Goal: Task Accomplishment & Management: Use online tool/utility

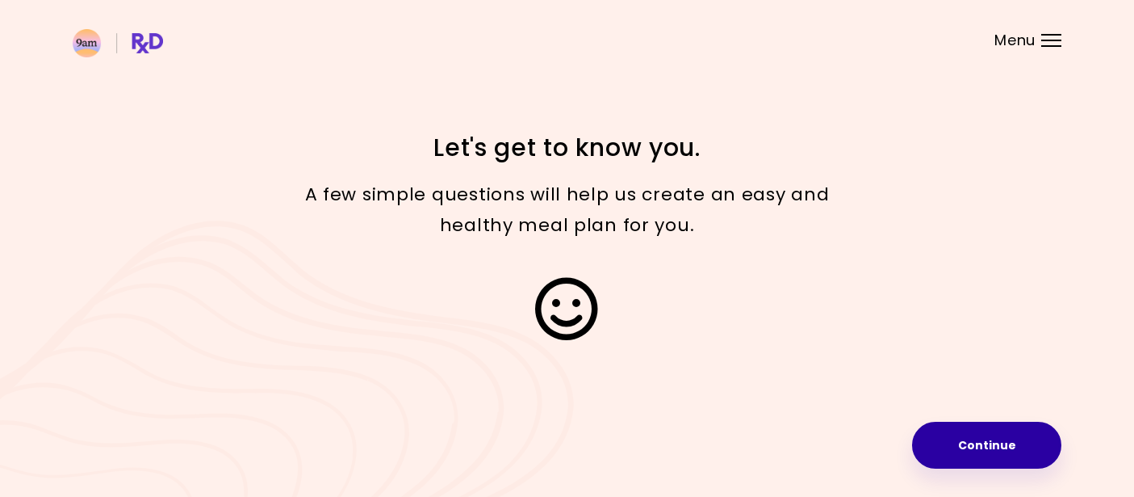
click at [960, 438] on button "Continue" at bounding box center [986, 444] width 149 height 47
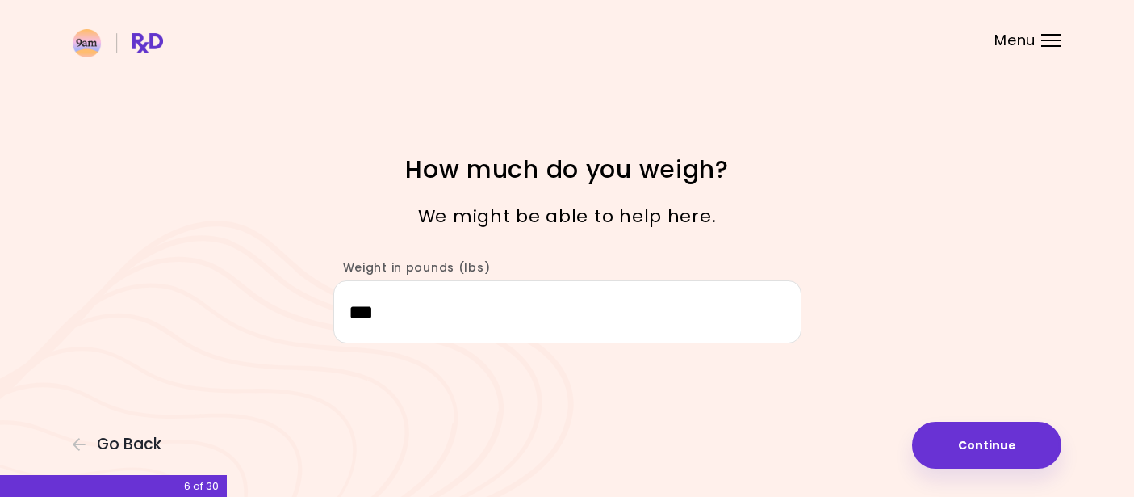
click at [612, 314] on input "***" at bounding box center [567, 311] width 468 height 62
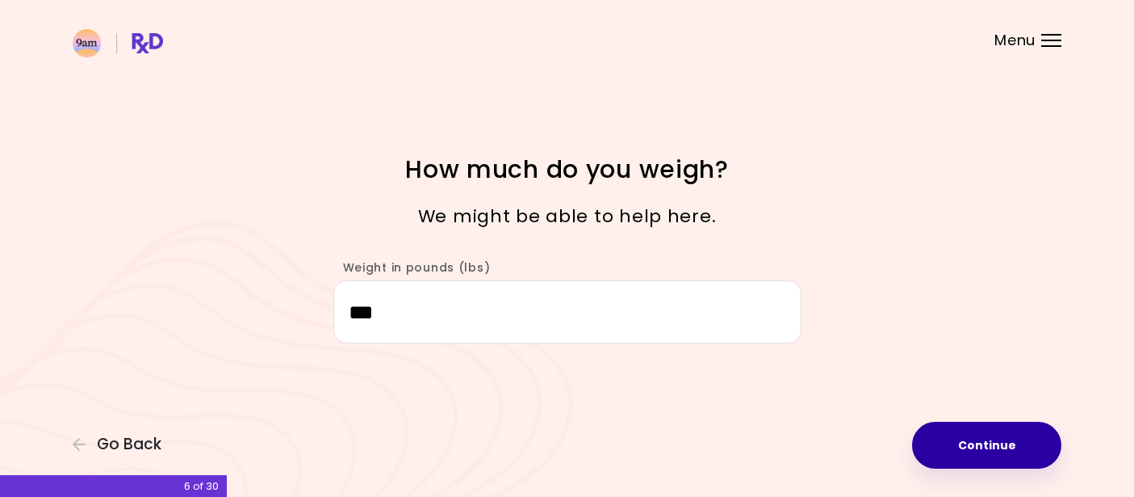
type input "***"
click at [1001, 443] on button "Continue" at bounding box center [986, 444] width 149 height 47
select select "****"
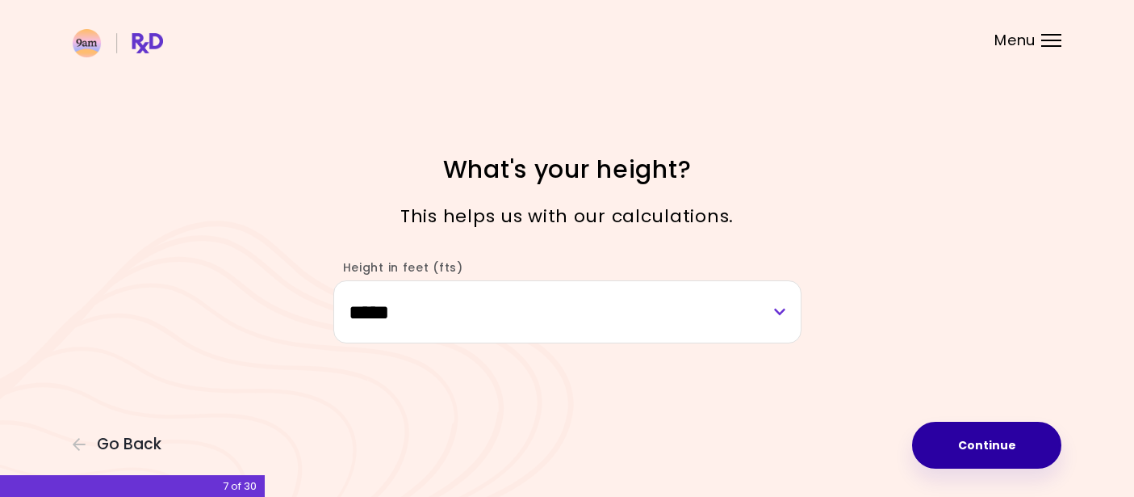
click at [1001, 443] on button "Continue" at bounding box center [986, 444] width 149 height 47
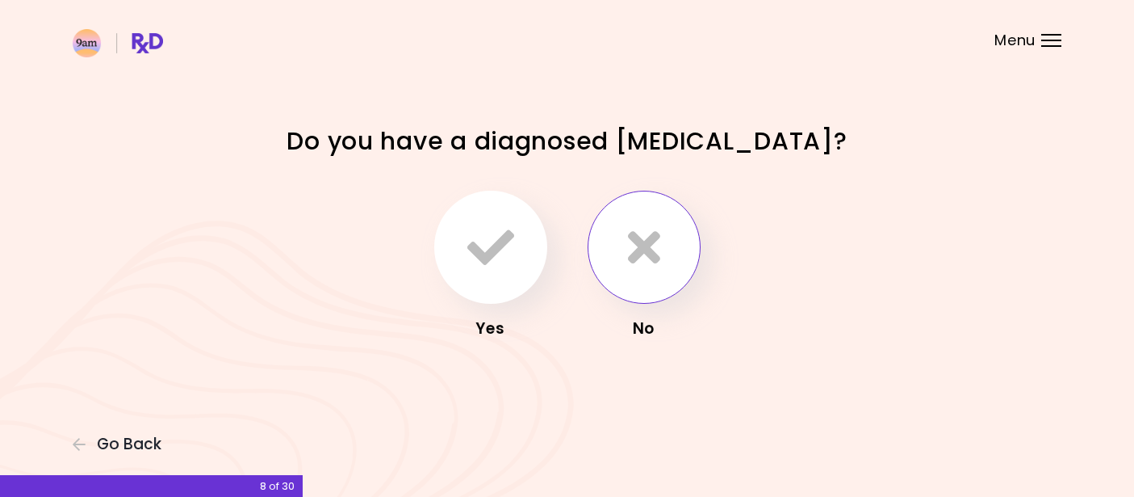
click at [649, 263] on icon "button" at bounding box center [644, 247] width 32 height 47
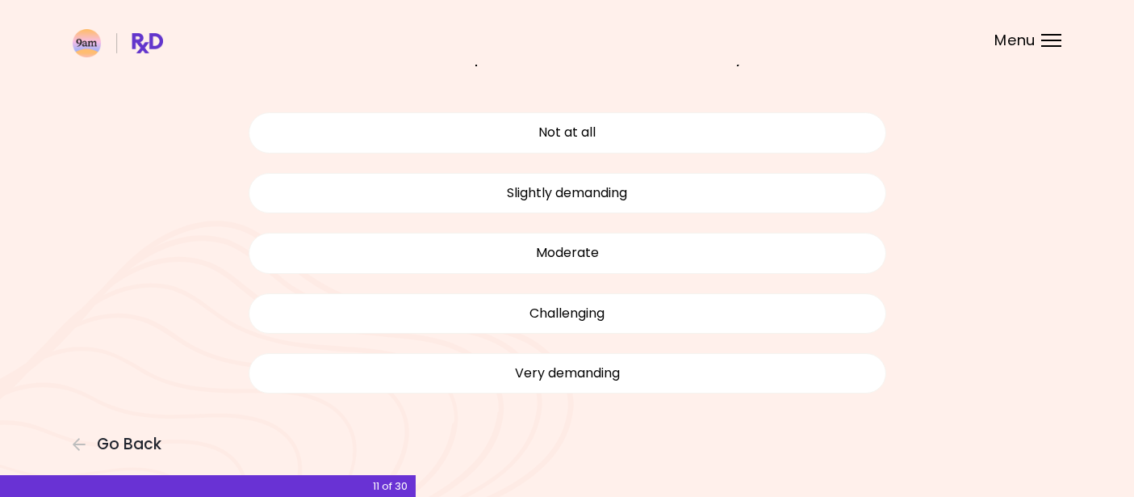
scroll to position [98, 0]
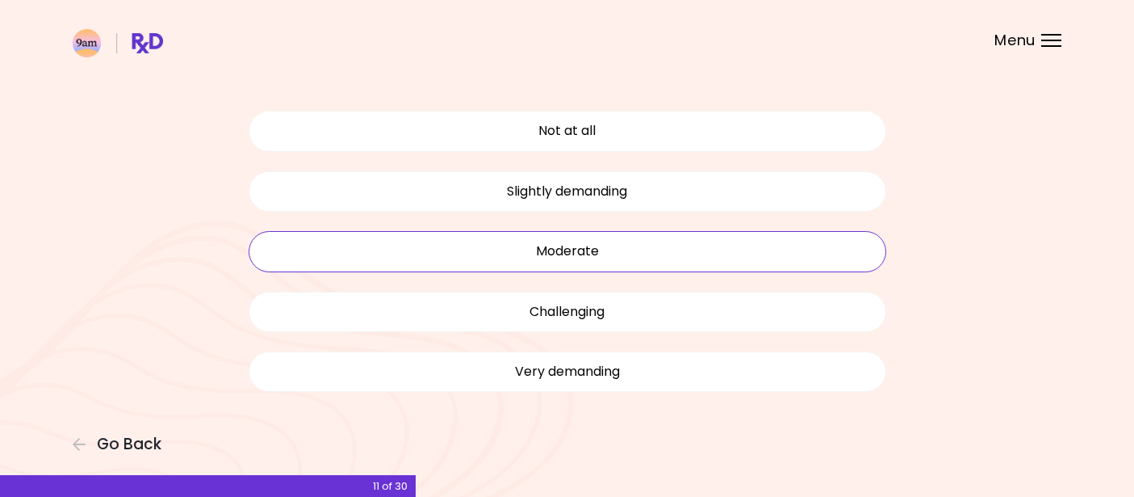
click at [633, 250] on button "Moderate" at bounding box center [568, 251] width 638 height 40
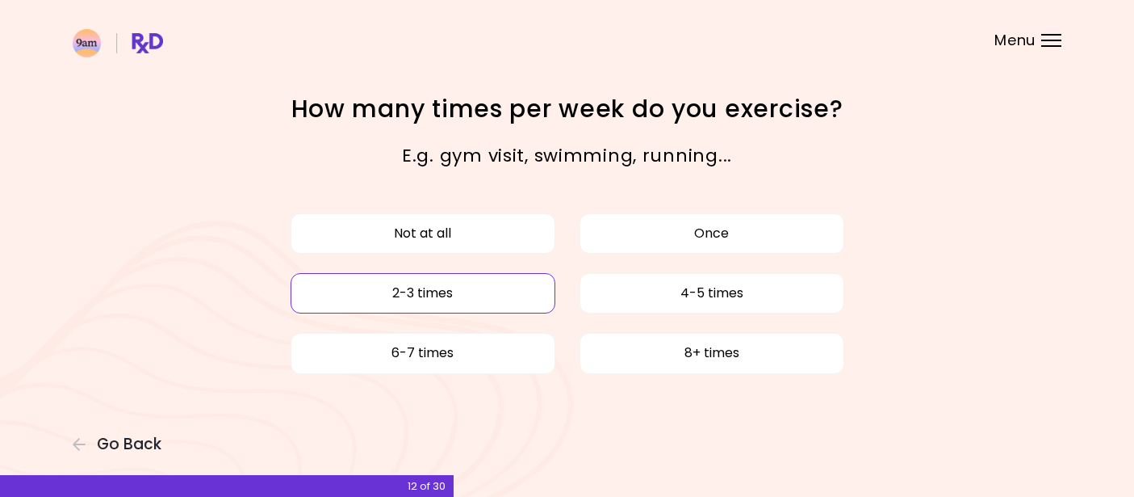
click at [506, 303] on button "2-3 times" at bounding box center [423, 293] width 265 height 40
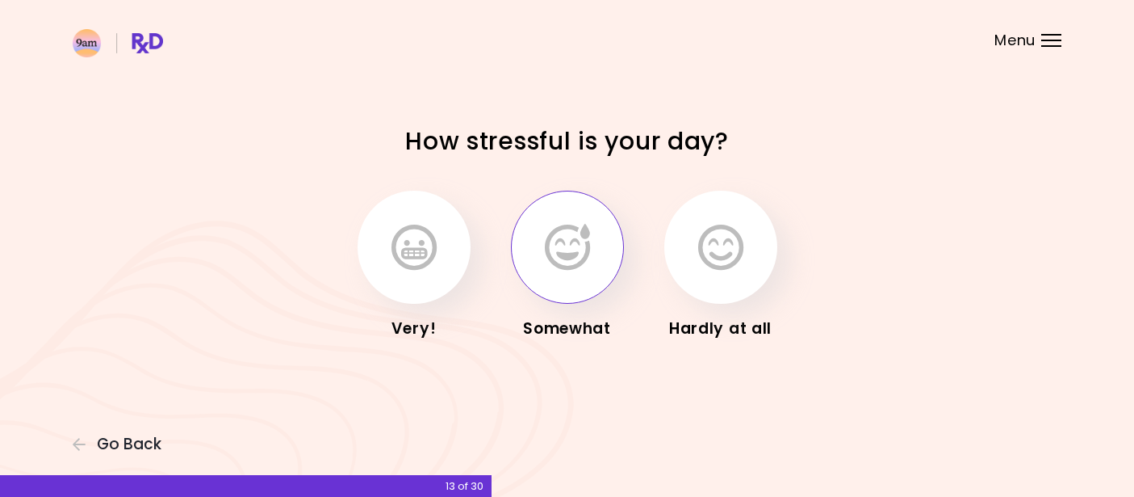
click at [550, 266] on icon "button" at bounding box center [567, 247] width 45 height 47
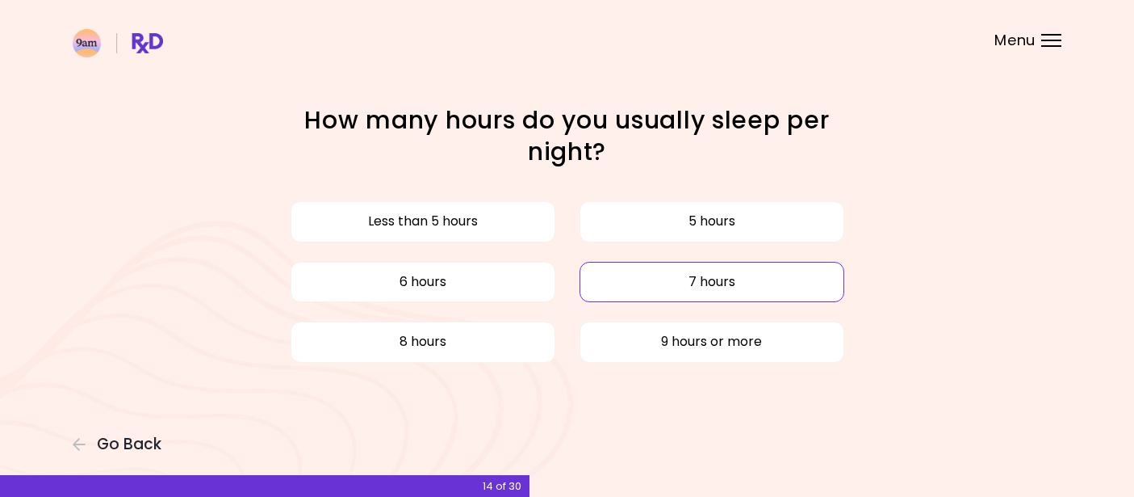
click at [628, 279] on button "7 hours" at bounding box center [712, 282] width 265 height 40
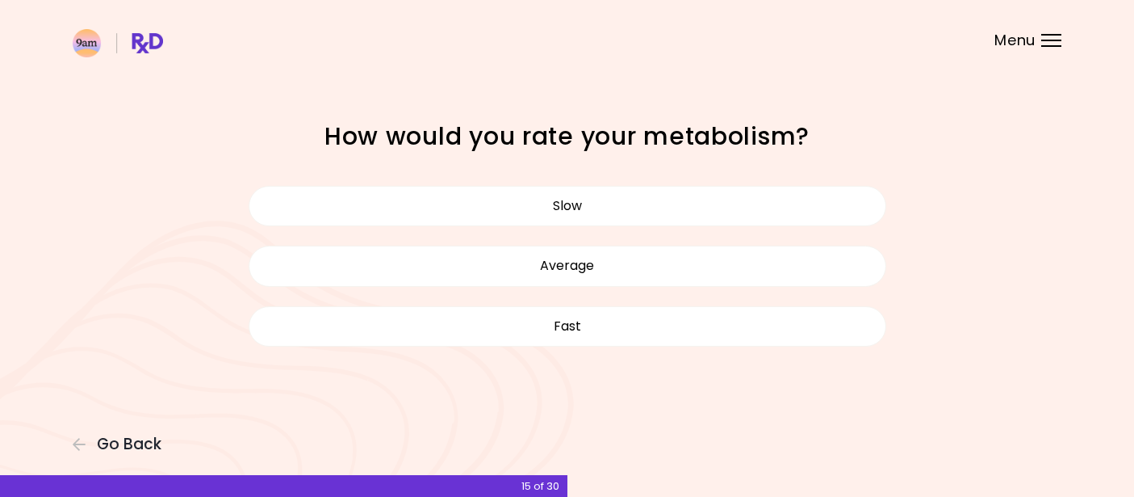
click at [628, 279] on button "Average" at bounding box center [568, 265] width 638 height 40
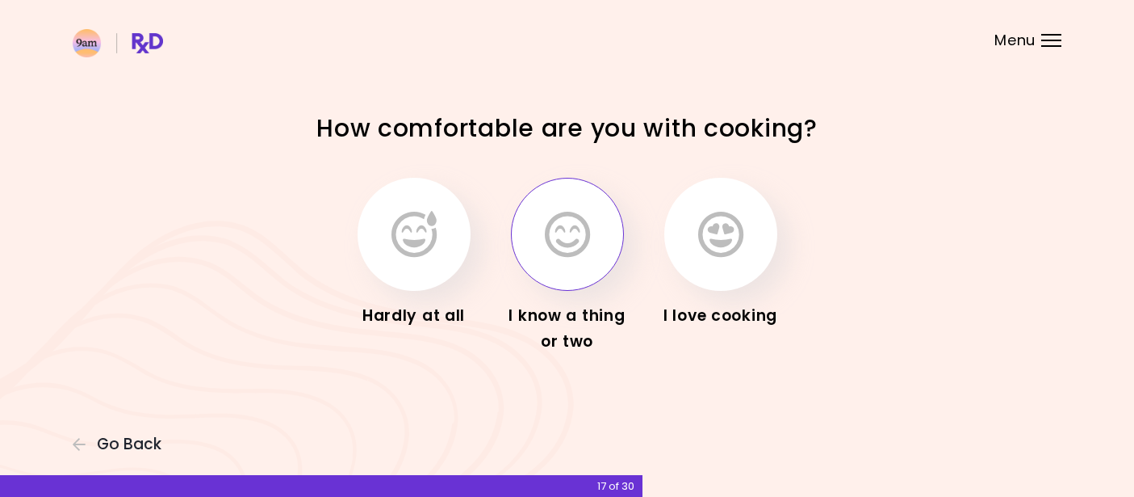
click at [607, 237] on button "button" at bounding box center [567, 234] width 113 height 113
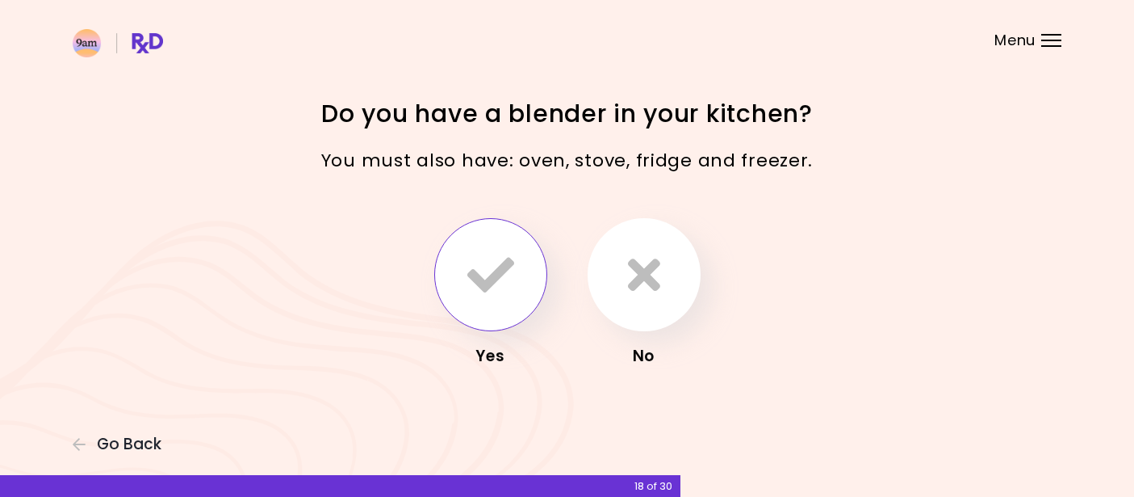
click at [502, 285] on icon "button" at bounding box center [490, 274] width 47 height 47
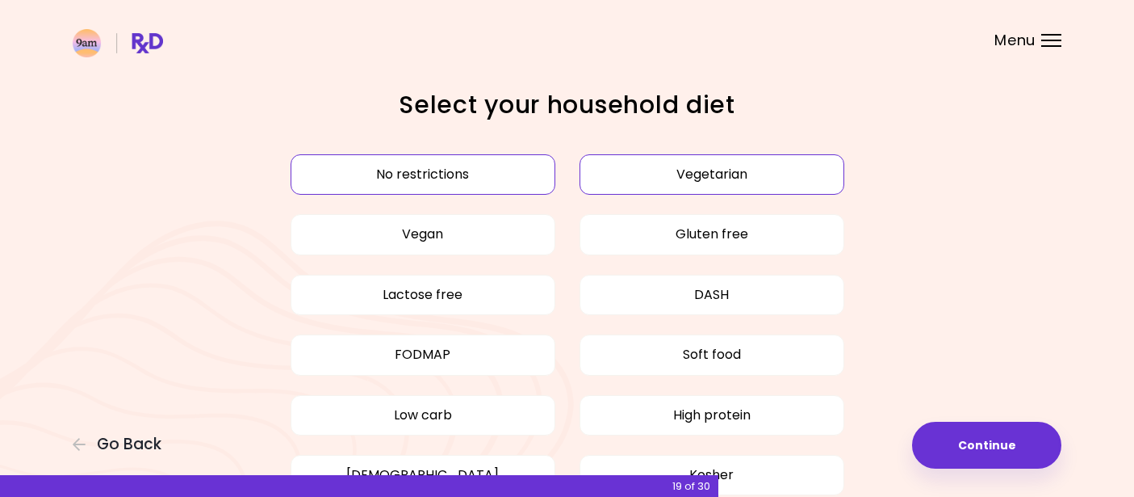
click at [690, 176] on button "Vegetarian" at bounding box center [712, 174] width 265 height 40
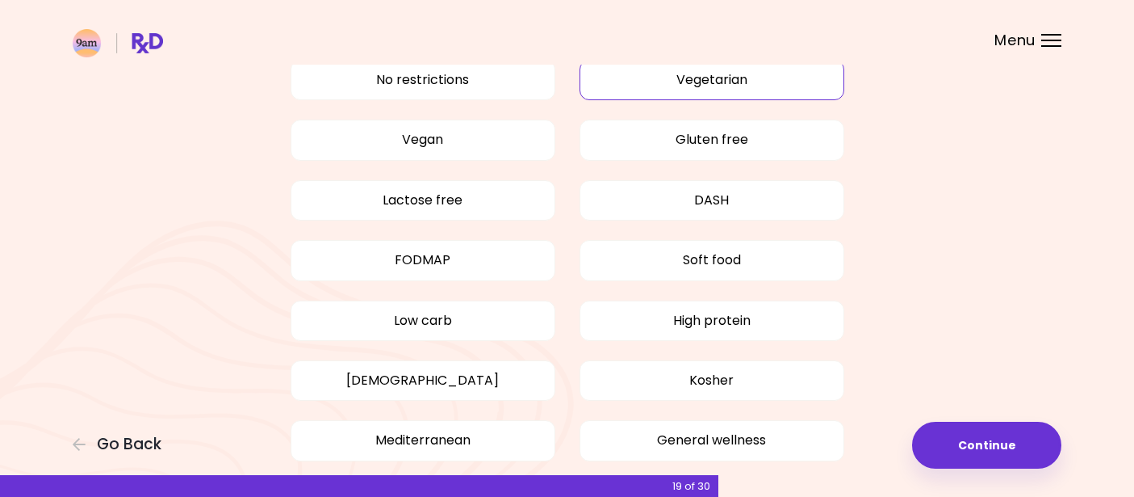
scroll to position [99, 0]
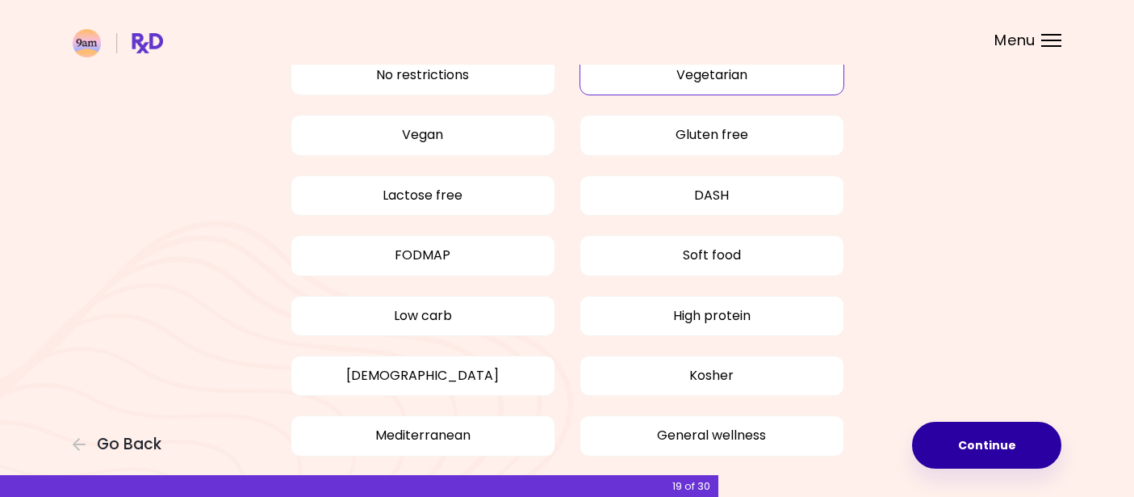
click at [945, 439] on button "Continue" at bounding box center [986, 444] width 149 height 47
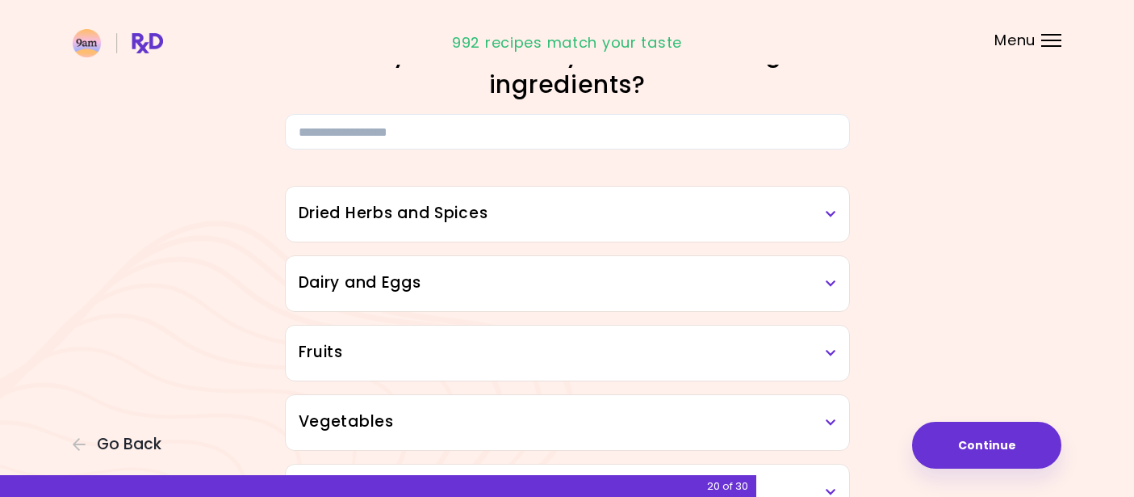
scroll to position [49, 0]
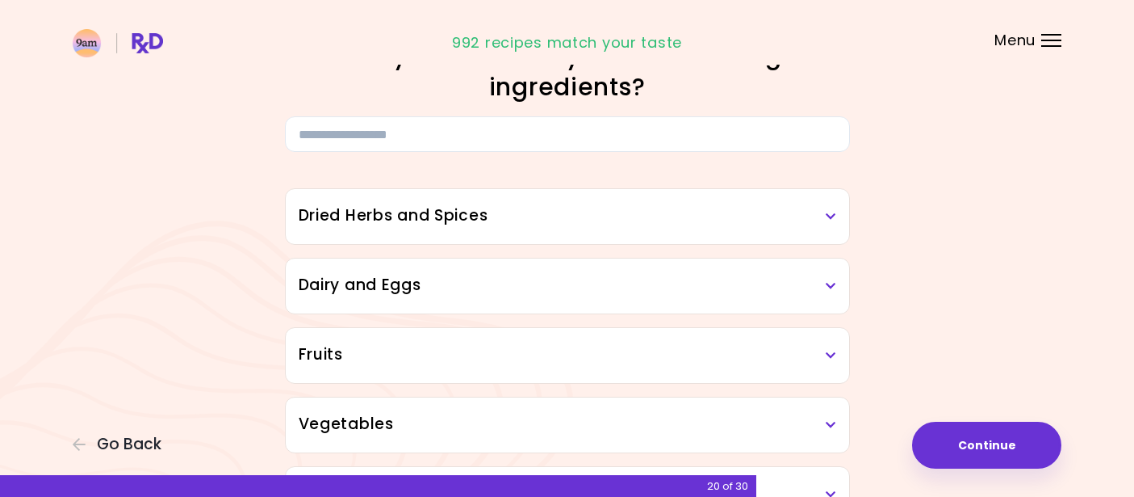
click at [721, 216] on h3 "Dried Herbs and Spices" at bounding box center [568, 215] width 538 height 23
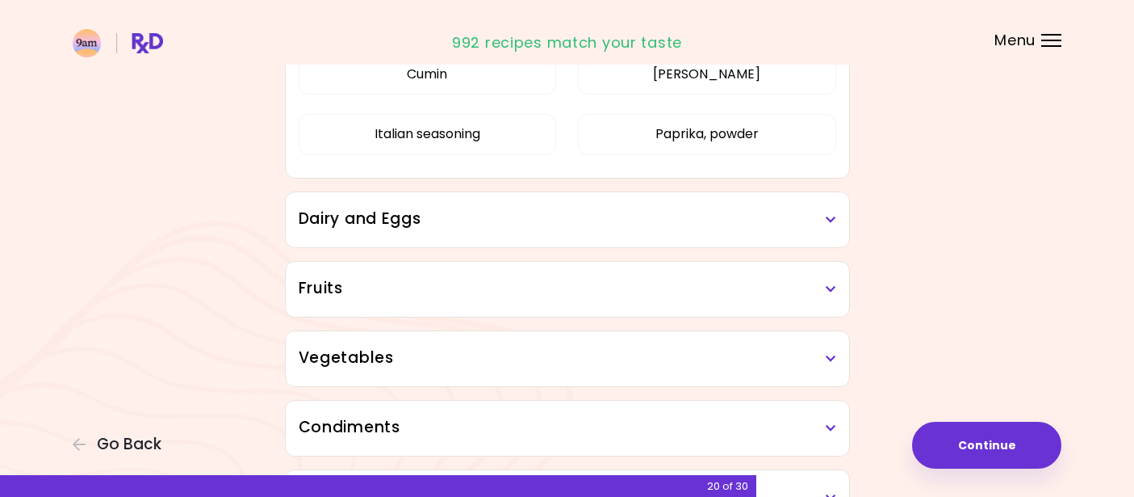
scroll to position [373, 0]
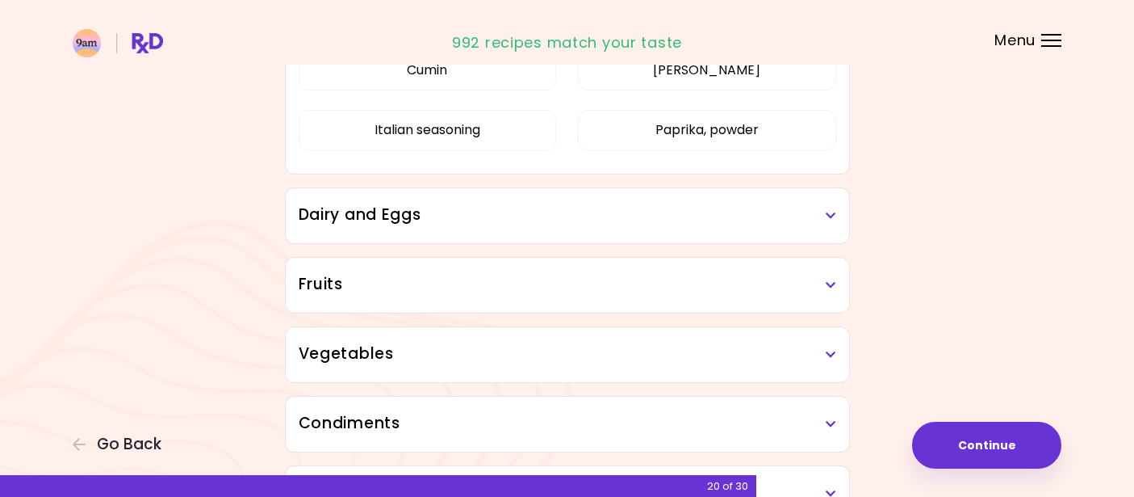
click at [767, 215] on h3 "Dairy and Eggs" at bounding box center [568, 214] width 538 height 23
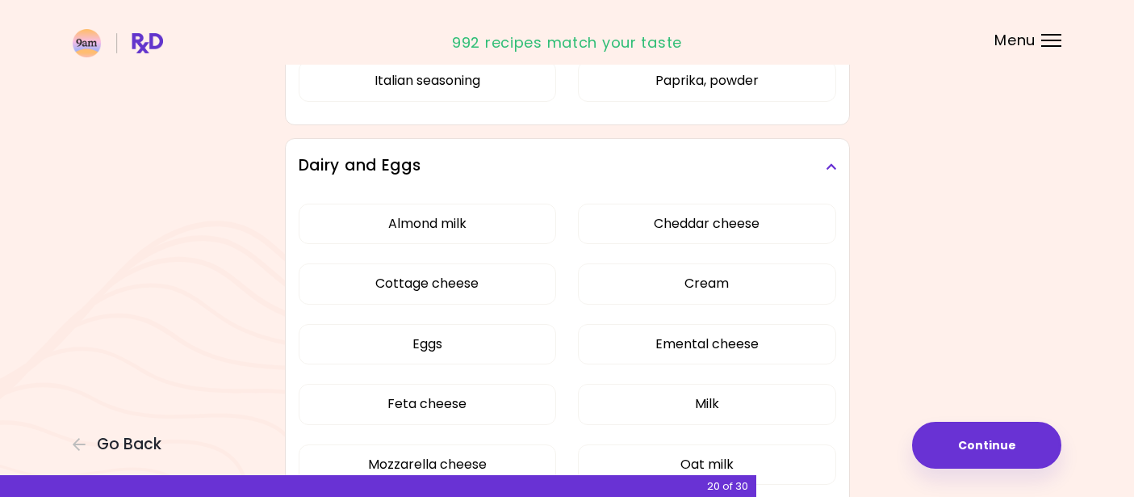
scroll to position [425, 0]
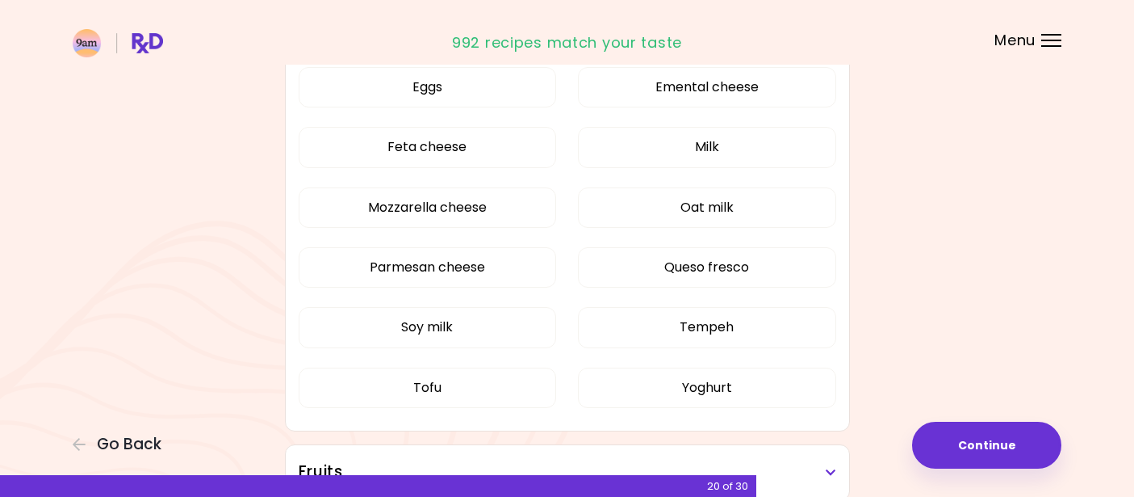
click at [441, 288] on div "Almond milk Cheddar cheese Cottage cheese Cream Eggs Emental cheese Feta cheese…" at bounding box center [568, 183] width 538 height 493
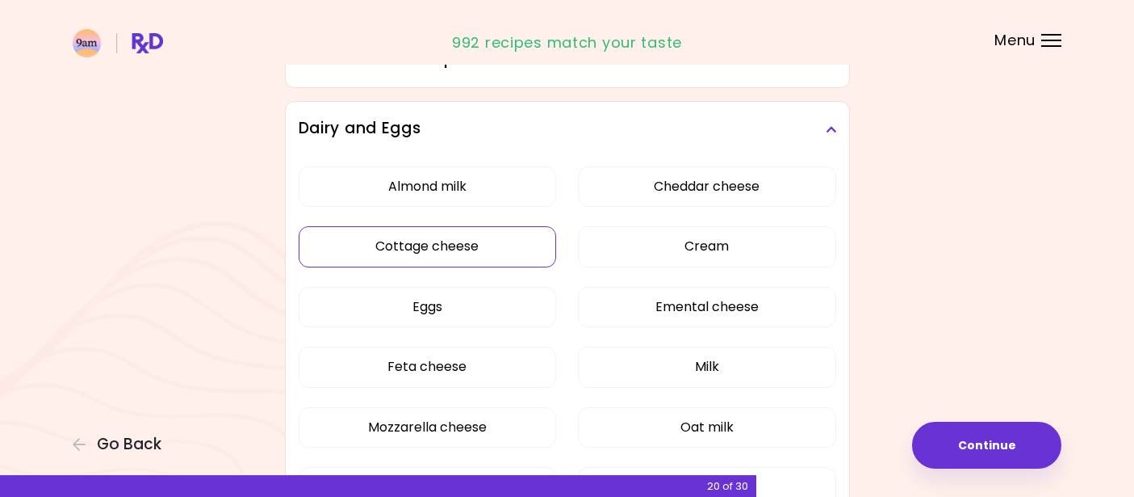
scroll to position [203, 0]
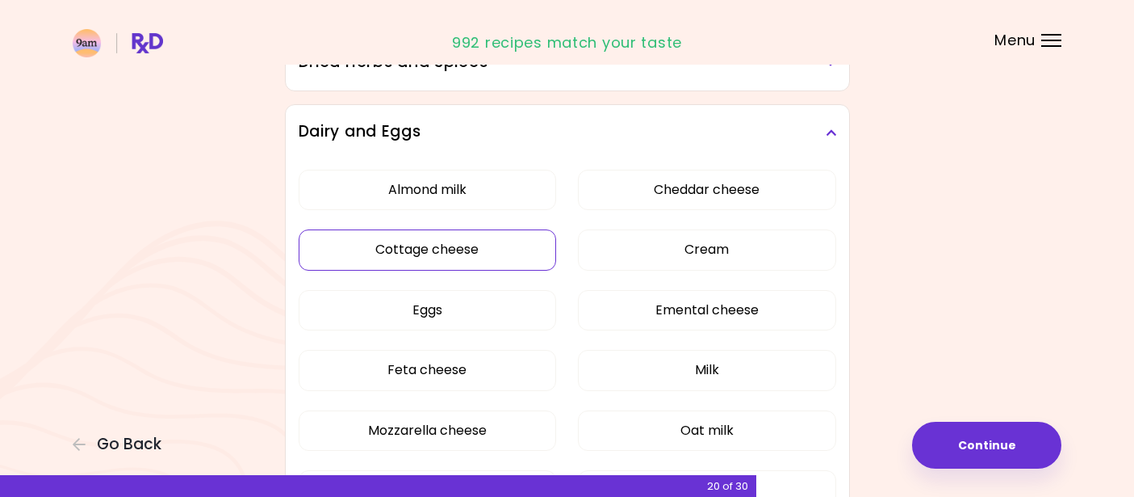
click at [423, 258] on button "Cottage cheese" at bounding box center [428, 249] width 258 height 40
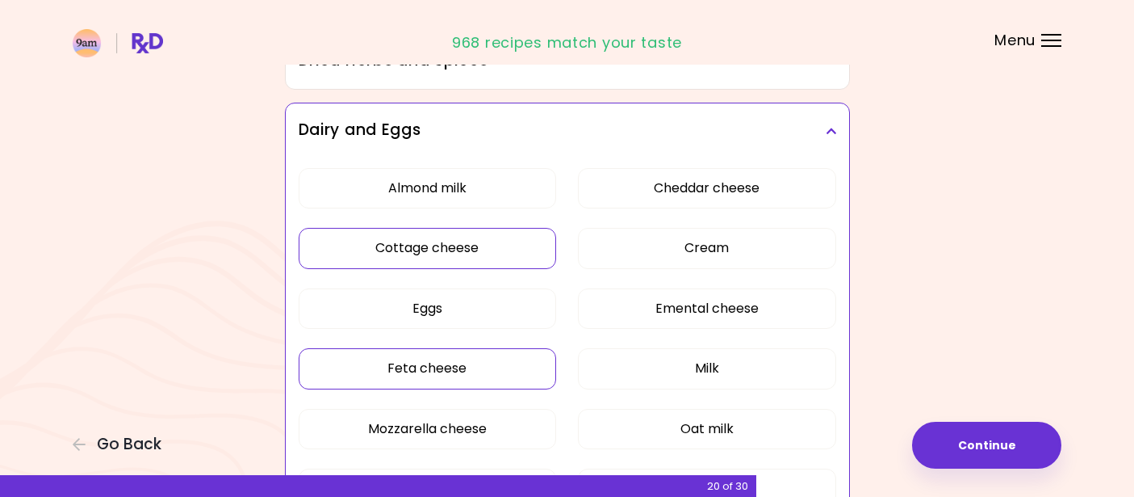
click at [435, 385] on button "Feta cheese" at bounding box center [428, 368] width 258 height 40
click at [681, 308] on button "Emental cheese" at bounding box center [707, 308] width 258 height 40
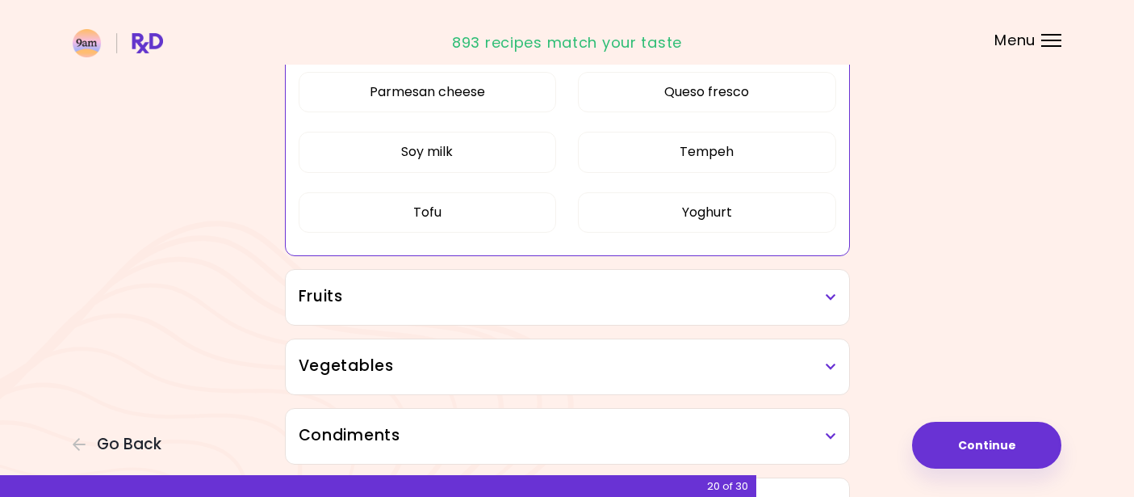
scroll to position [608, 0]
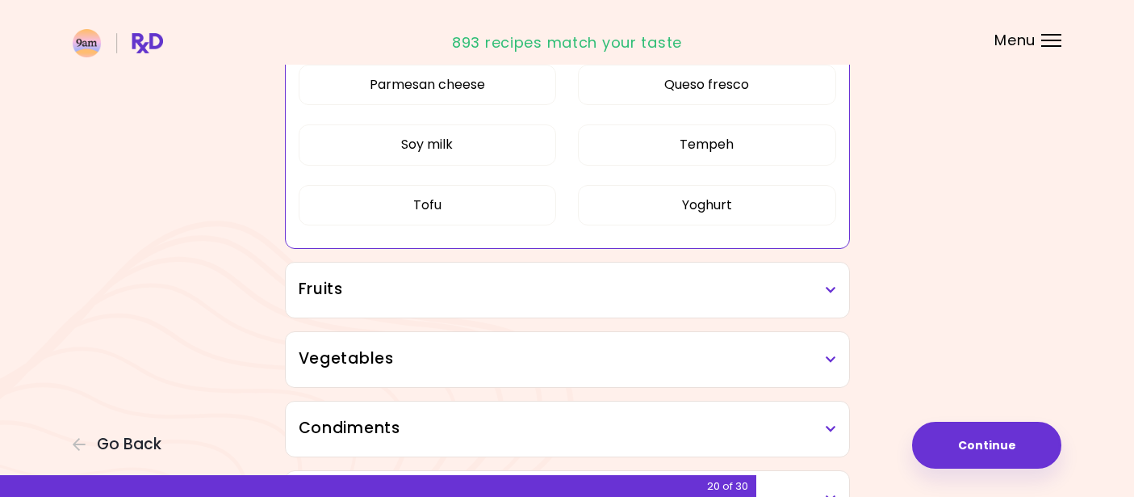
click at [681, 308] on div "Fruits" at bounding box center [568, 289] width 564 height 55
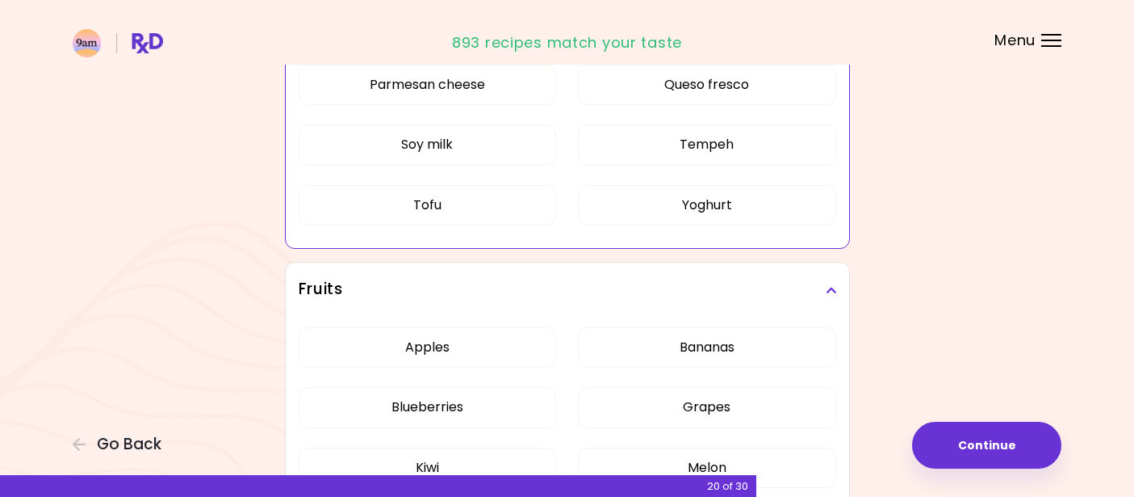
click at [681, 308] on div "Fruits" at bounding box center [568, 289] width 564 height 55
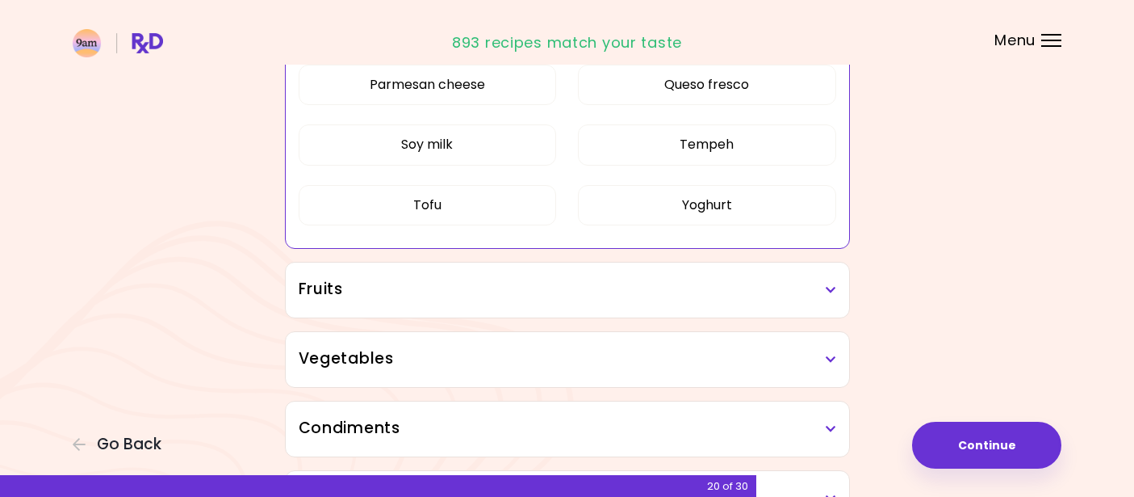
click at [681, 308] on div "Fruits" at bounding box center [568, 289] width 564 height 55
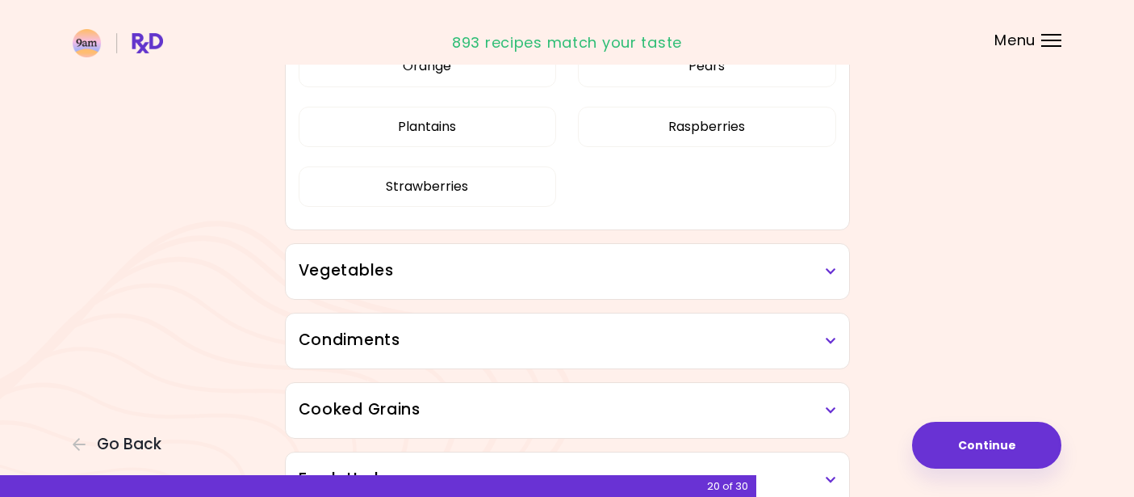
scroll to position [1072, 0]
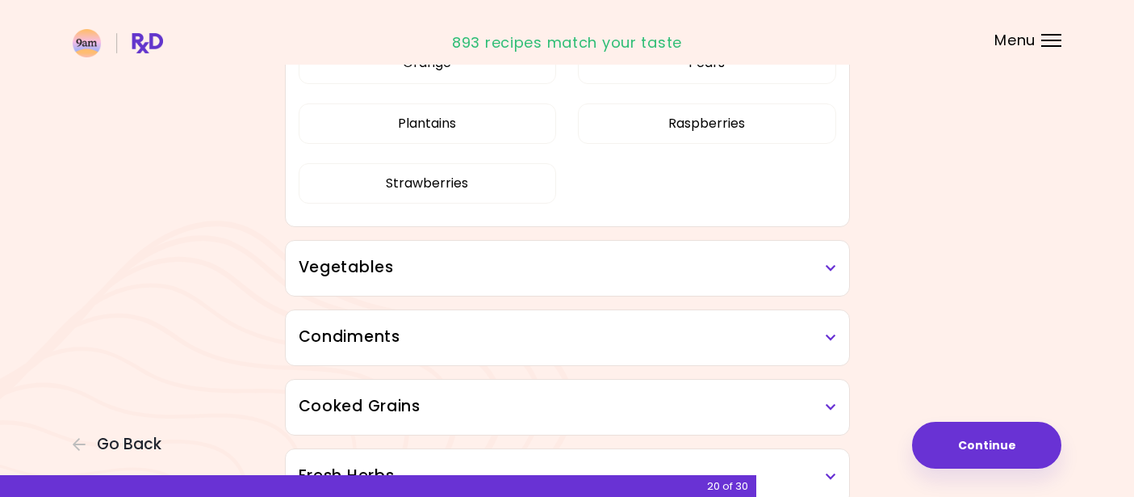
click at [668, 268] on h3 "Vegetables" at bounding box center [568, 267] width 538 height 23
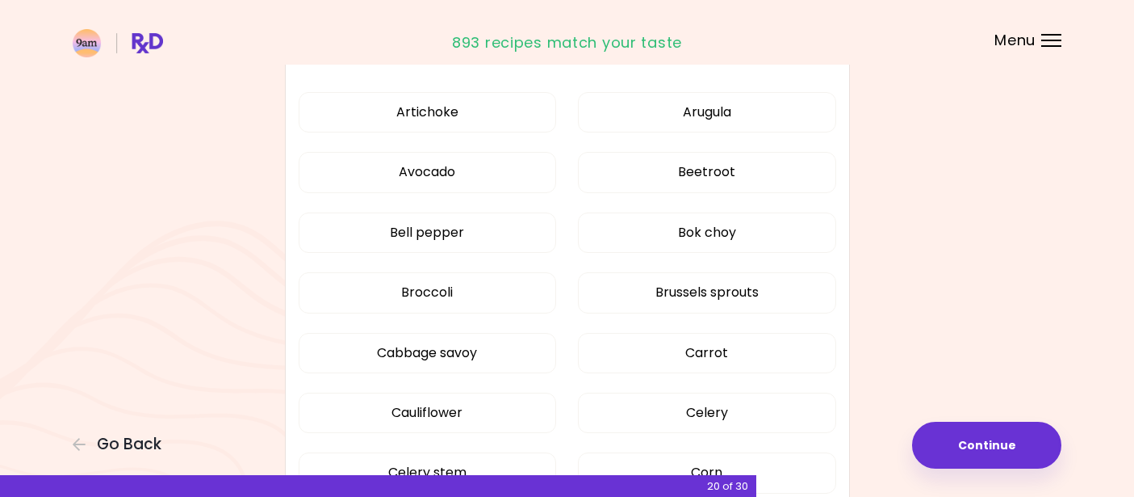
scroll to position [1290, 0]
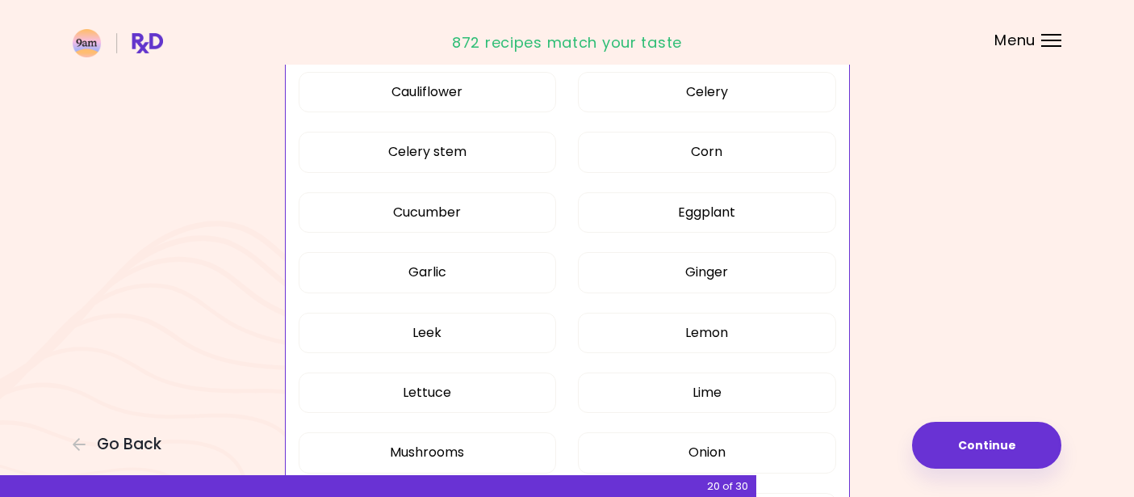
scroll to position [741, 0]
click at [696, 205] on button "Eggplant" at bounding box center [707, 211] width 258 height 40
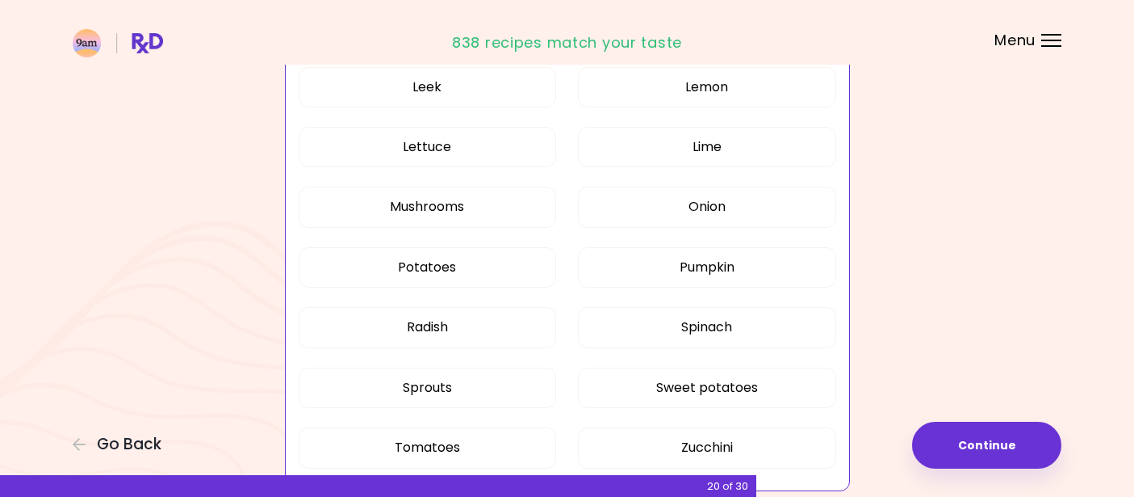
scroll to position [1007, 0]
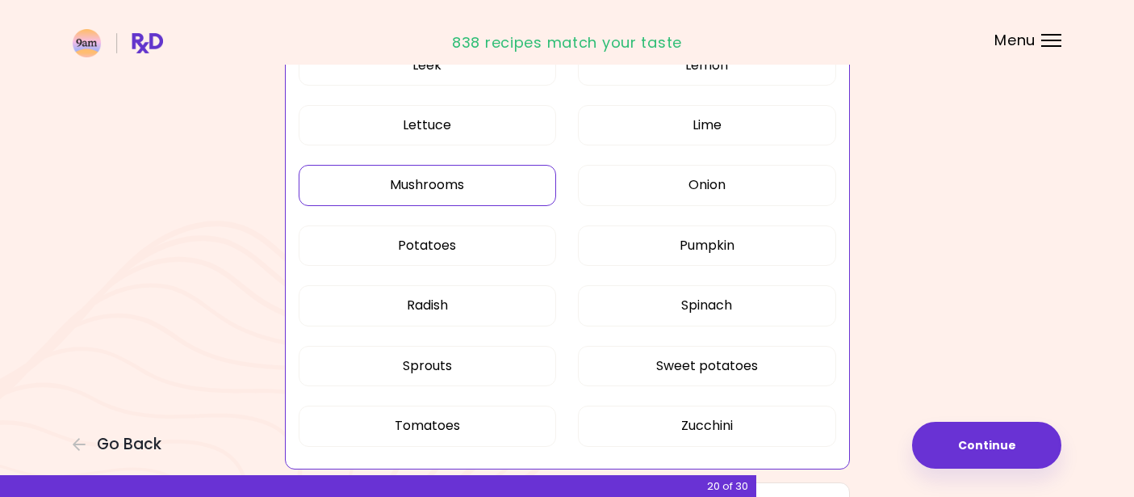
click at [424, 195] on button "Mushrooms" at bounding box center [428, 185] width 258 height 40
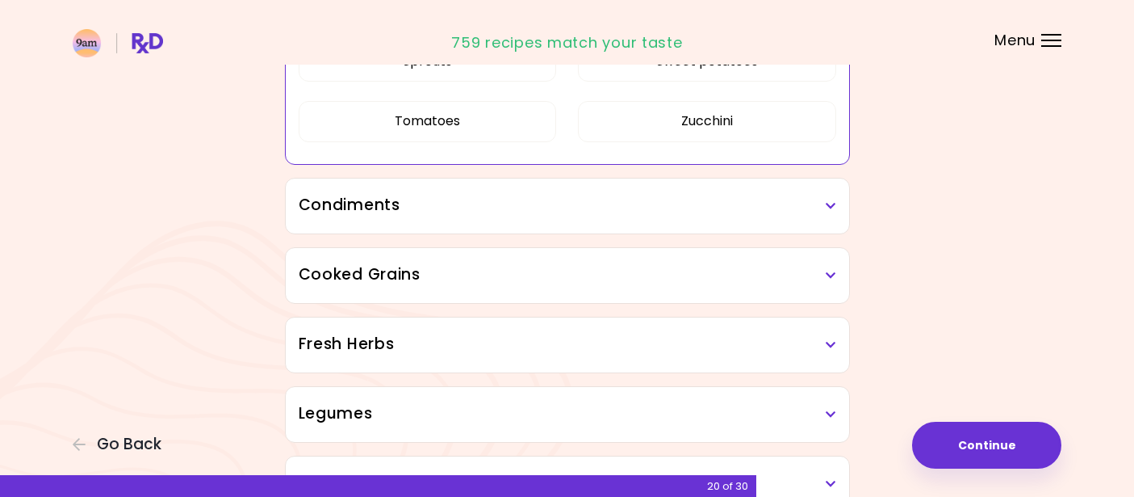
scroll to position [1348, 0]
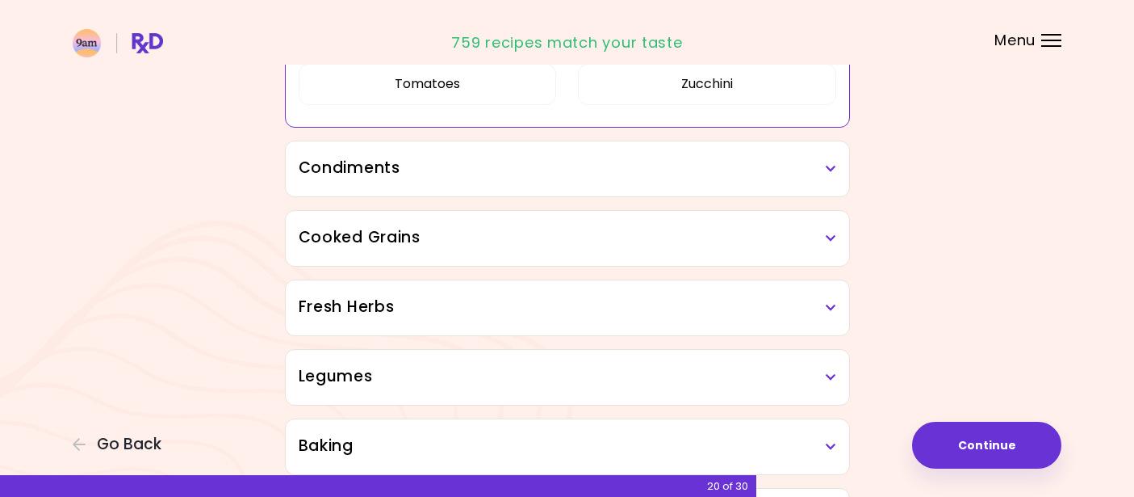
click at [417, 176] on h3 "Condiments" at bounding box center [568, 168] width 538 height 23
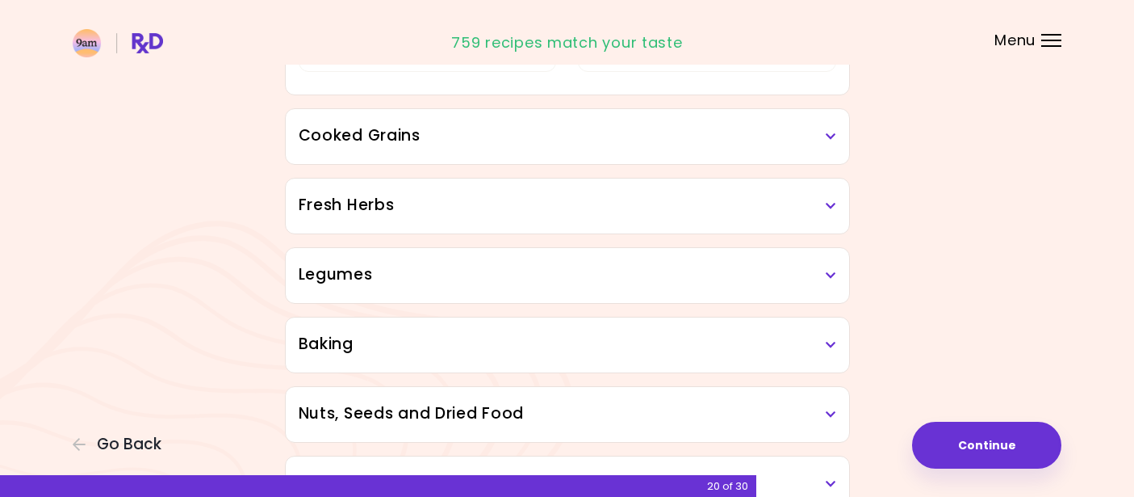
scroll to position [1824, 0]
click at [678, 148] on div "Cooked Grains" at bounding box center [568, 135] width 564 height 55
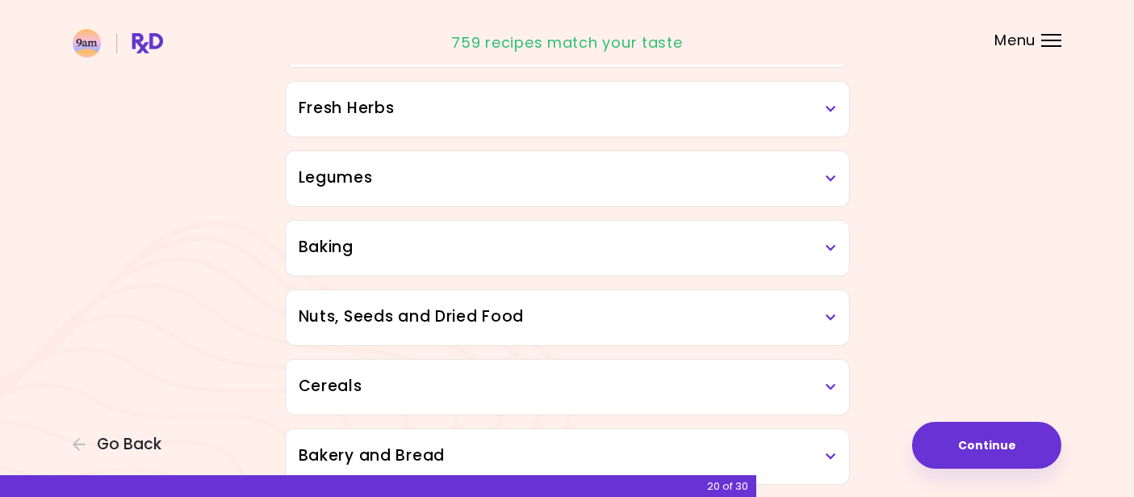
scroll to position [2120, 0]
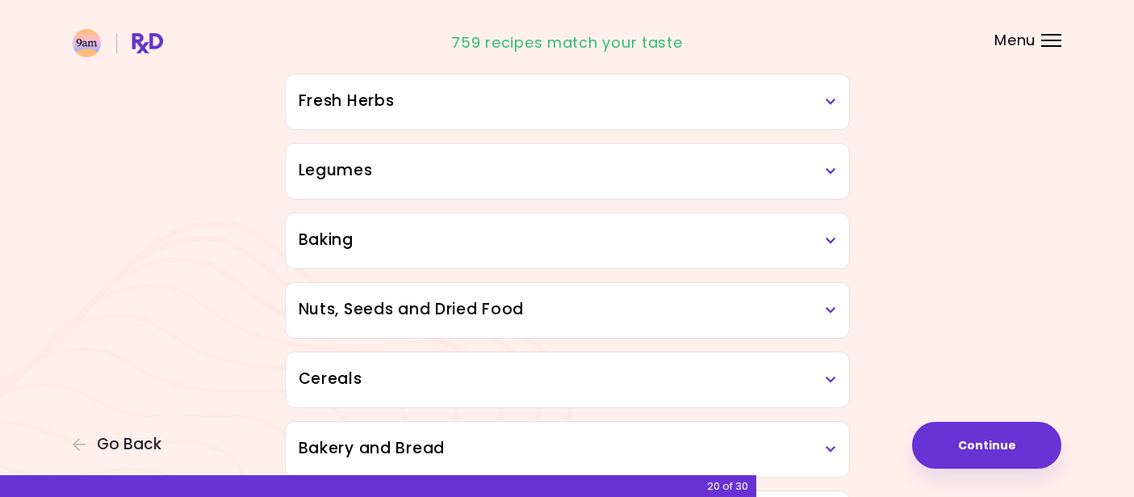
click at [632, 101] on h3 "Fresh Herbs" at bounding box center [568, 101] width 538 height 23
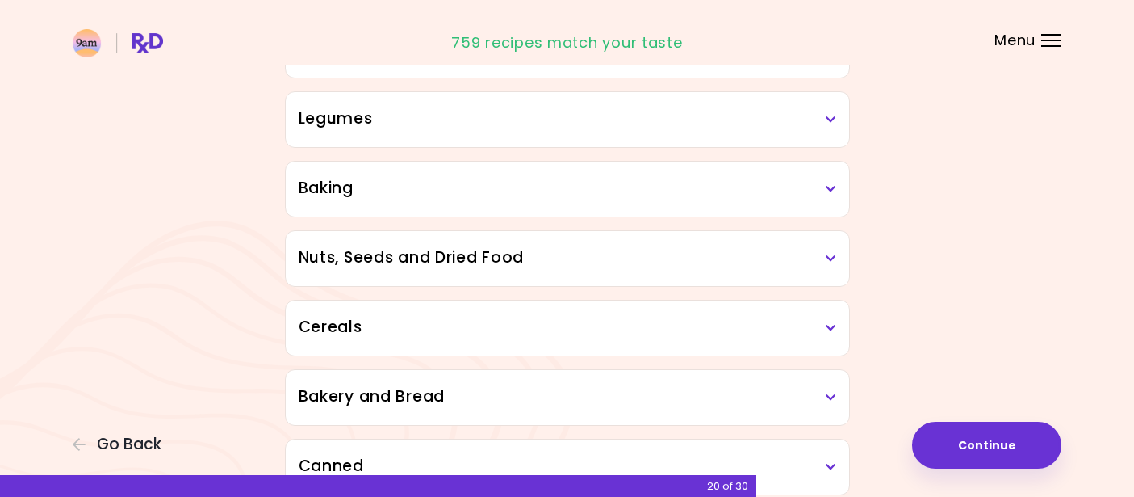
scroll to position [2375, 0]
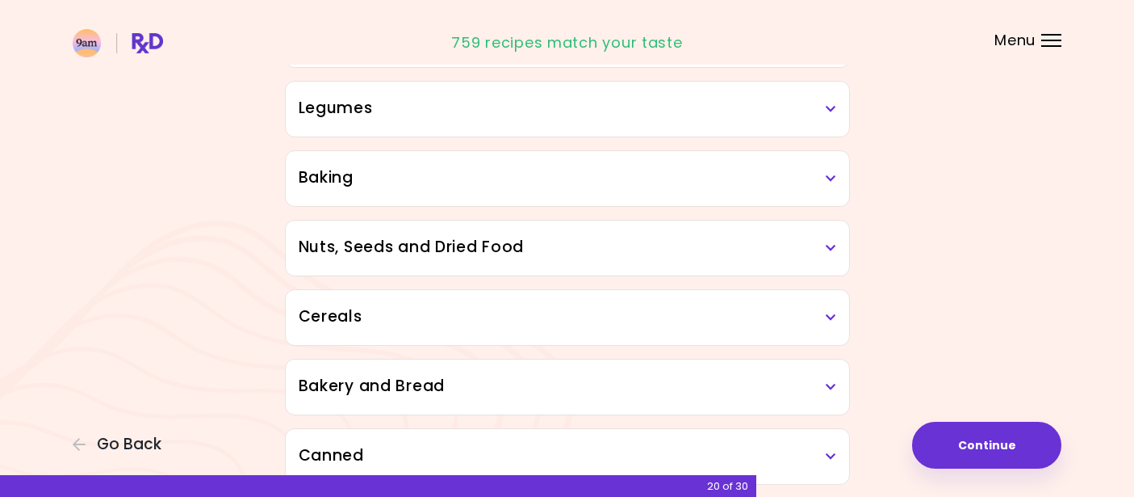
click at [632, 101] on h3 "Legumes" at bounding box center [568, 108] width 538 height 23
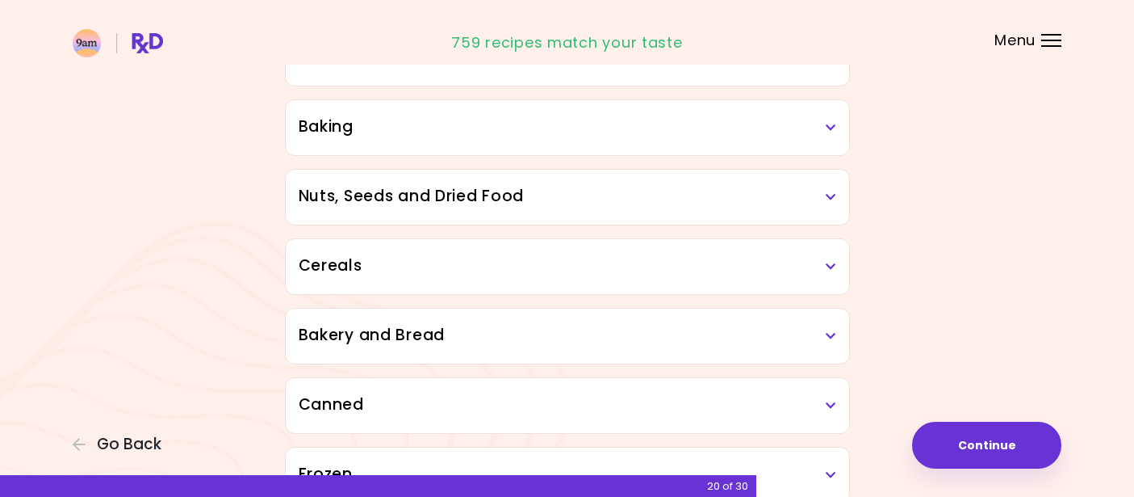
scroll to position [2645, 0]
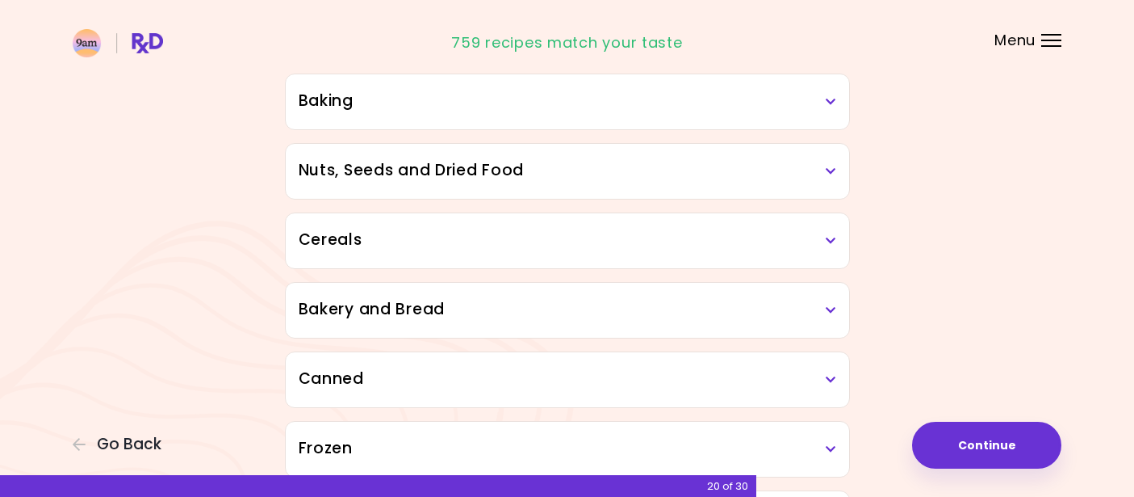
click at [429, 103] on h3 "Baking" at bounding box center [568, 101] width 538 height 23
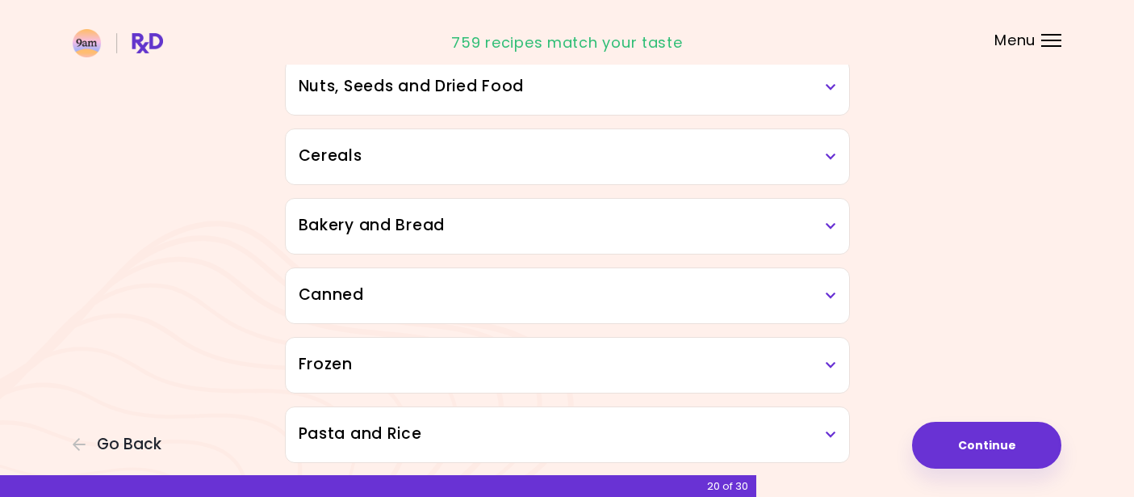
scroll to position [2923, 0]
click at [428, 96] on div "Nuts, Seeds and Dried Food" at bounding box center [568, 85] width 564 height 55
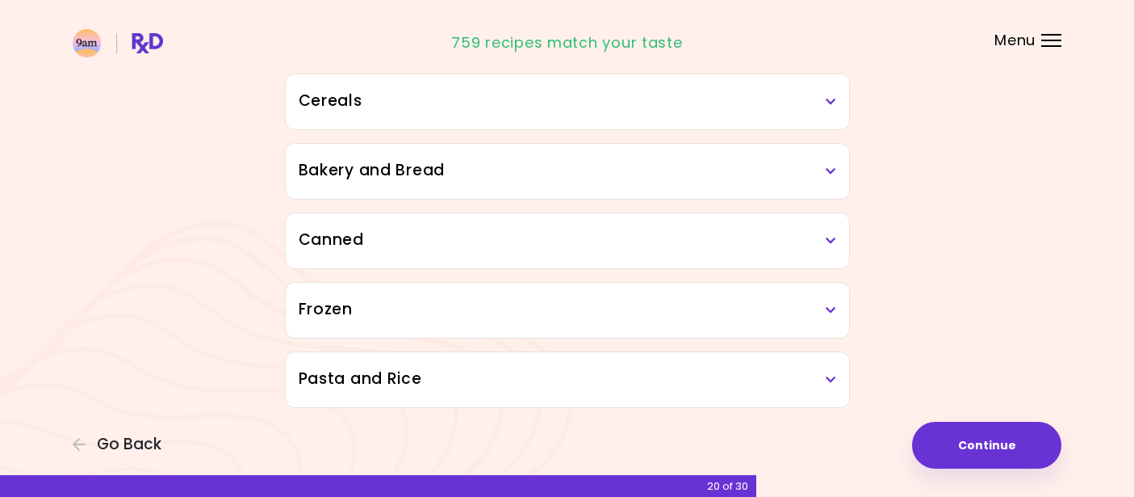
scroll to position [3288, 0]
click at [711, 123] on div "Cereals" at bounding box center [568, 103] width 564 height 55
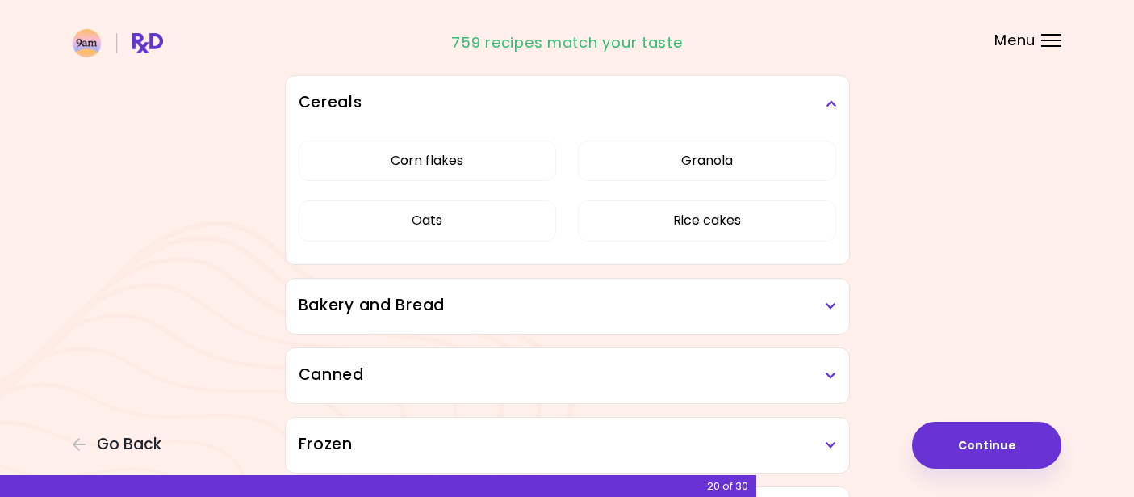
click at [533, 308] on h3 "Bakery and Bread" at bounding box center [568, 305] width 538 height 23
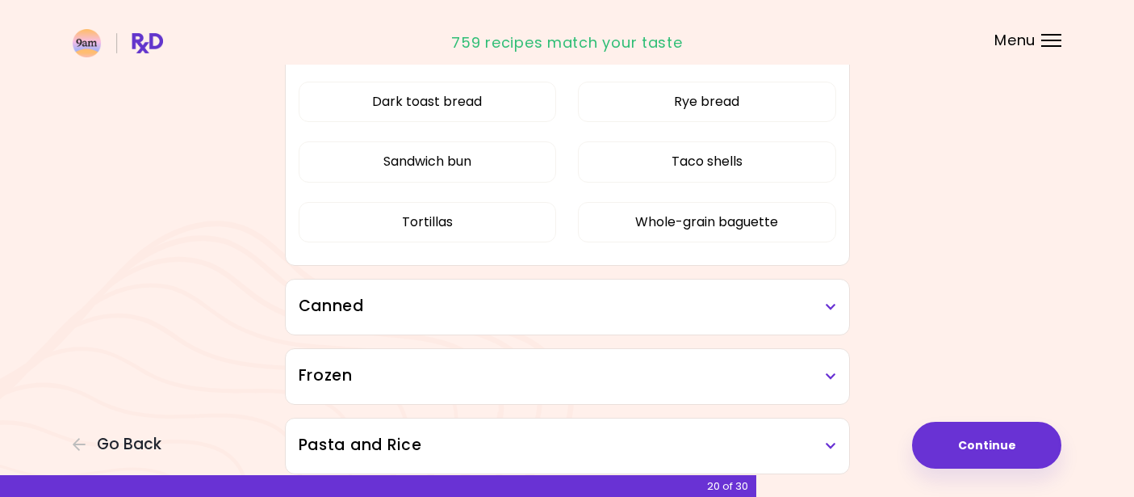
scroll to position [3540, 0]
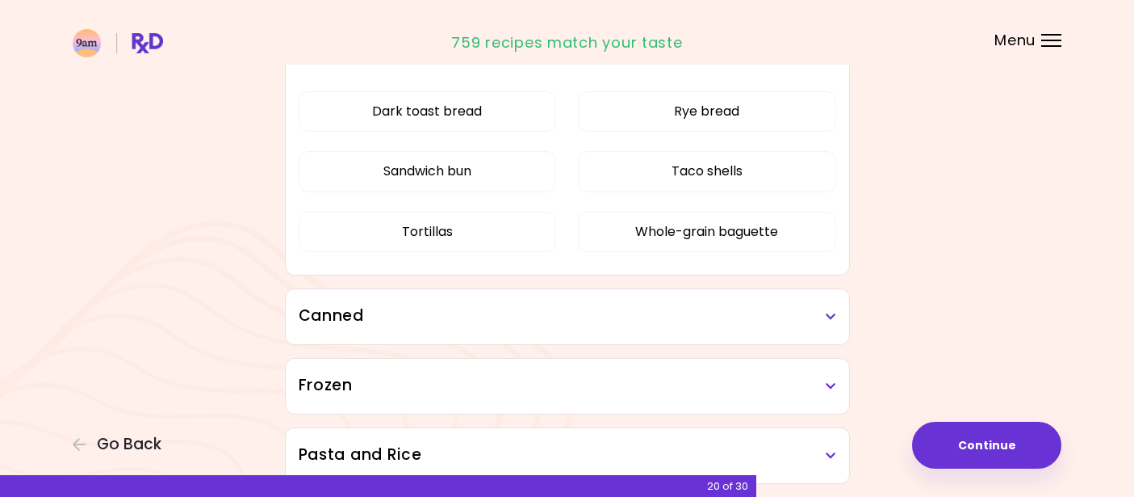
click at [532, 314] on h3 "Canned" at bounding box center [568, 315] width 538 height 23
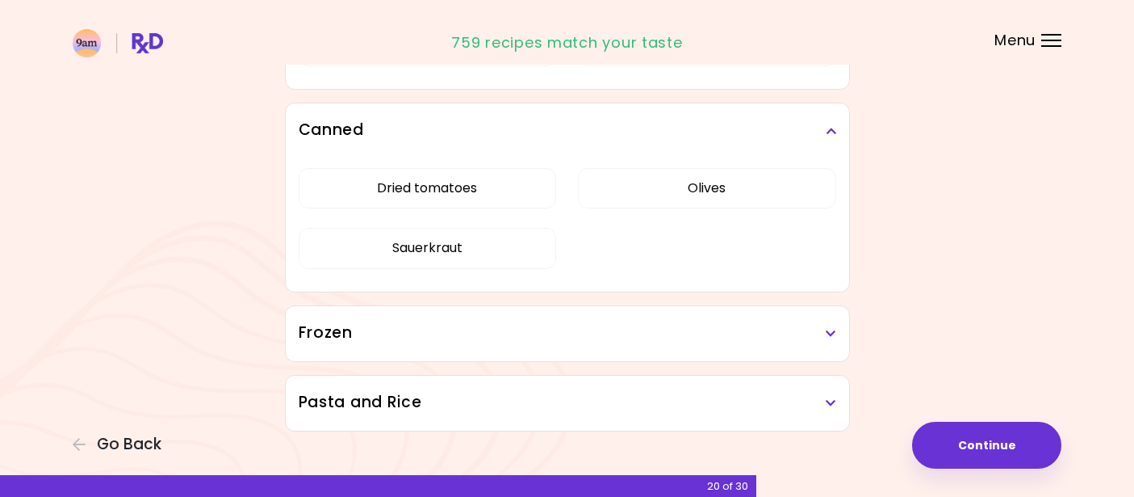
scroll to position [3749, 0]
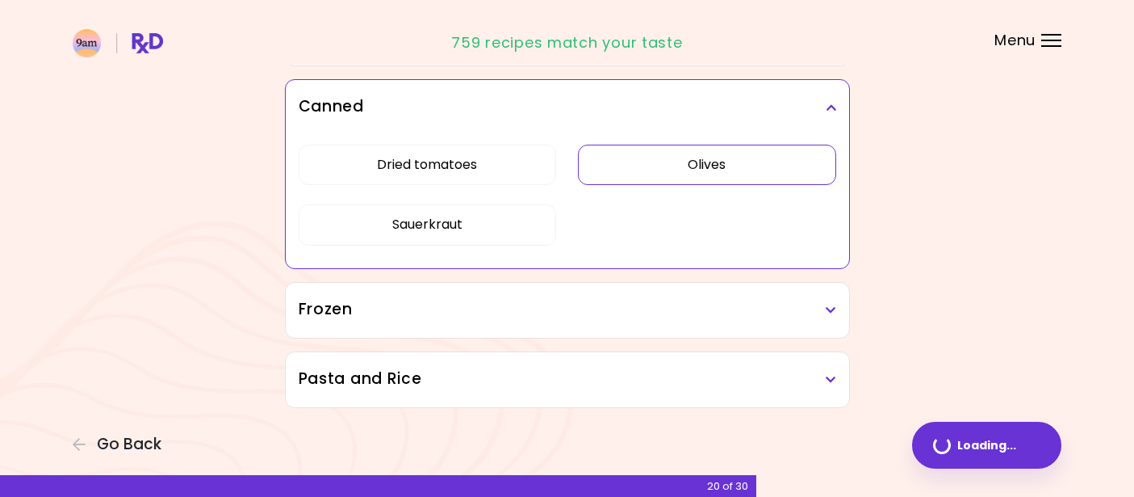
scroll to position [991, 0]
click at [481, 308] on h3 "Frozen" at bounding box center [568, 309] width 538 height 23
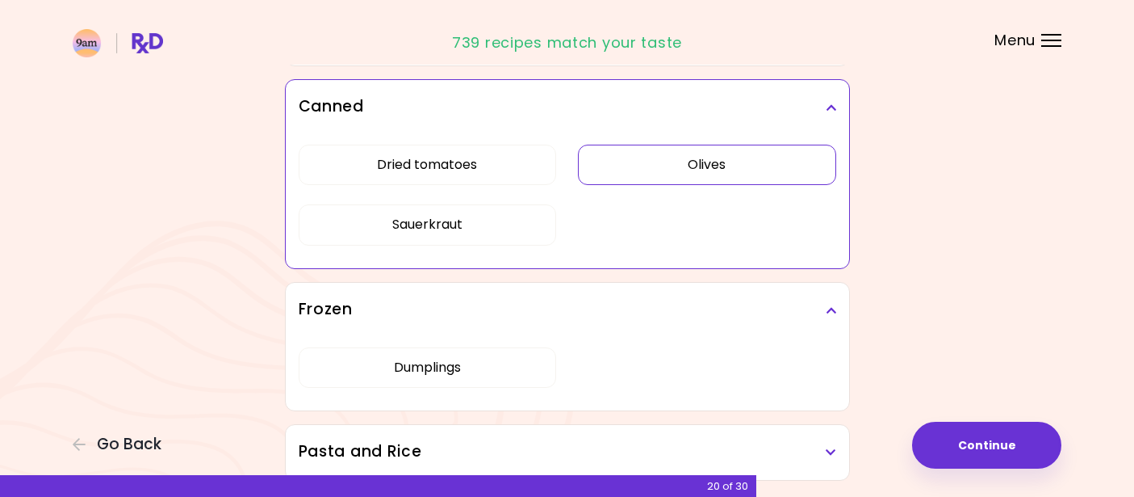
scroll to position [1064, 0]
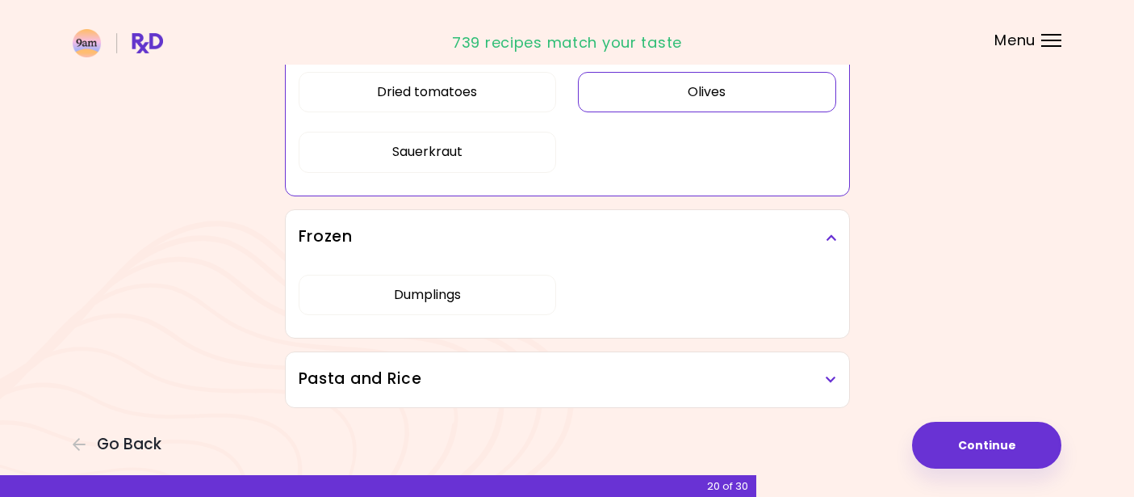
click at [470, 366] on div "Pasta and Rice" at bounding box center [568, 379] width 564 height 55
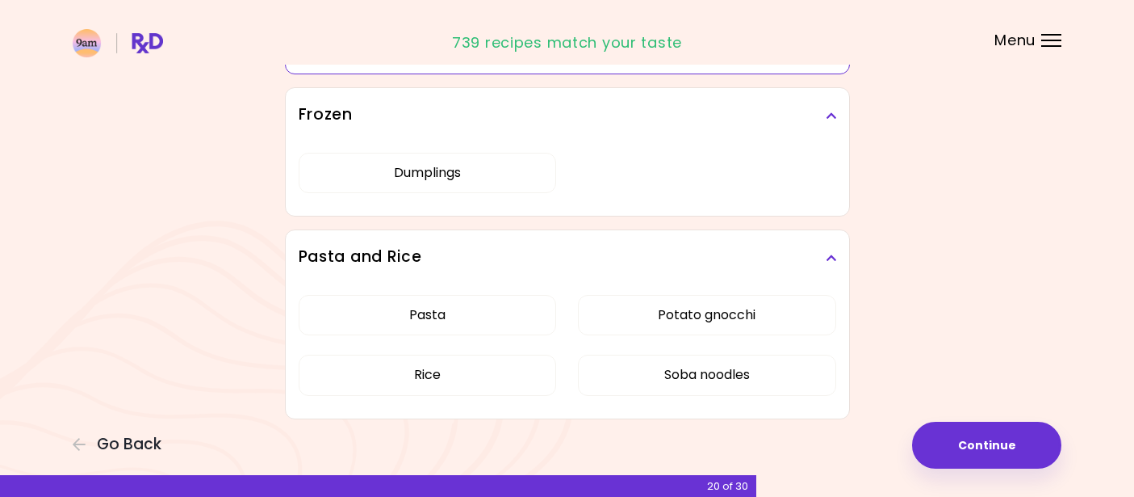
scroll to position [1197, 0]
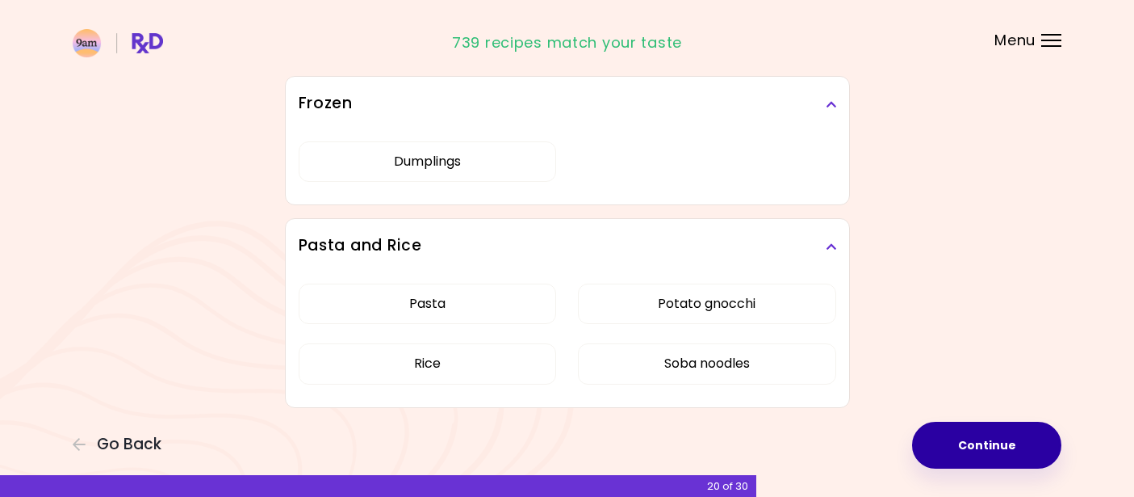
click at [963, 449] on button "Continue" at bounding box center [986, 444] width 149 height 47
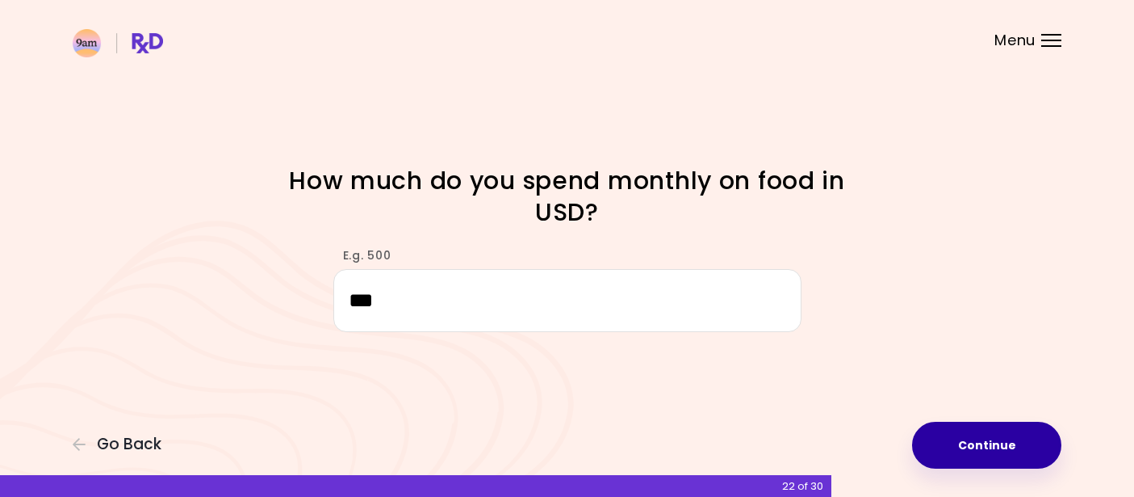
type input "***"
click at [1010, 445] on button "Continue" at bounding box center [986, 444] width 149 height 47
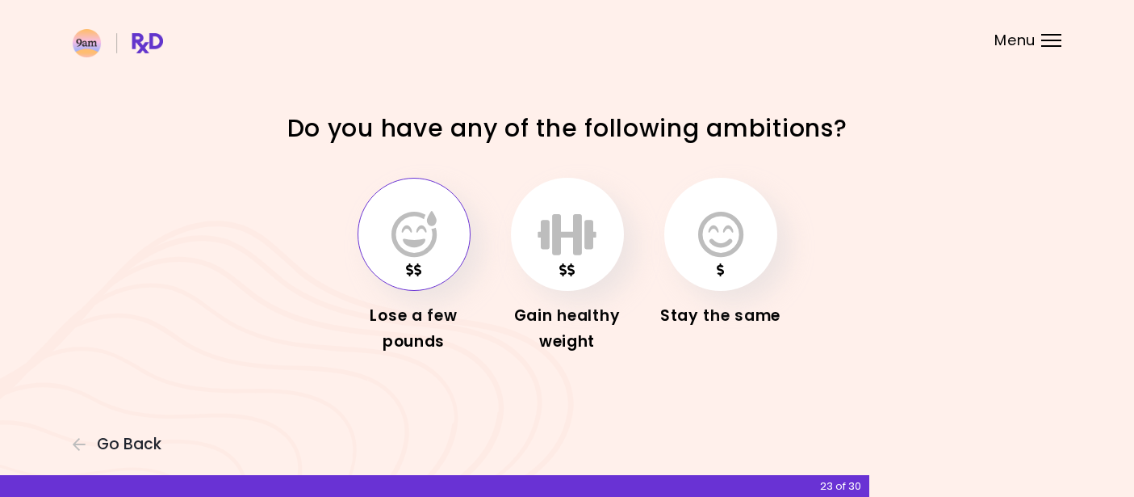
click at [436, 232] on button "button" at bounding box center [414, 234] width 113 height 113
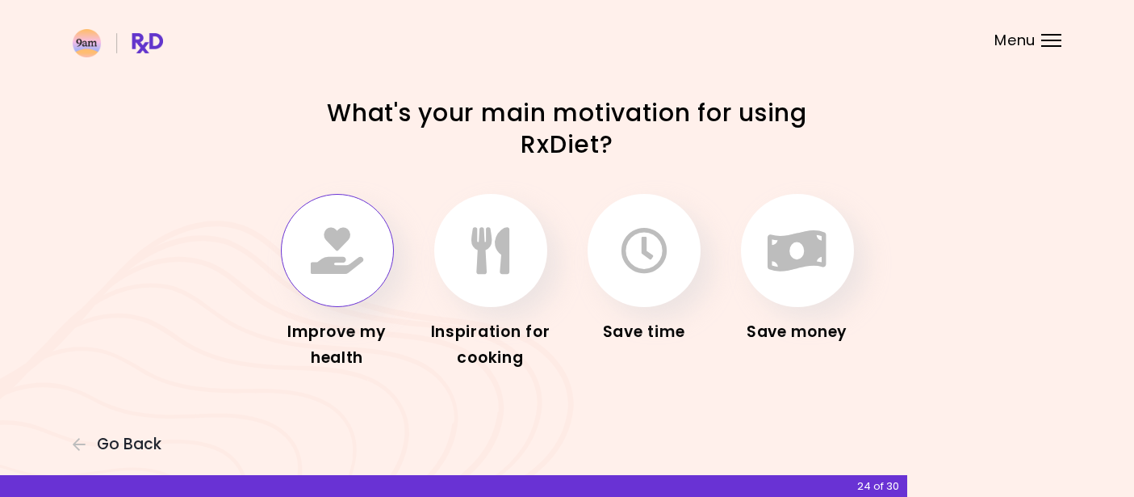
click at [341, 258] on icon "button" at bounding box center [337, 250] width 52 height 47
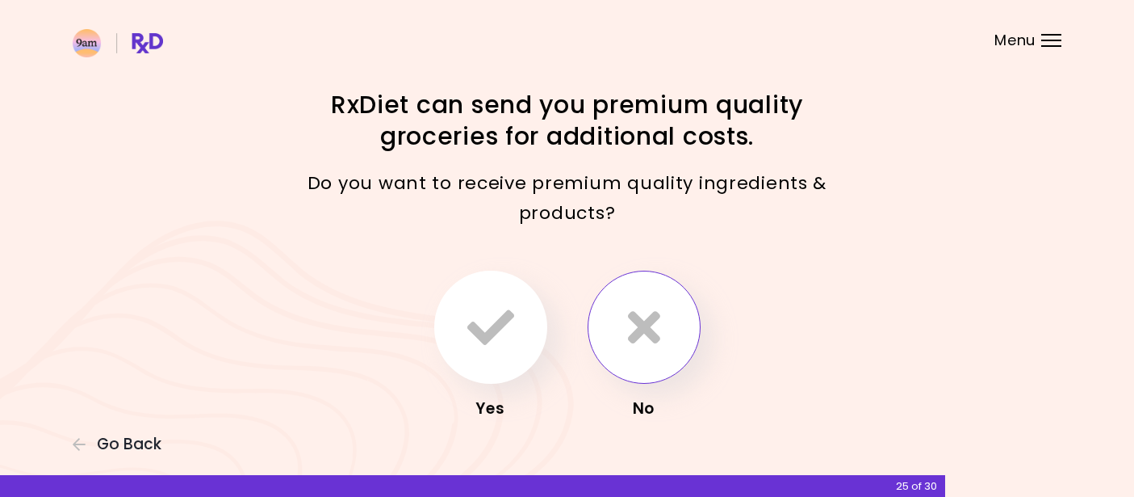
click at [647, 344] on icon "button" at bounding box center [644, 327] width 32 height 47
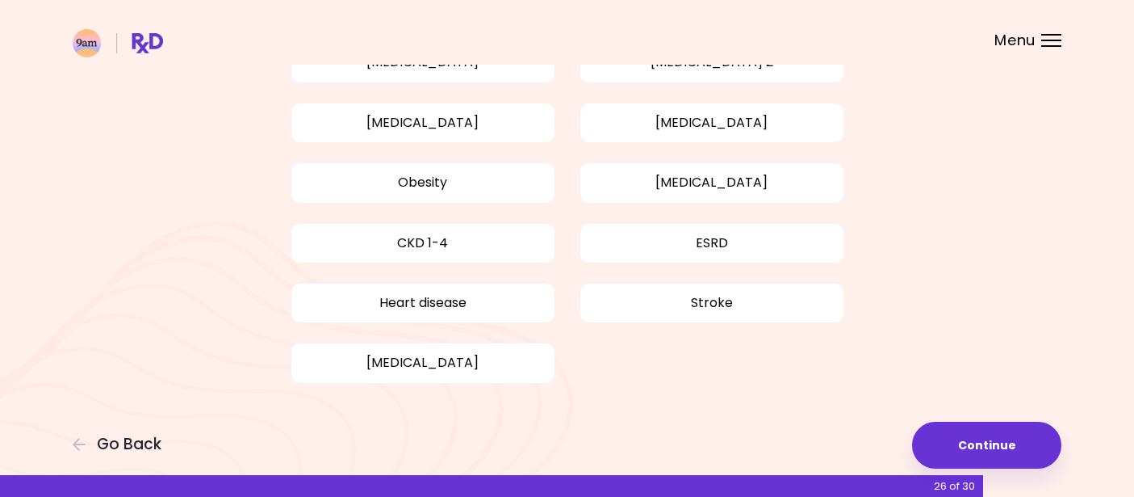
scroll to position [172, 0]
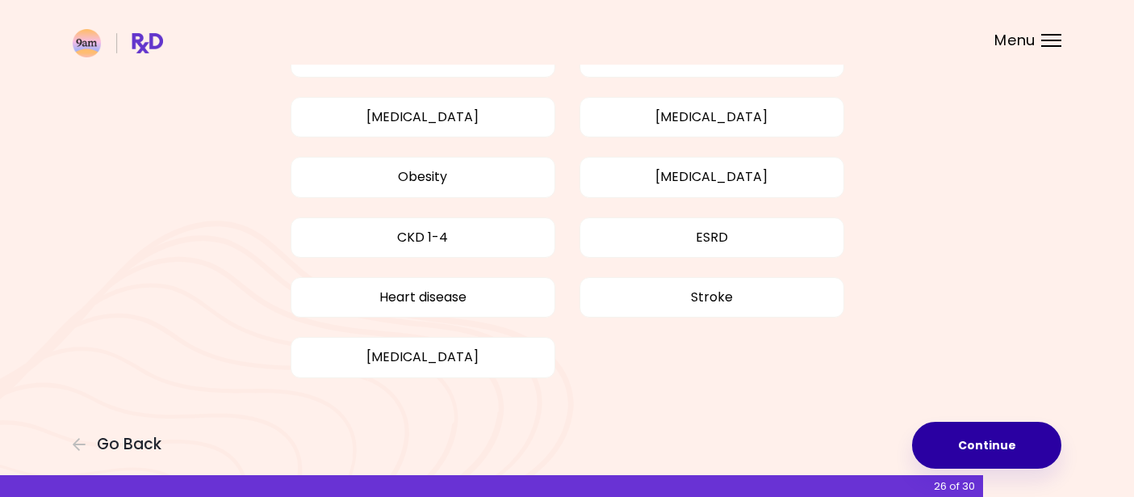
click at [1008, 445] on button "Continue" at bounding box center [986, 444] width 149 height 47
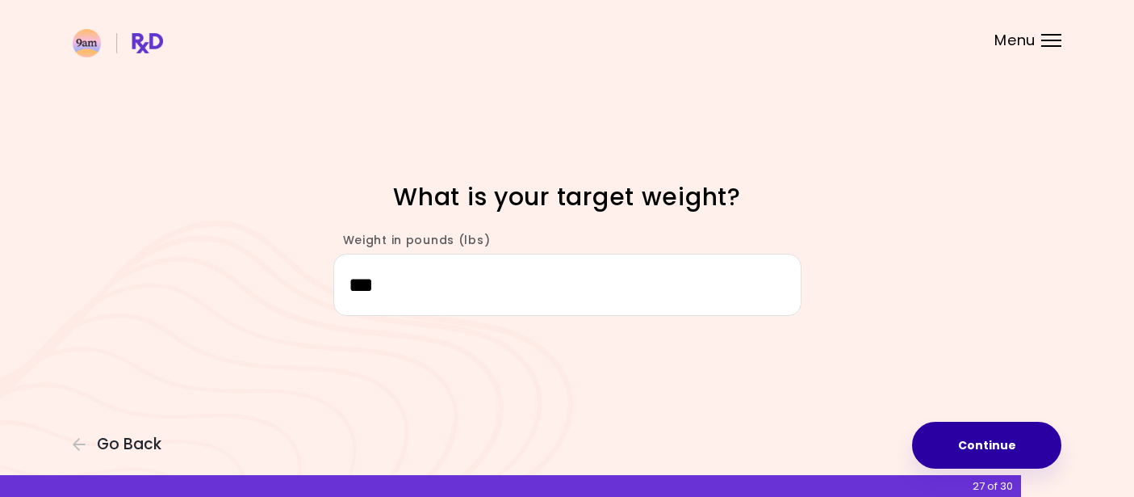
type input "***"
click at [953, 441] on button "Continue" at bounding box center [986, 444] width 149 height 47
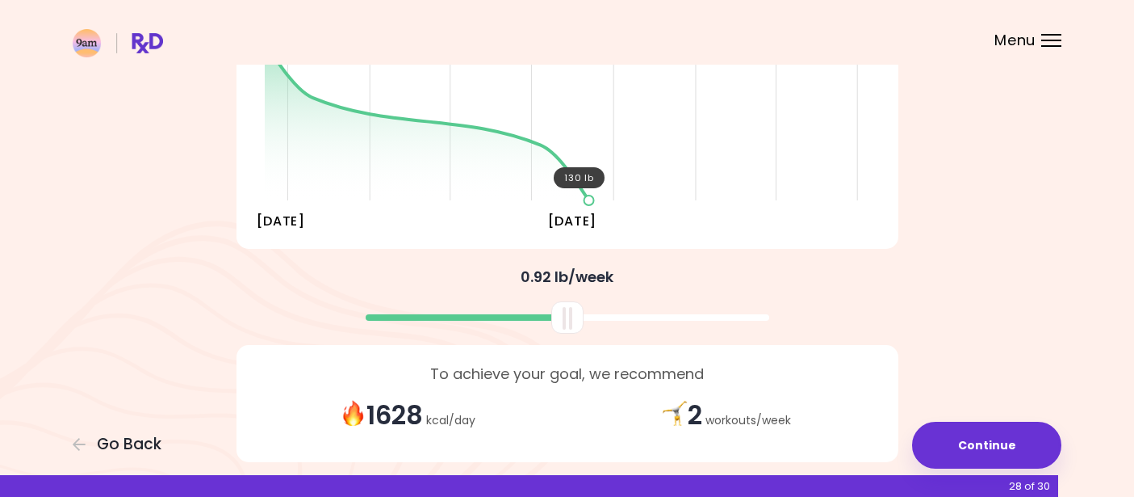
scroll to position [339, 0]
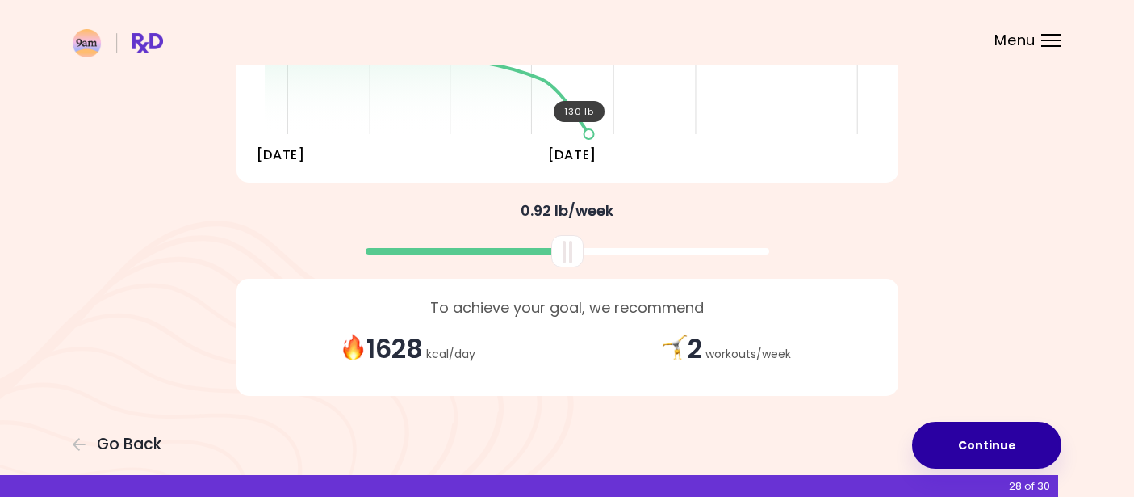
click at [973, 448] on button "Continue" at bounding box center [986, 444] width 149 height 47
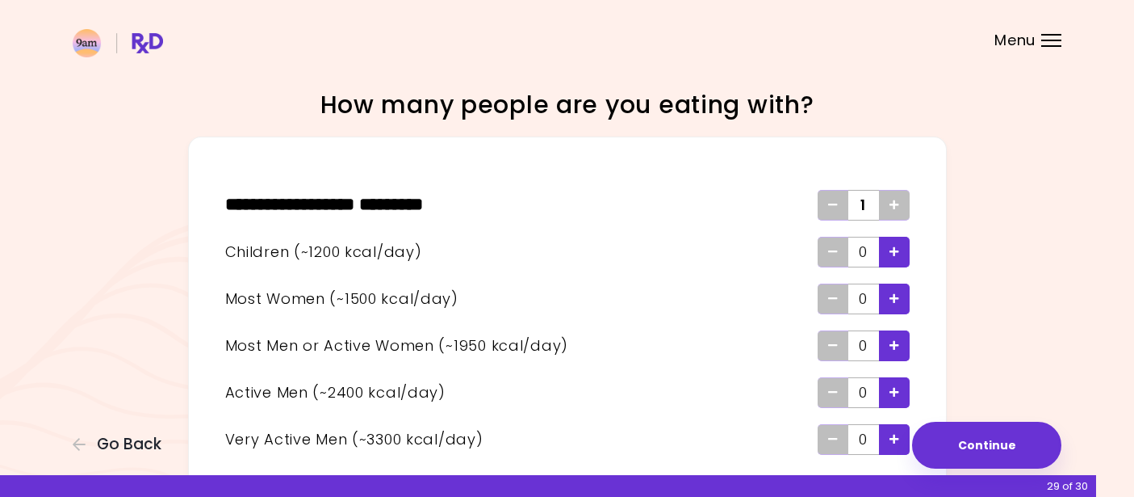
click at [890, 256] on icon "Add - Child" at bounding box center [895, 251] width 10 height 10
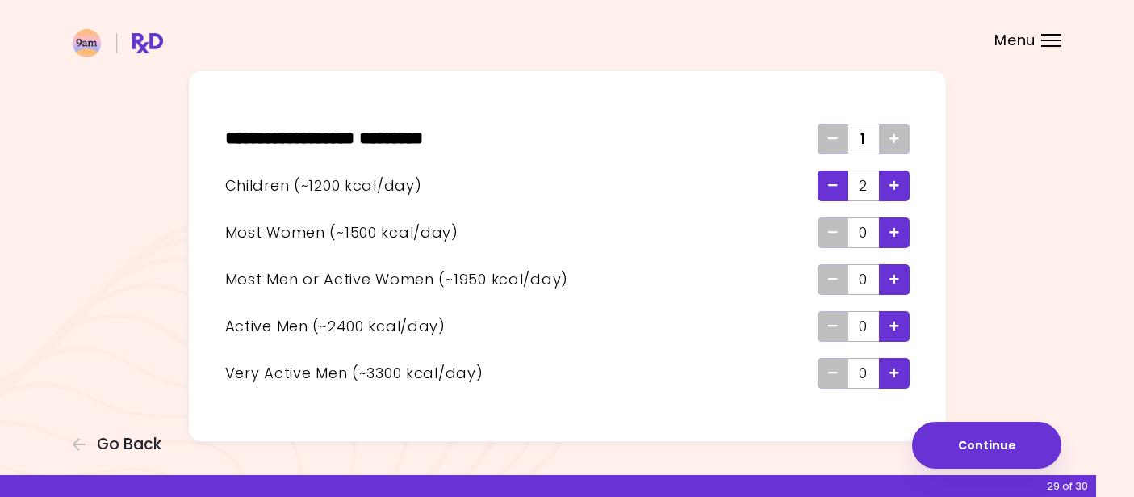
scroll to position [69, 0]
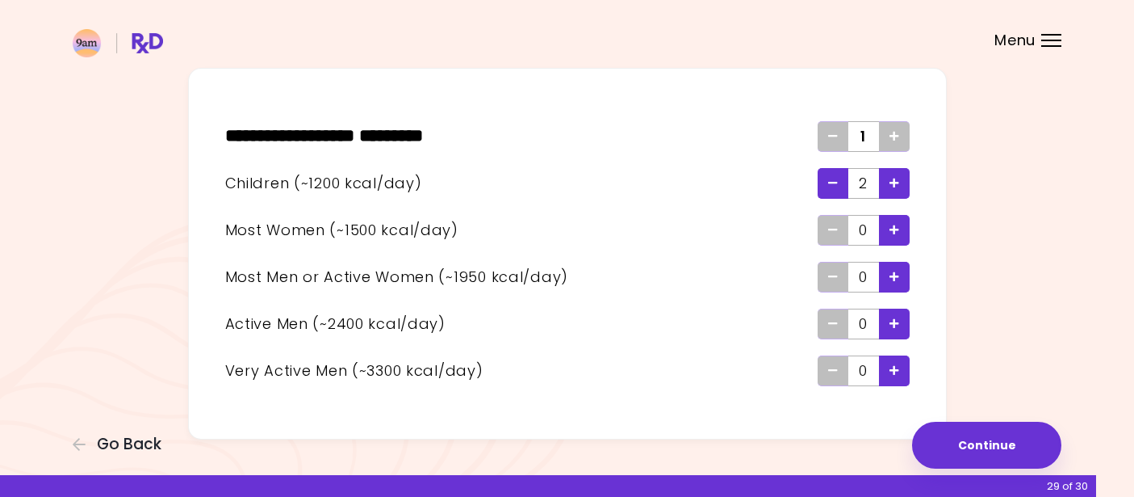
click at [829, 190] on span "Remove - Child" at bounding box center [833, 183] width 10 height 26
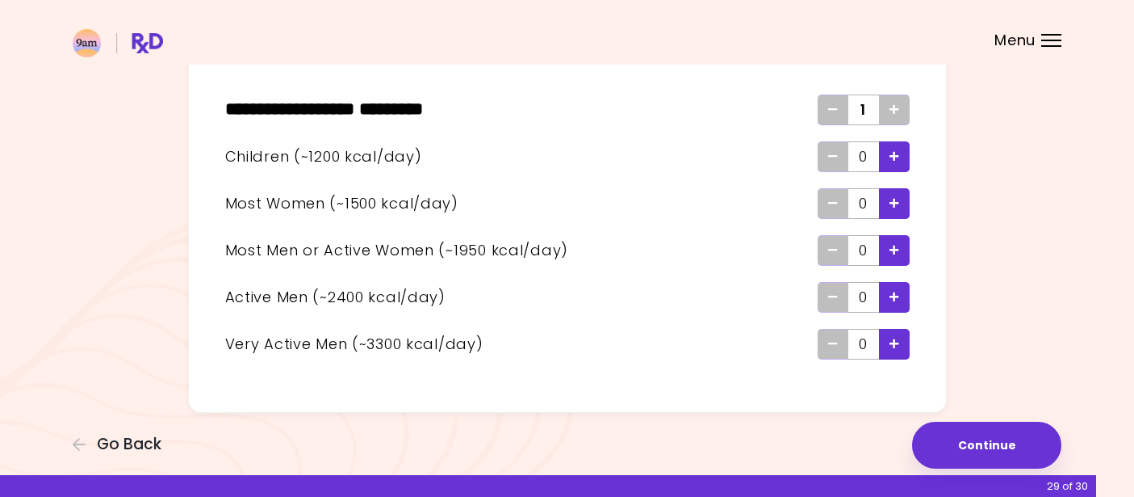
scroll to position [100, 0]
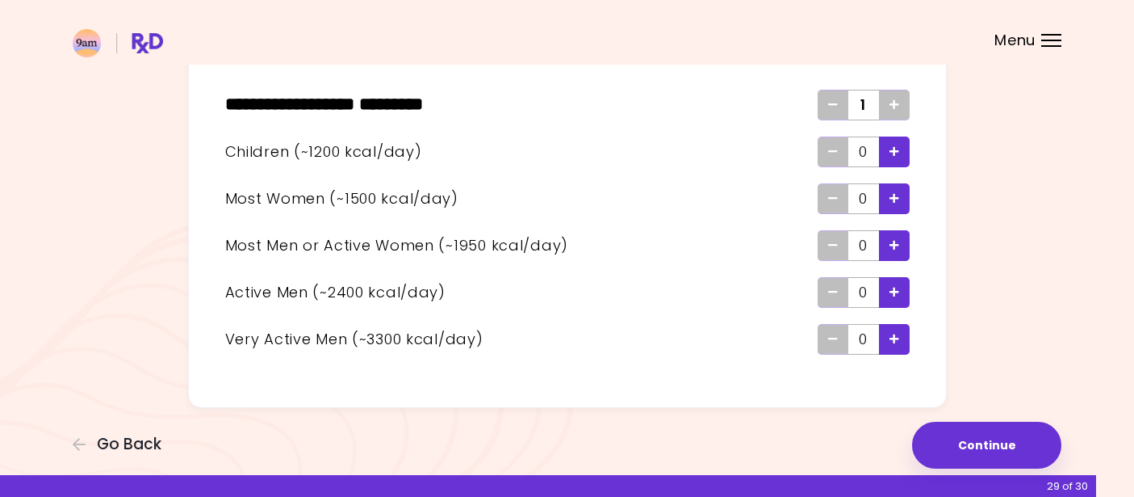
click at [896, 157] on span "Add - Child" at bounding box center [895, 152] width 10 height 26
click at [894, 248] on icon "Add - Man or Active Woman" at bounding box center [895, 245] width 10 height 10
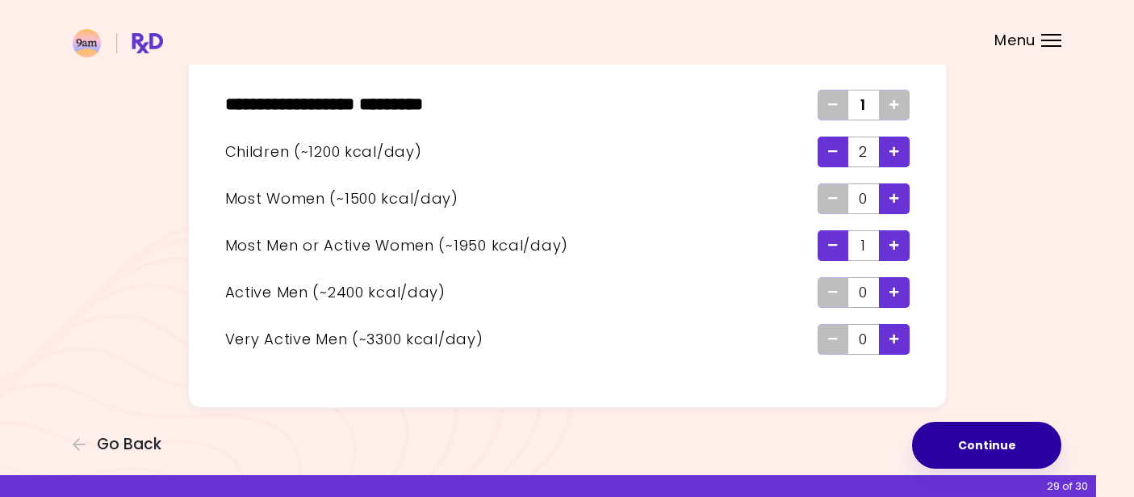
click at [968, 457] on button "Continue" at bounding box center [986, 444] width 149 height 47
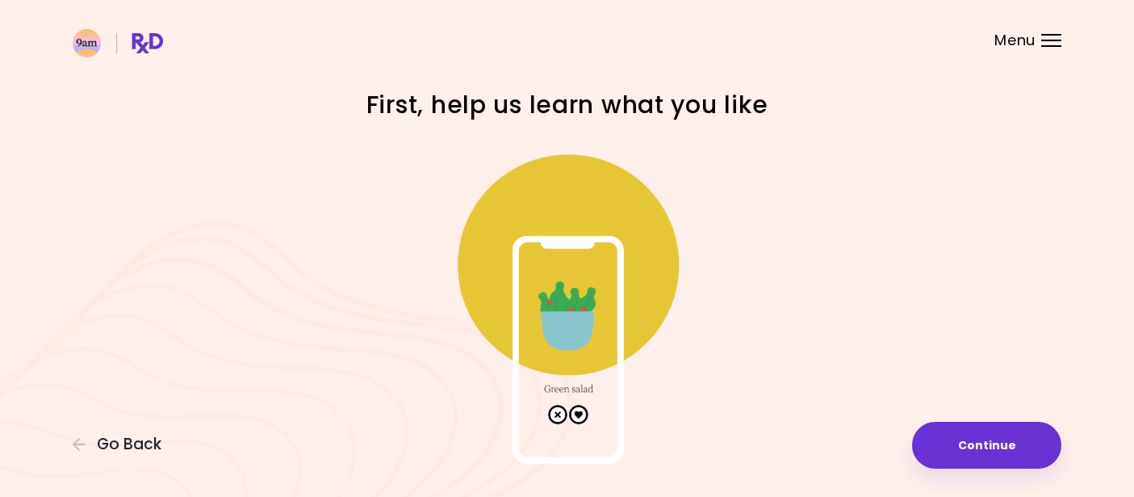
click at [600, 340] on img at bounding box center [567, 301] width 323 height 323
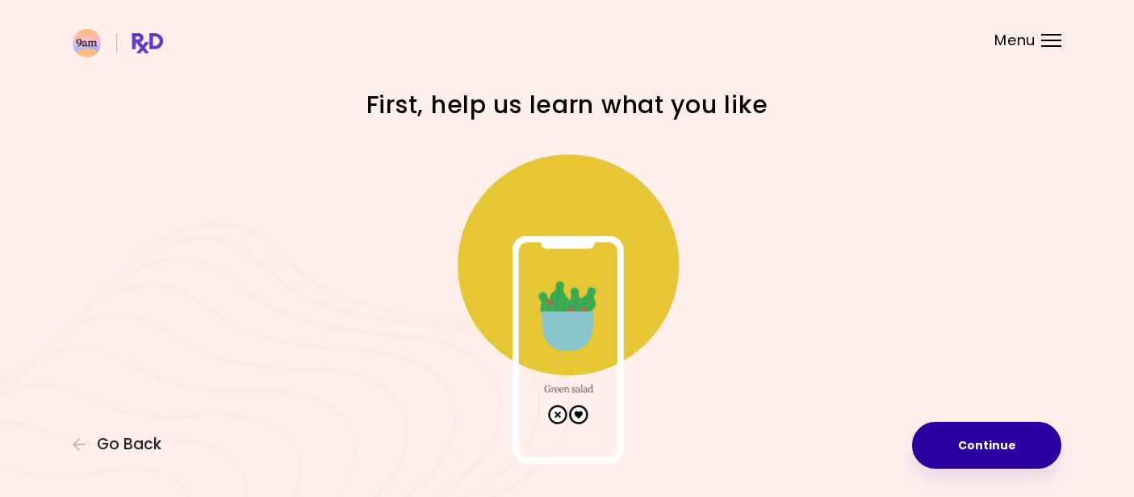
click at [969, 441] on button "Continue" at bounding box center [986, 444] width 149 height 47
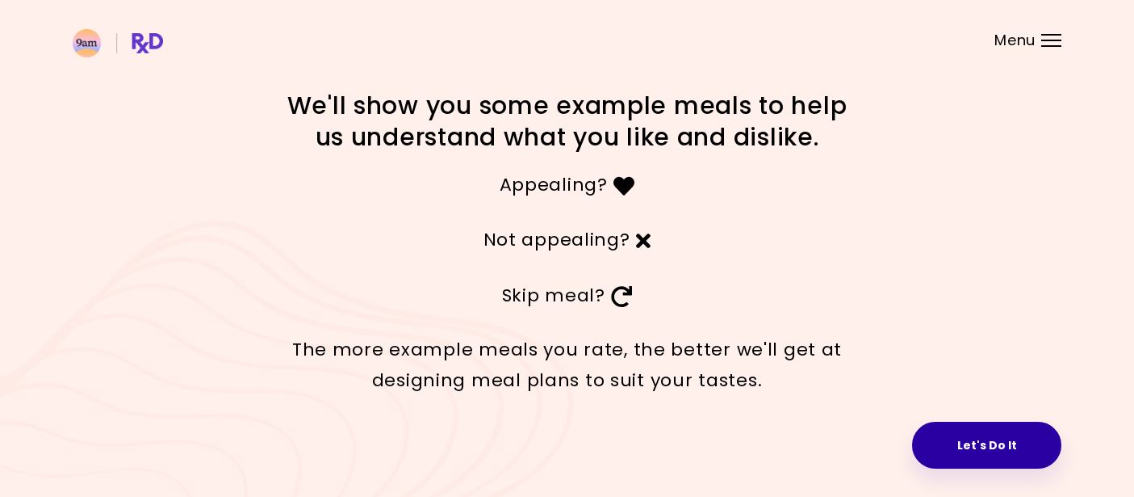
click at [955, 441] on button "Let's Do It" at bounding box center [986, 444] width 149 height 47
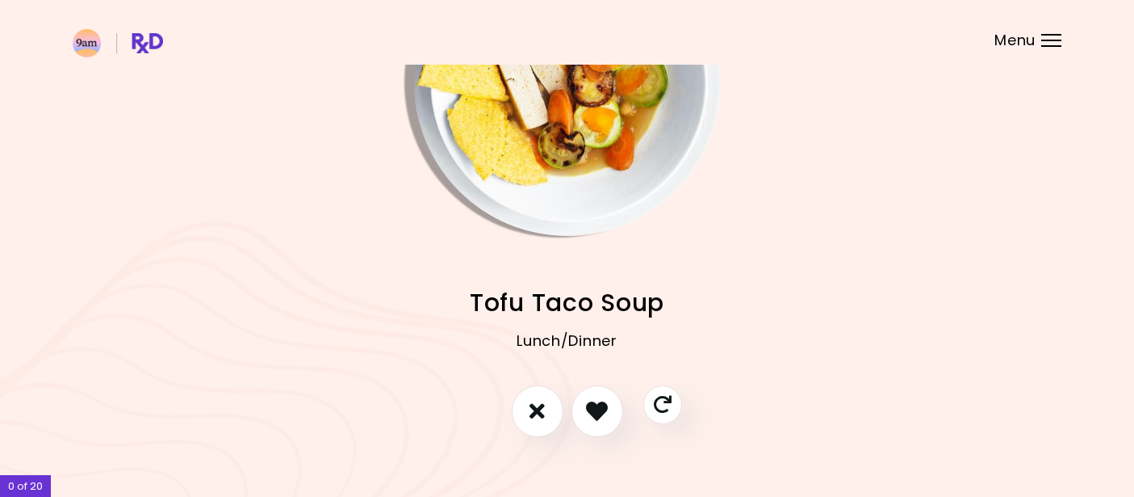
scroll to position [147, 0]
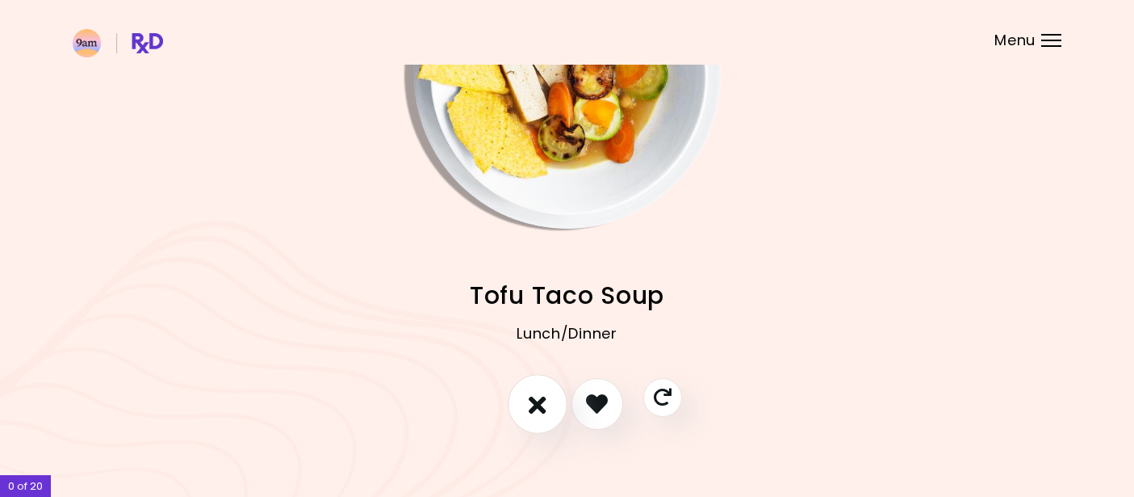
click at [534, 409] on icon "I don't like this recipe" at bounding box center [538, 403] width 18 height 25
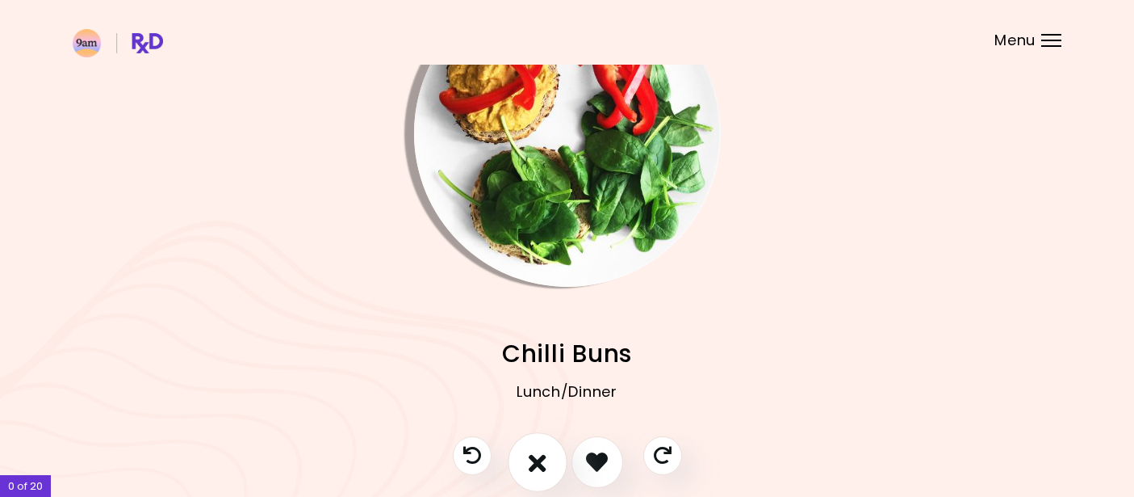
scroll to position [100, 0]
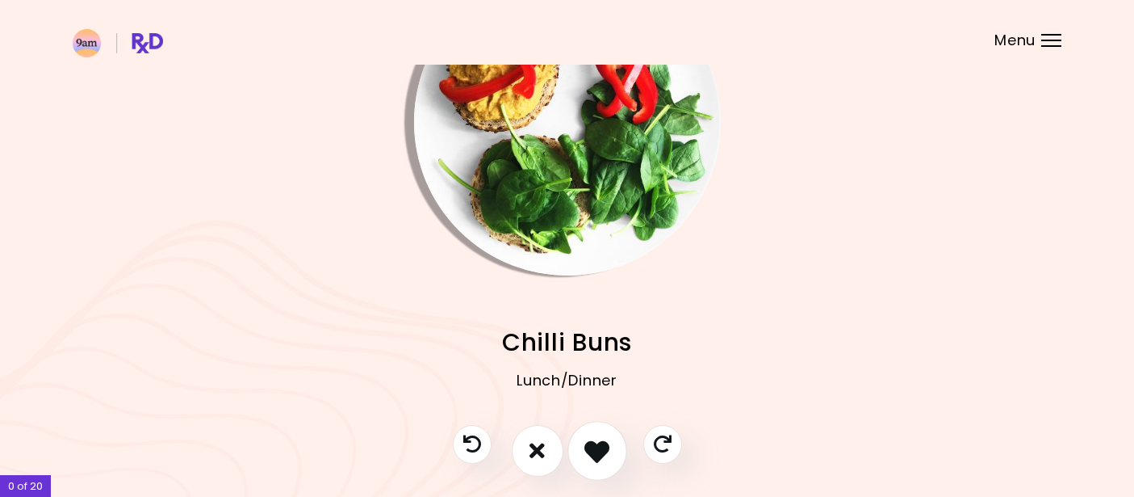
click at [595, 446] on icon "I like this recipe" at bounding box center [596, 450] width 25 height 25
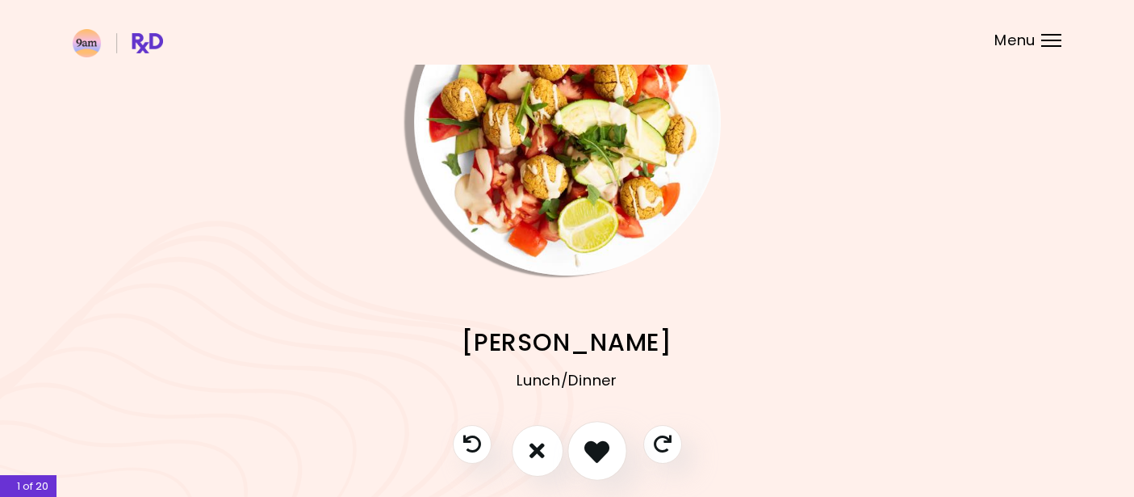
click at [603, 445] on icon "I like this recipe" at bounding box center [596, 450] width 25 height 25
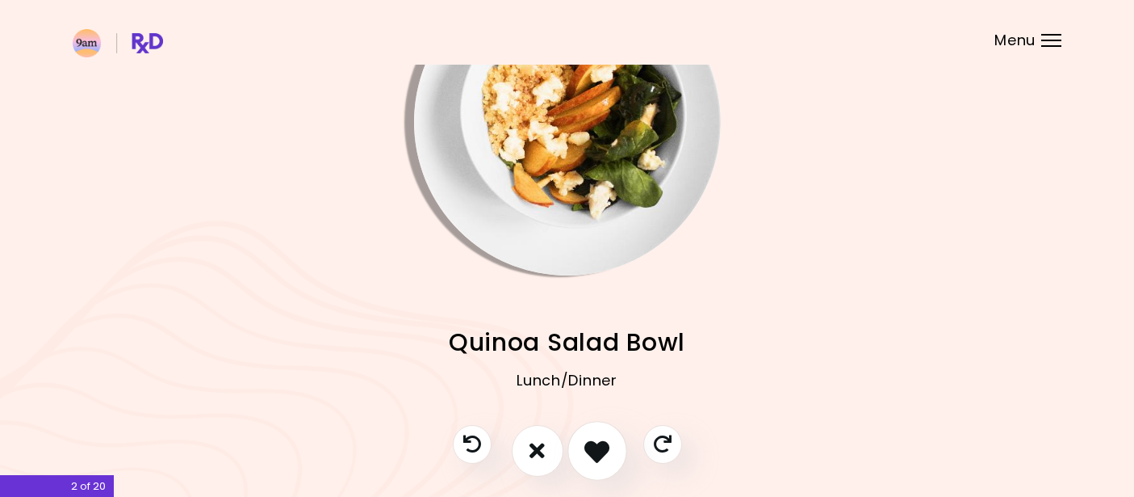
click at [603, 445] on icon "I like this recipe" at bounding box center [596, 450] width 25 height 25
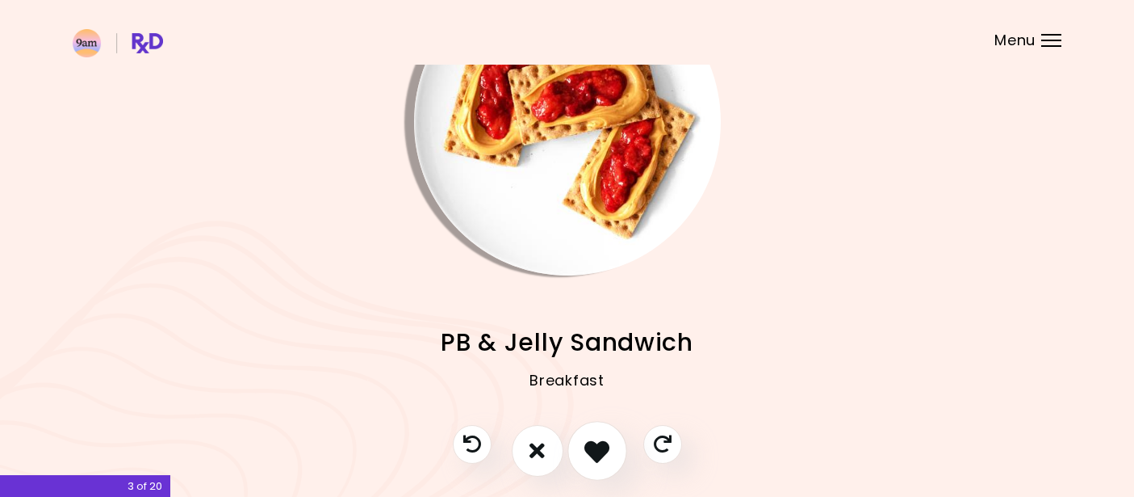
click at [603, 445] on icon "I like this recipe" at bounding box center [596, 450] width 25 height 25
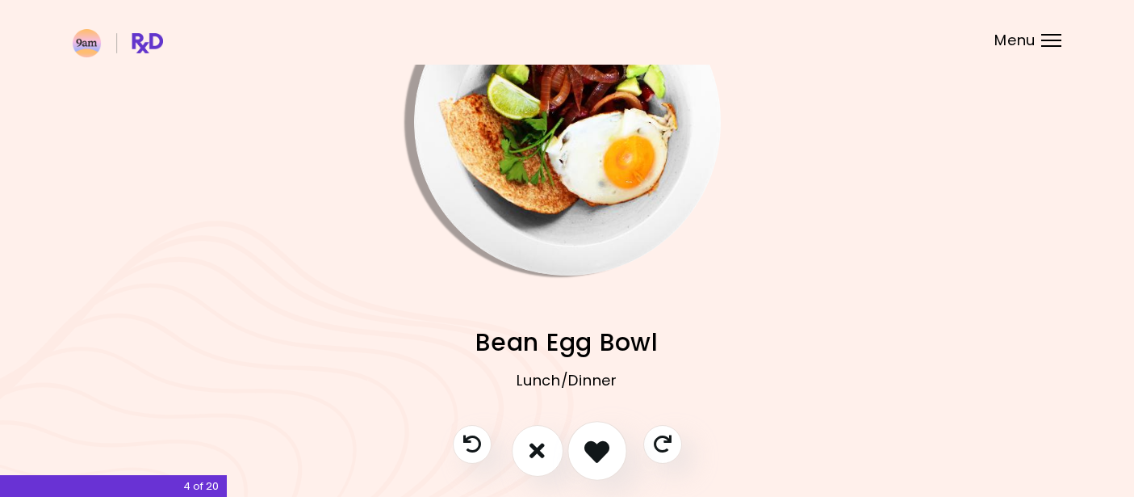
click at [603, 445] on icon "I like this recipe" at bounding box center [596, 450] width 25 height 25
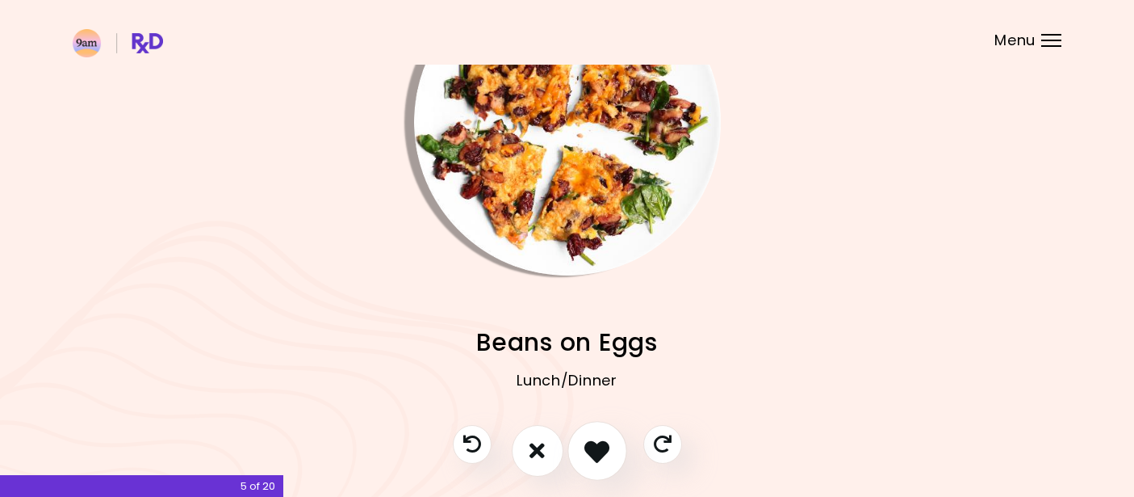
click at [603, 445] on icon "I like this recipe" at bounding box center [596, 450] width 25 height 25
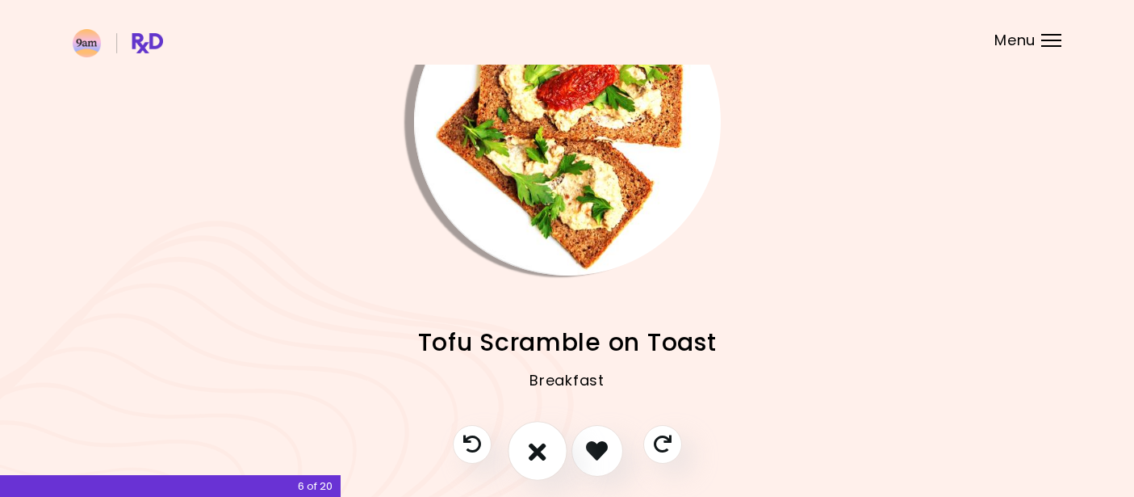
click at [538, 453] on icon "I don't like this recipe" at bounding box center [538, 450] width 18 height 25
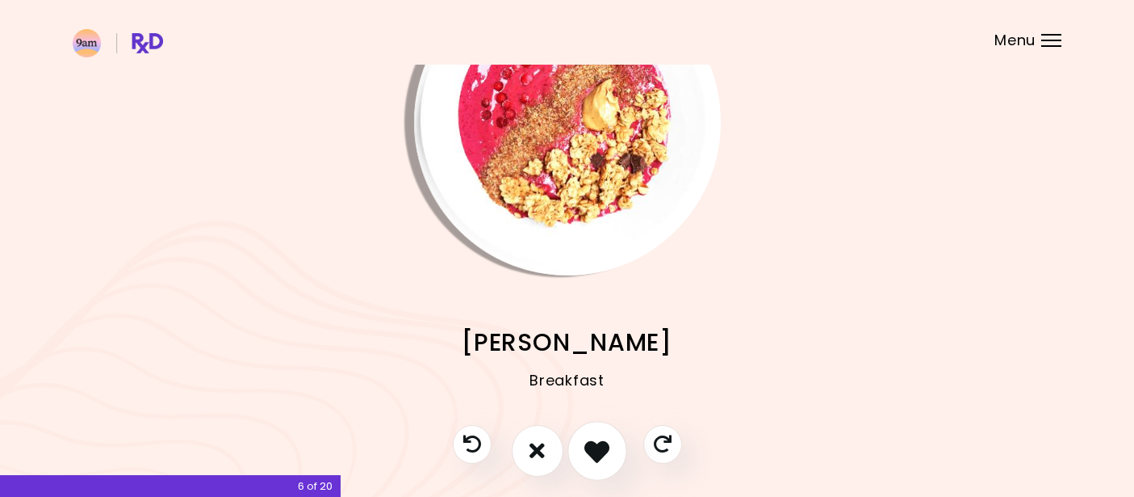
click at [595, 443] on icon "I like this recipe" at bounding box center [596, 450] width 25 height 25
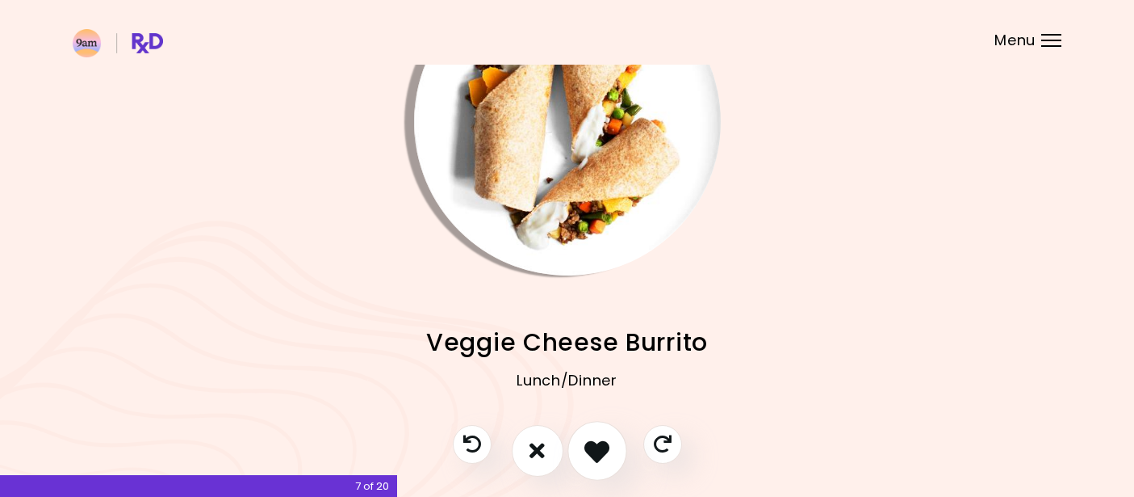
click at [595, 443] on icon "I like this recipe" at bounding box center [596, 450] width 25 height 25
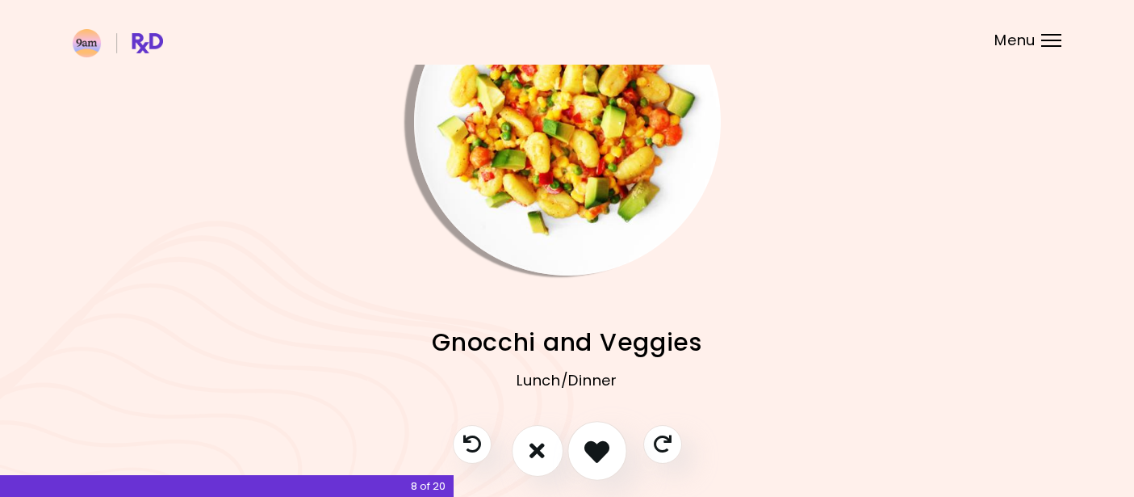
click at [595, 443] on icon "I like this recipe" at bounding box center [596, 450] width 25 height 25
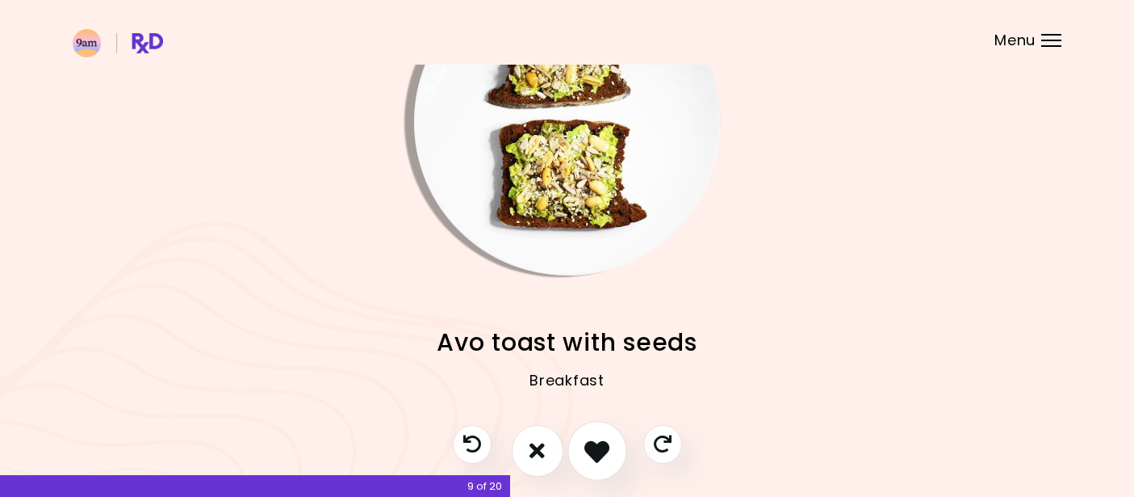
click at [595, 443] on icon "I like this recipe" at bounding box center [596, 450] width 25 height 25
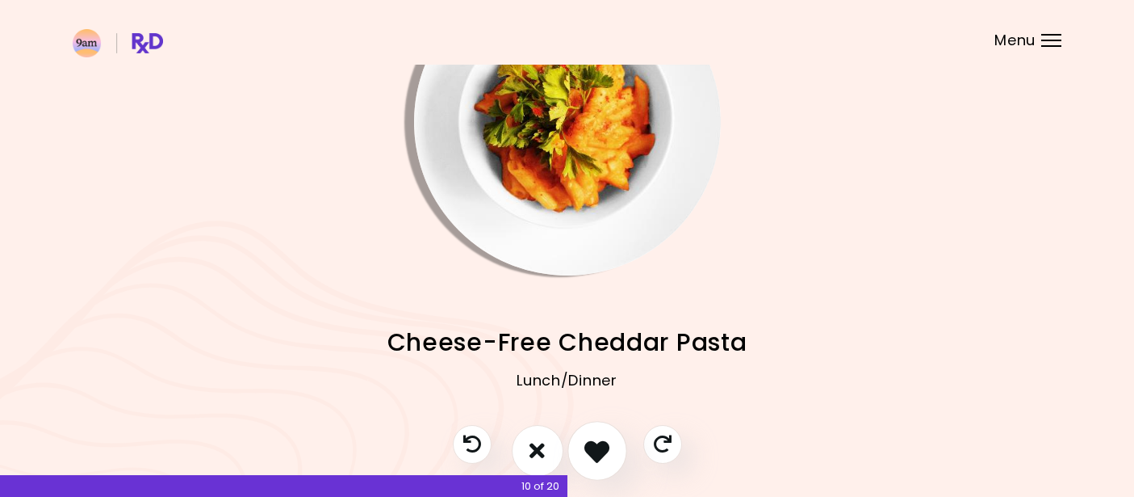
click at [595, 443] on icon "I like this recipe" at bounding box center [596, 450] width 25 height 25
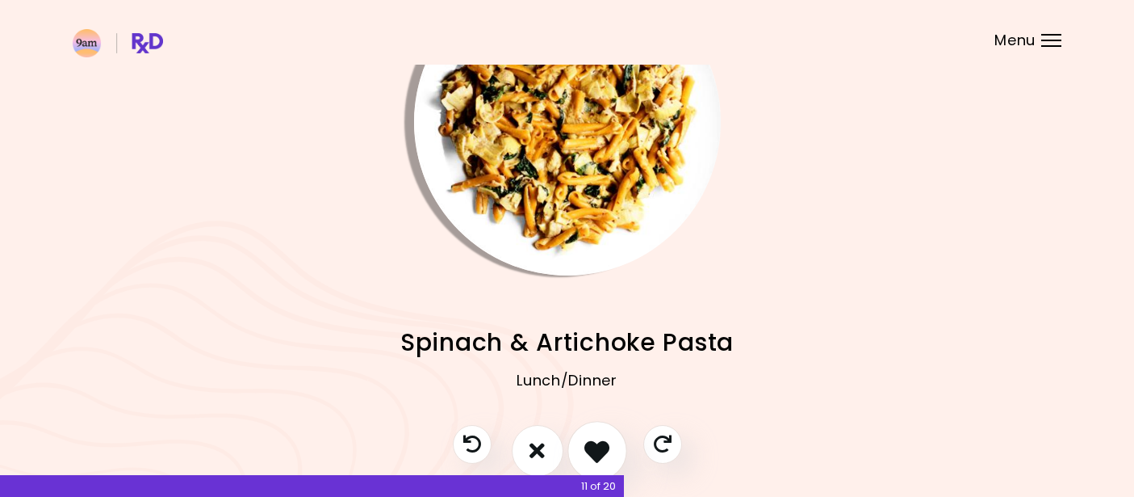
click at [595, 443] on icon "I like this recipe" at bounding box center [596, 450] width 25 height 25
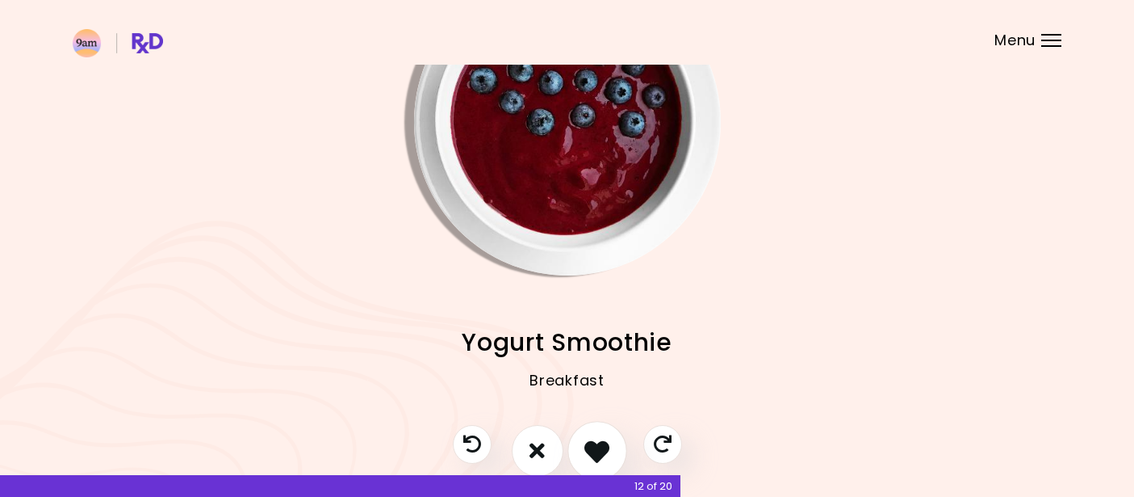
click at [595, 443] on icon "I like this recipe" at bounding box center [596, 450] width 25 height 25
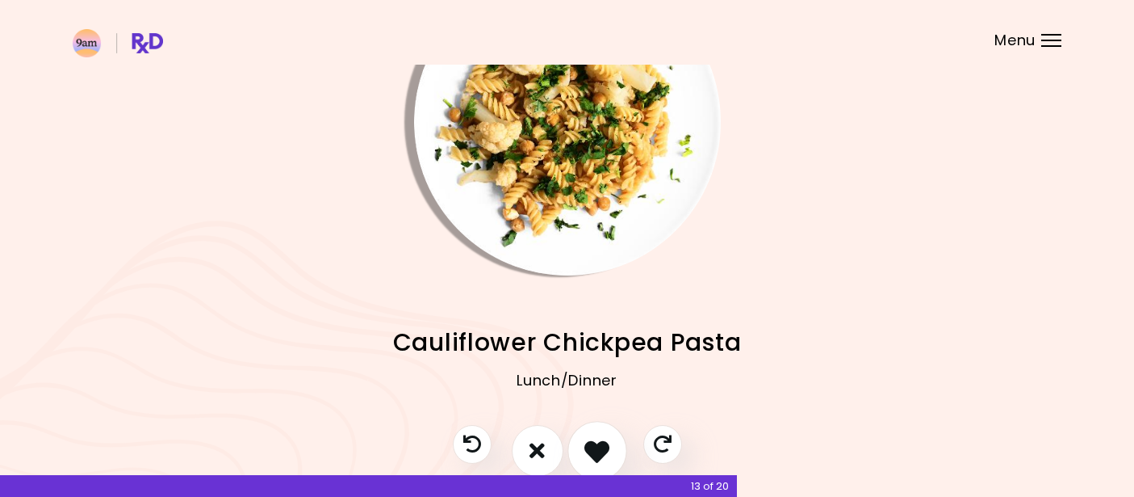
click at [595, 443] on icon "I like this recipe" at bounding box center [596, 450] width 25 height 25
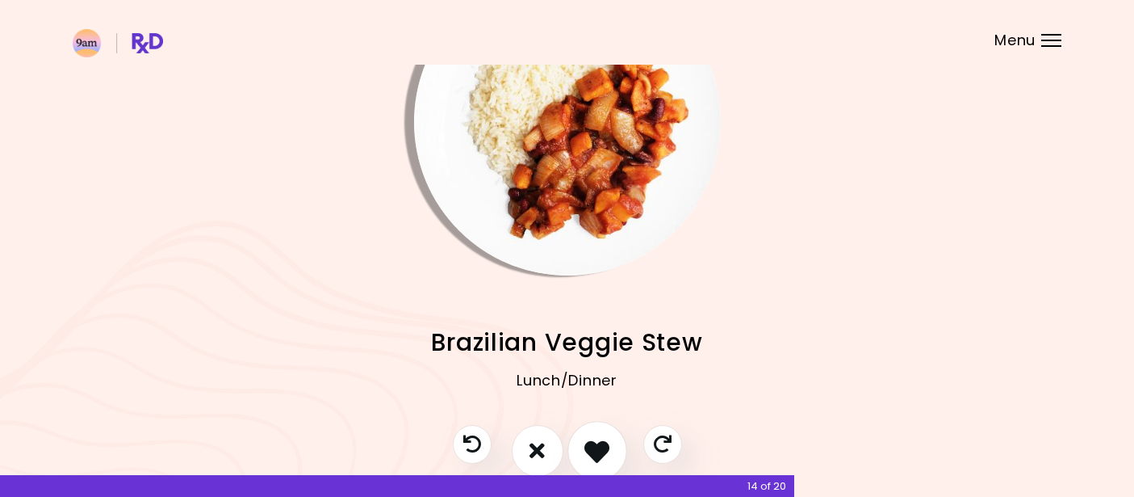
click at [595, 443] on icon "I like this recipe" at bounding box center [596, 450] width 25 height 25
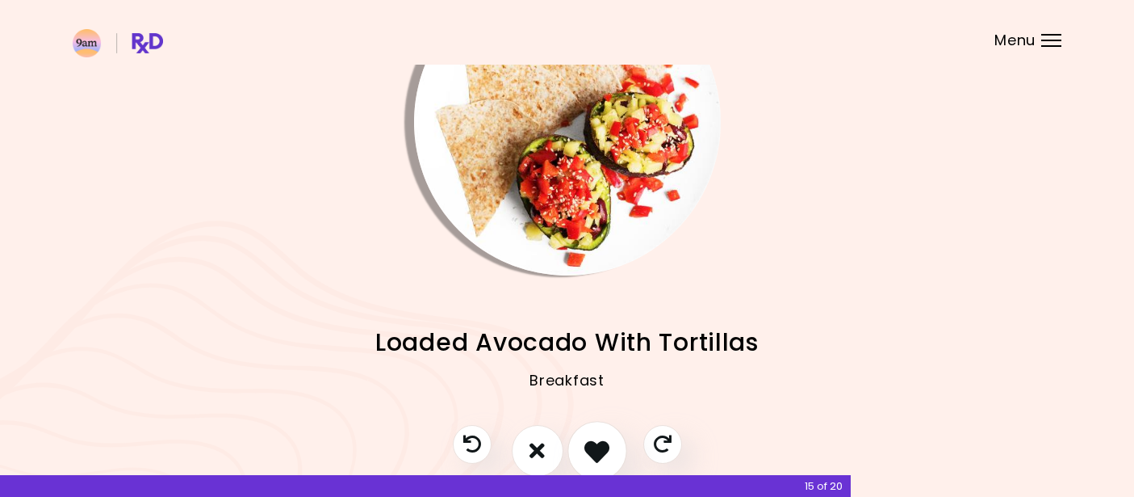
click at [595, 443] on icon "I like this recipe" at bounding box center [596, 450] width 25 height 25
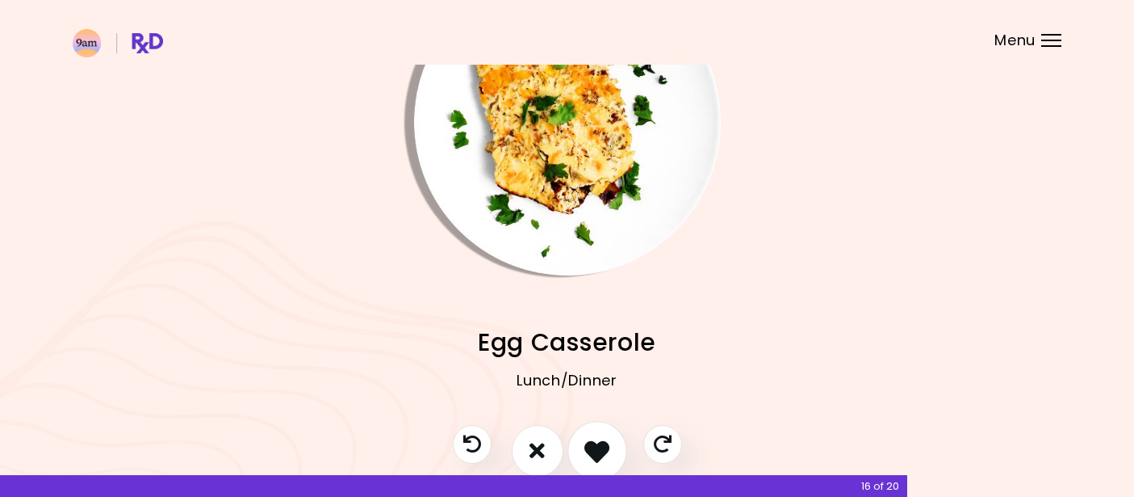
click at [595, 443] on icon "I like this recipe" at bounding box center [596, 450] width 25 height 25
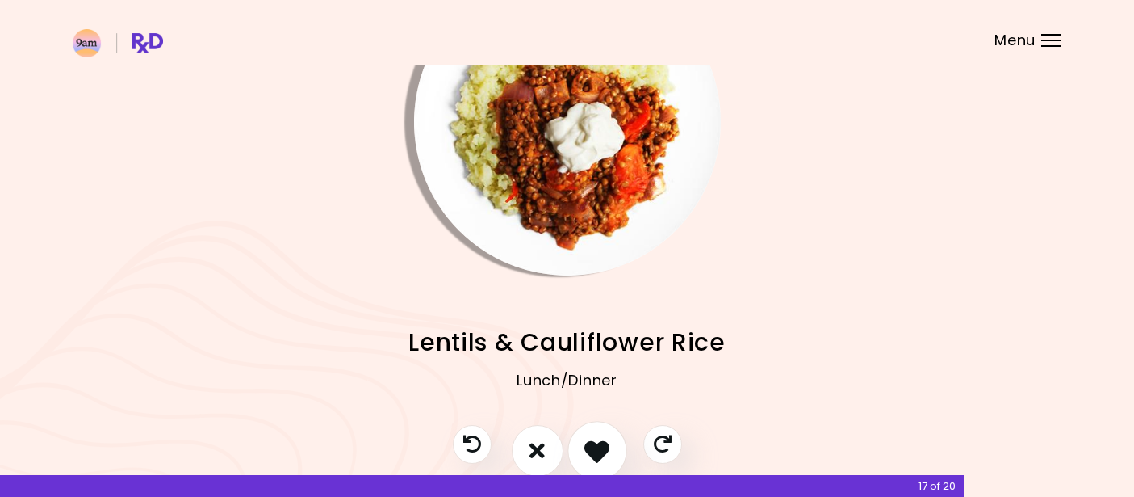
click at [595, 443] on icon "I like this recipe" at bounding box center [596, 450] width 25 height 25
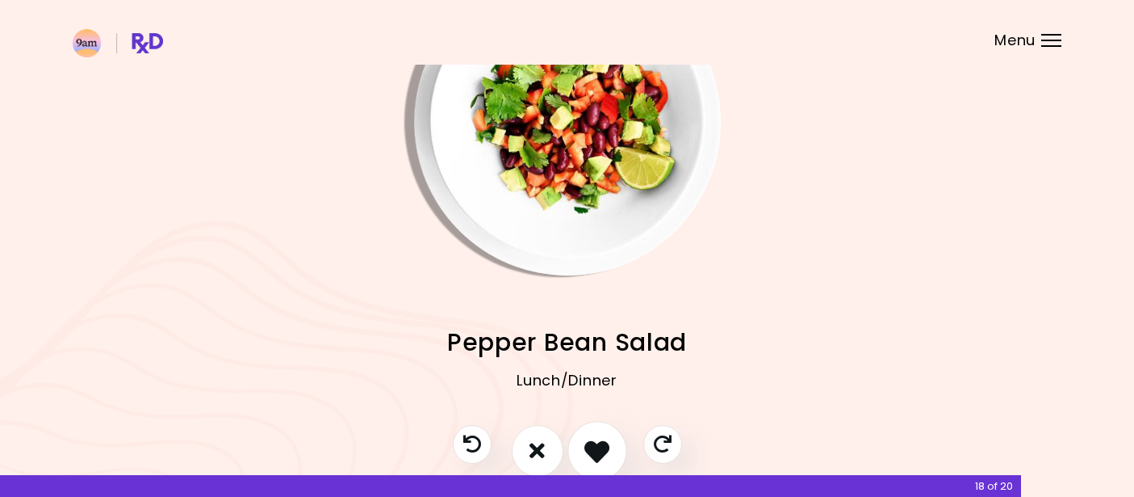
click at [595, 443] on icon "I like this recipe" at bounding box center [596, 450] width 25 height 25
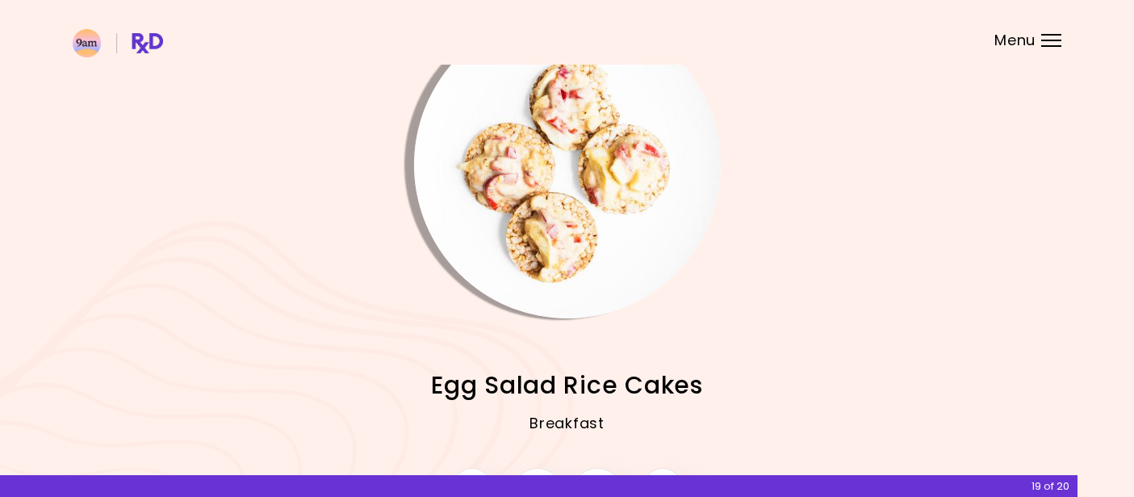
scroll to position [164, 0]
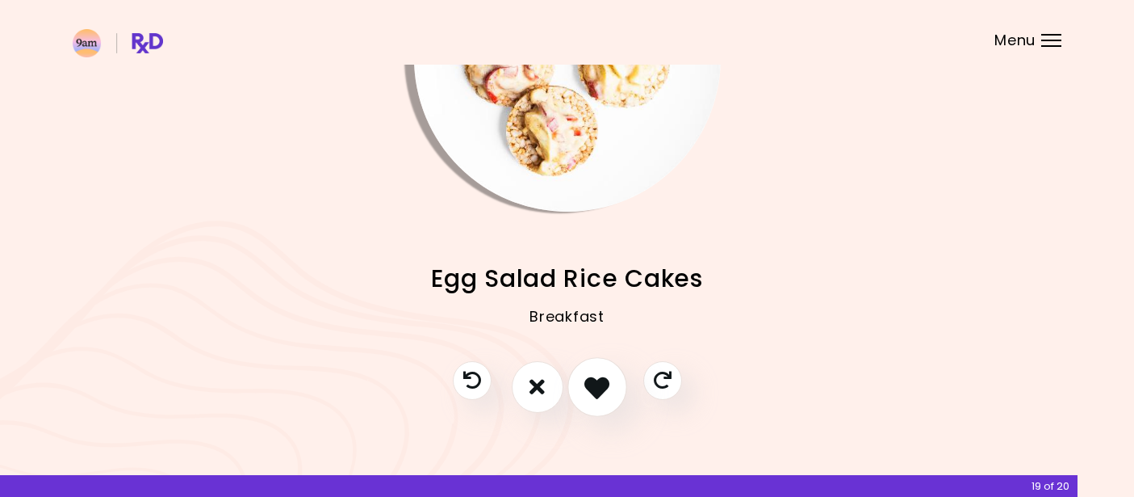
click at [593, 393] on icon "I like this recipe" at bounding box center [596, 386] width 25 height 25
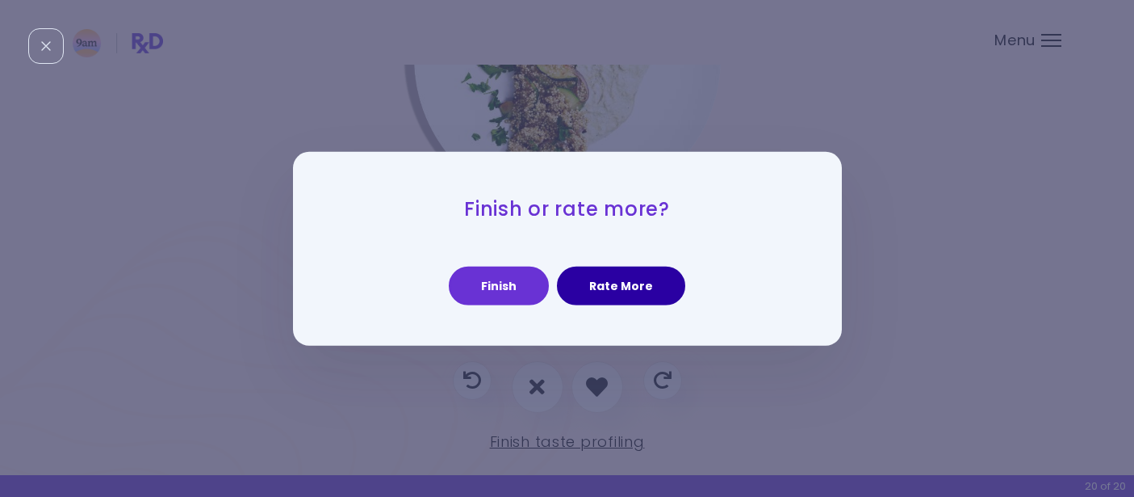
click at [615, 284] on button "Rate More" at bounding box center [621, 285] width 128 height 39
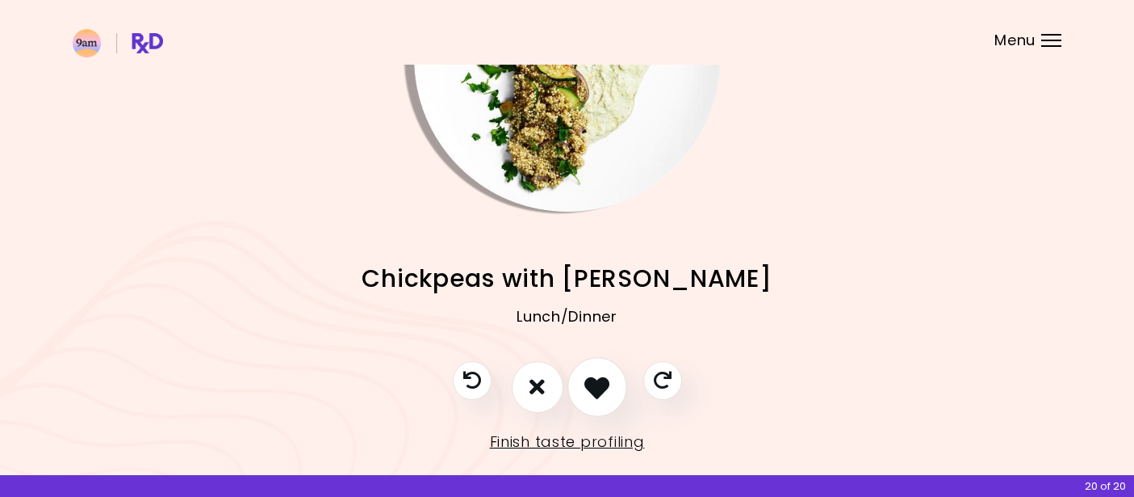
click at [600, 382] on icon "I like this recipe" at bounding box center [596, 386] width 25 height 25
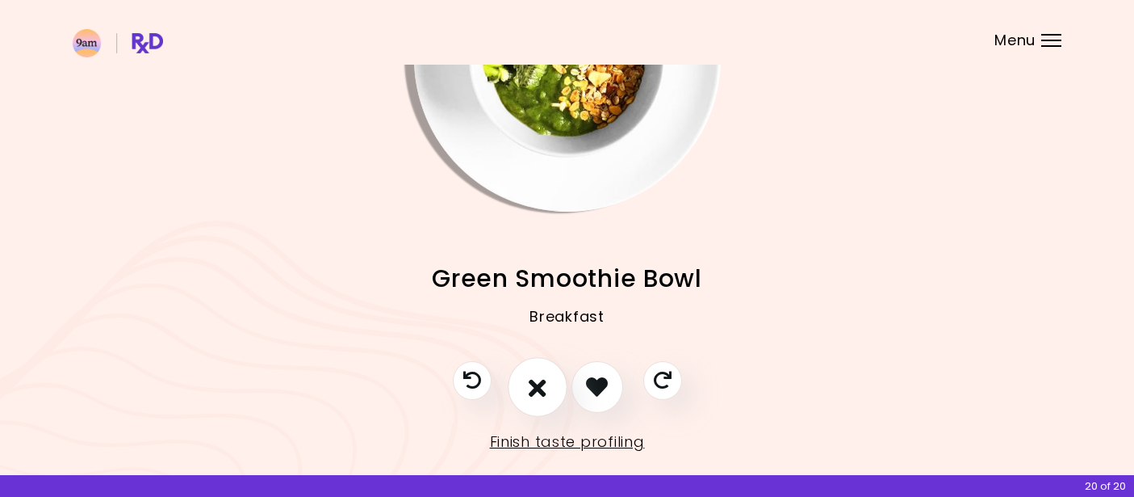
click at [543, 386] on icon "I don't like this recipe" at bounding box center [538, 386] width 18 height 25
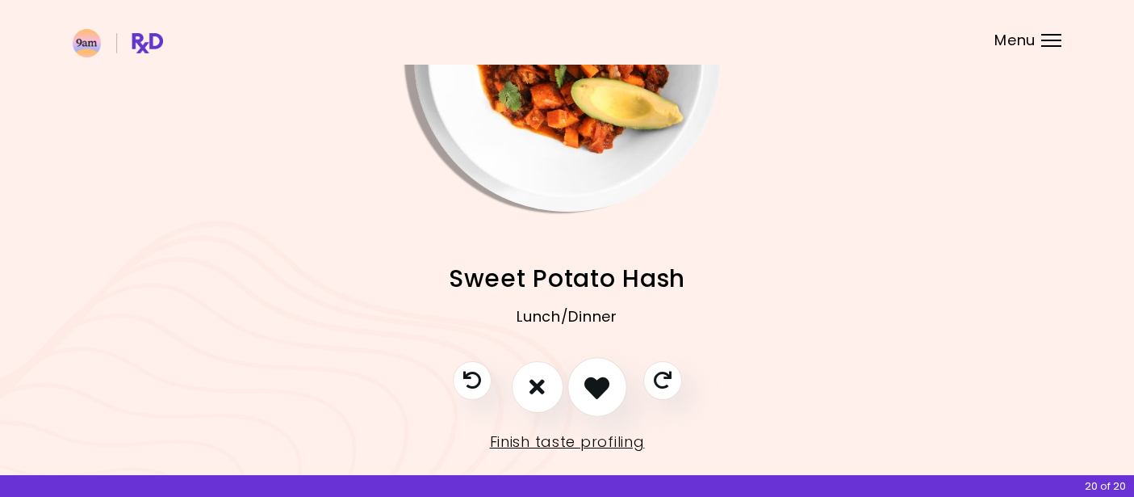
click at [594, 385] on icon "I like this recipe" at bounding box center [596, 386] width 25 height 25
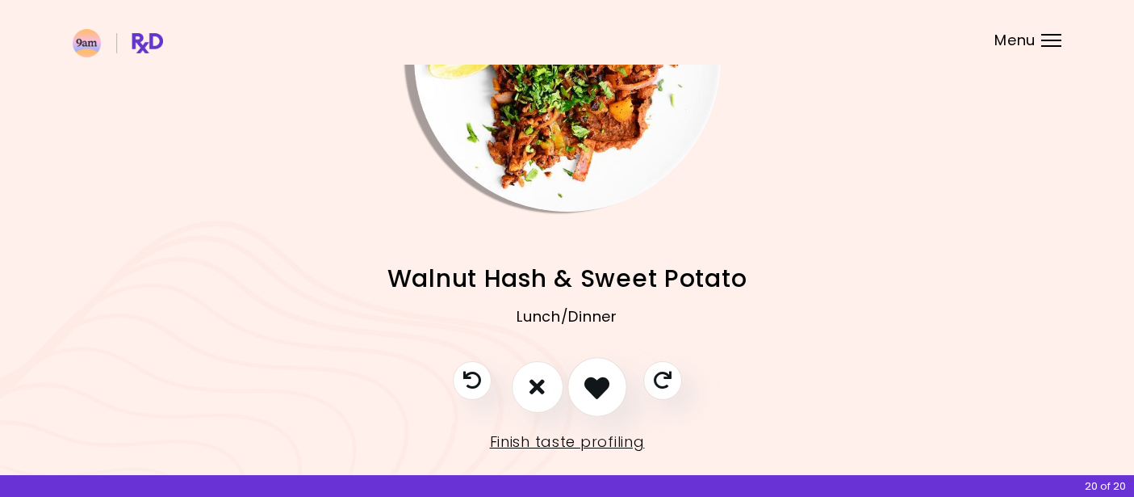
click at [594, 385] on icon "I like this recipe" at bounding box center [596, 386] width 25 height 25
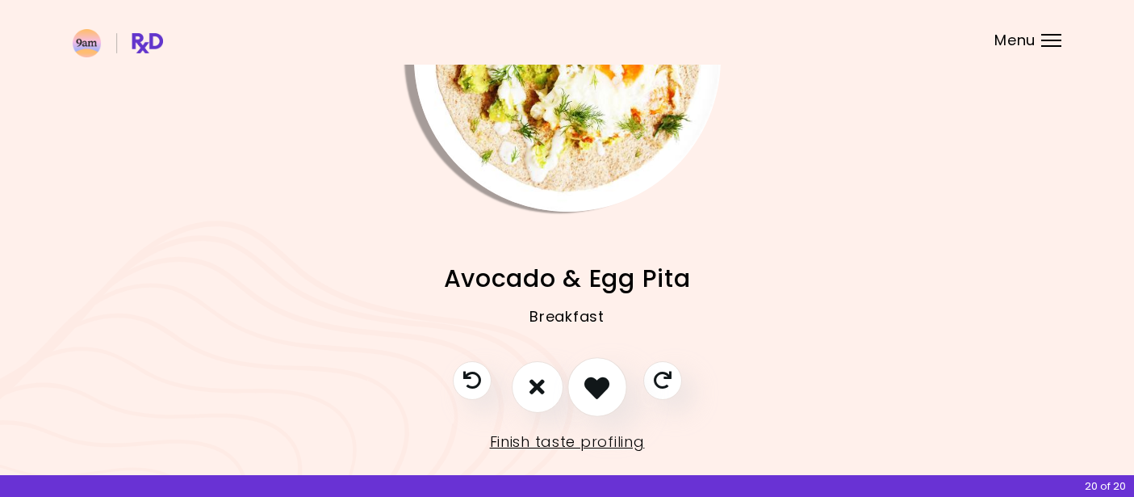
click at [594, 385] on icon "I like this recipe" at bounding box center [596, 386] width 25 height 25
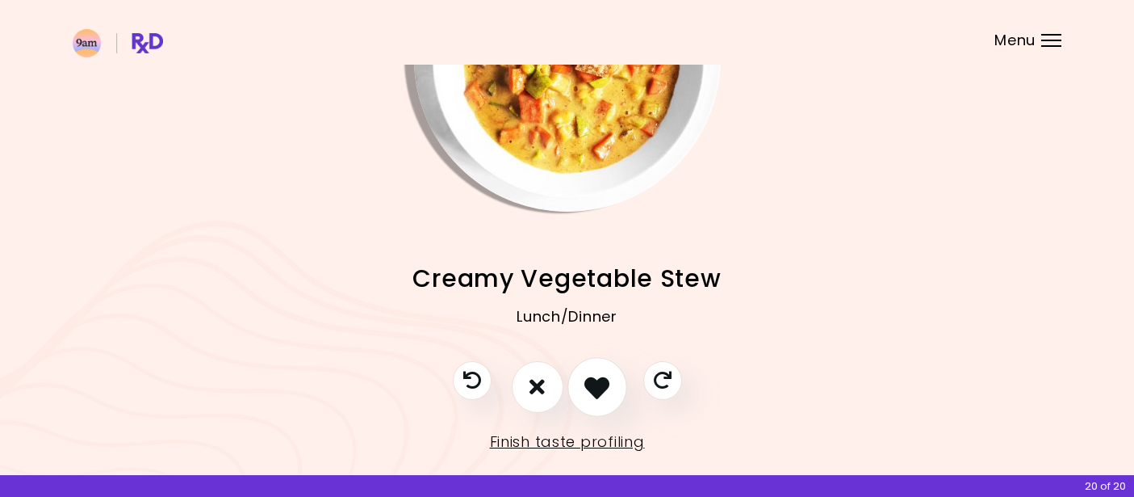
click at [594, 385] on icon "I like this recipe" at bounding box center [596, 386] width 25 height 25
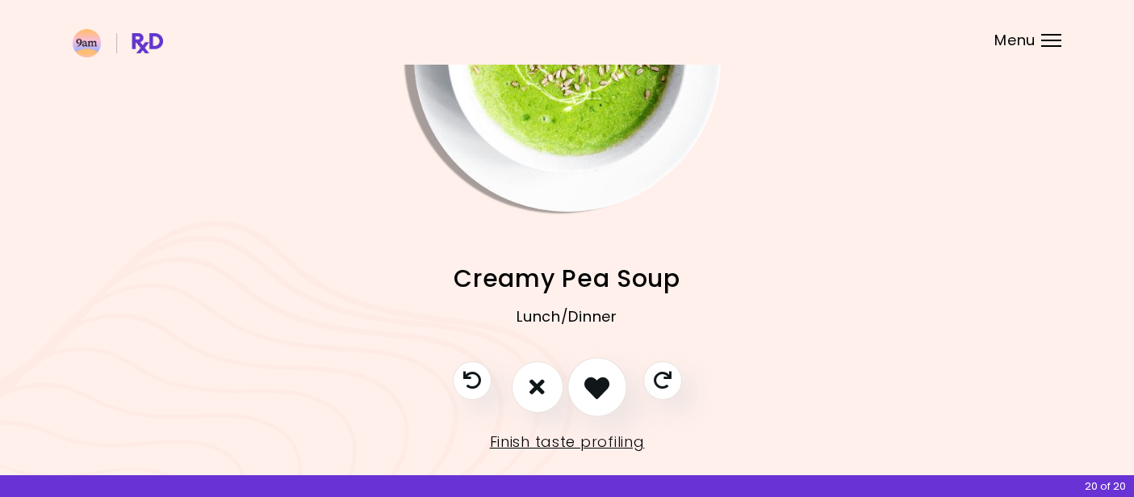
click at [594, 385] on icon "I like this recipe" at bounding box center [596, 386] width 25 height 25
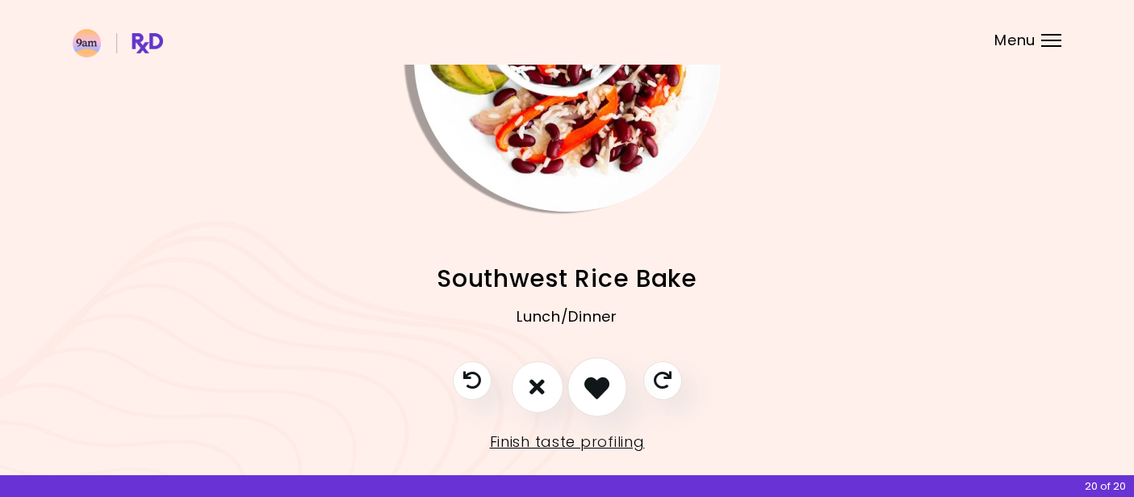
click at [594, 385] on icon "I like this recipe" at bounding box center [596, 386] width 25 height 25
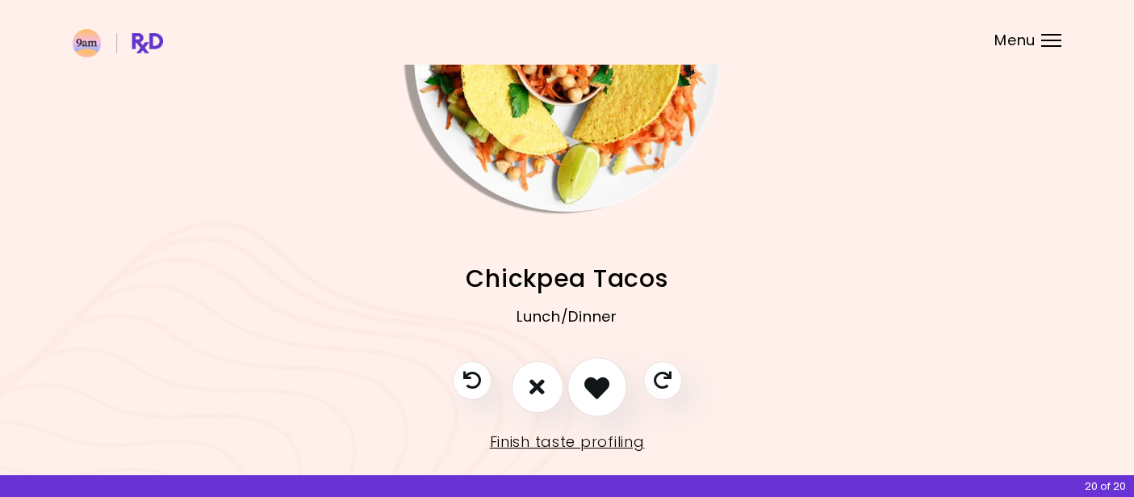
click at [594, 385] on icon "I like this recipe" at bounding box center [596, 386] width 25 height 25
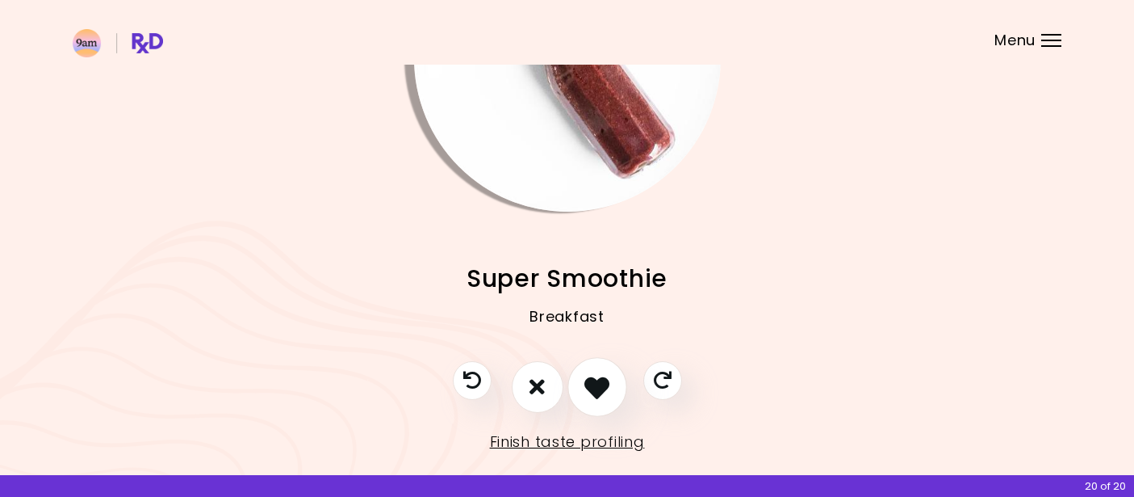
click at [594, 385] on icon "I like this recipe" at bounding box center [596, 386] width 25 height 25
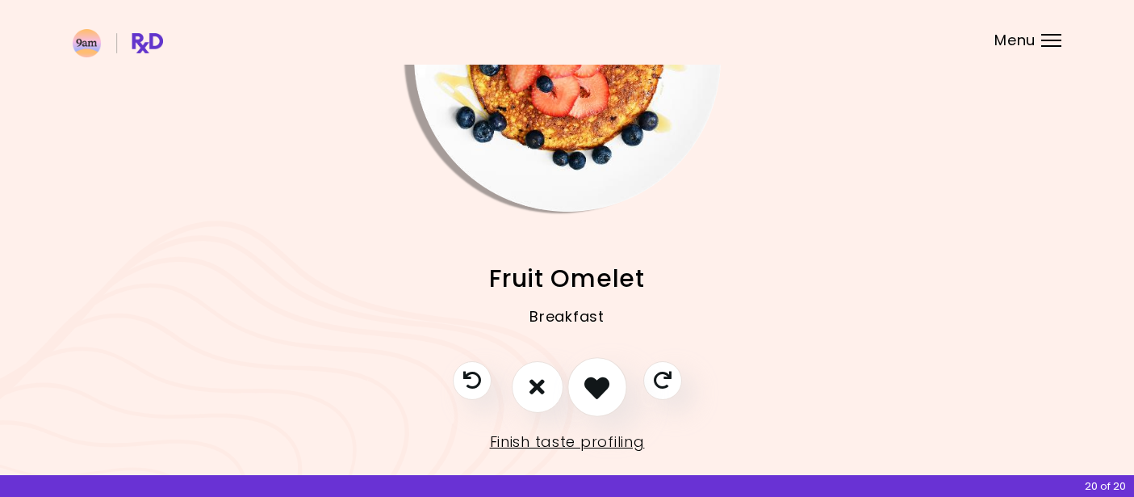
click at [594, 385] on icon "I like this recipe" at bounding box center [596, 386] width 25 height 25
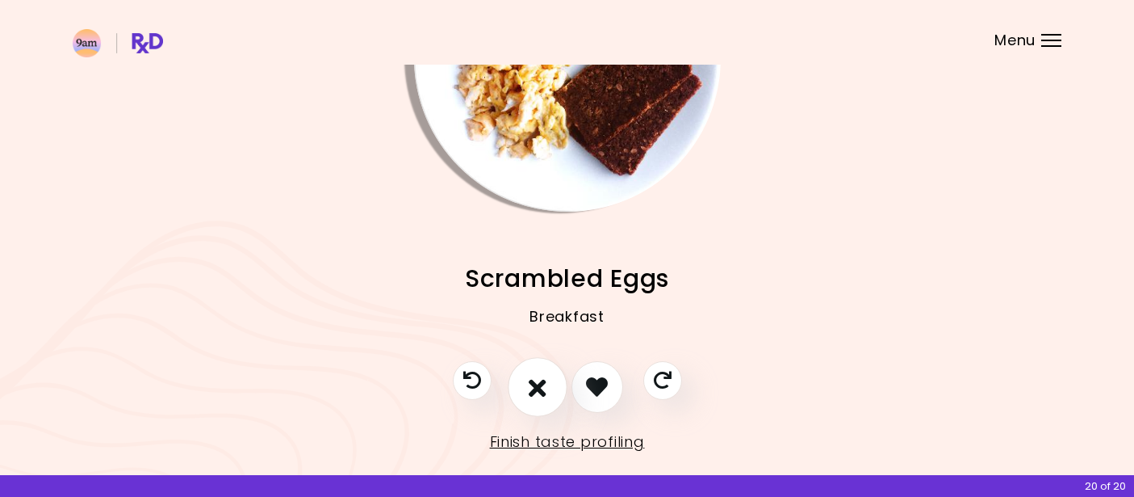
click at [547, 388] on button "I don't like this recipe" at bounding box center [538, 387] width 60 height 60
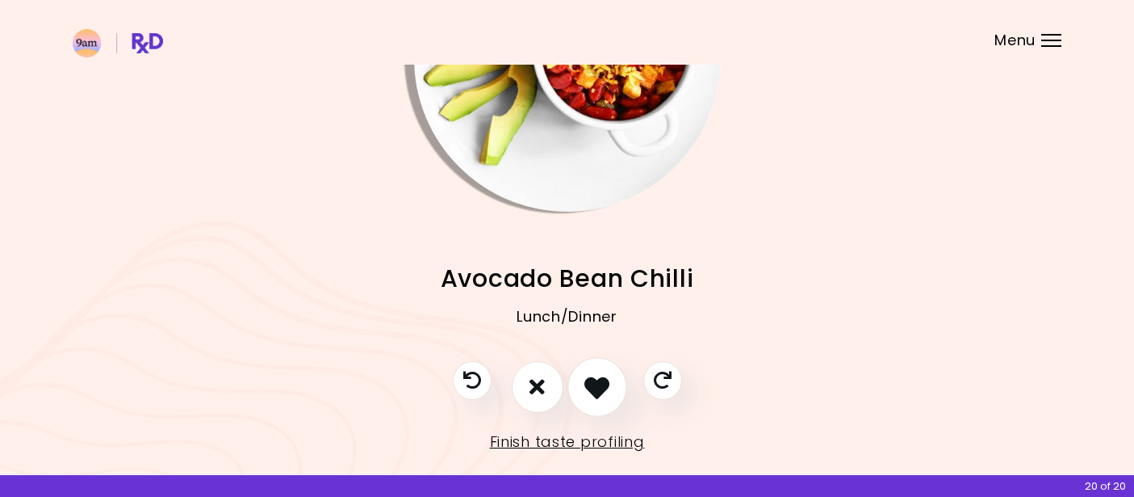
click at [598, 375] on icon "I like this recipe" at bounding box center [596, 386] width 25 height 25
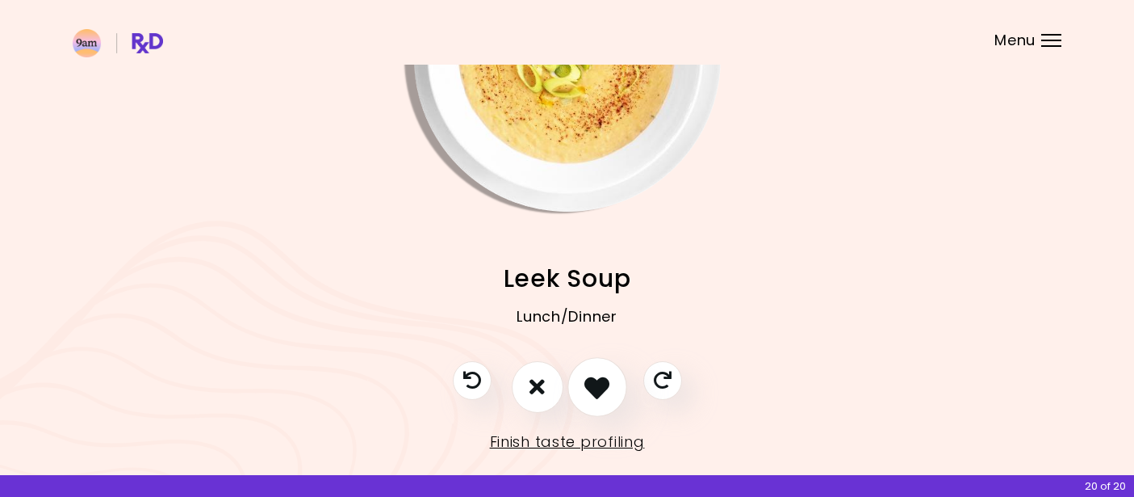
click at [598, 375] on icon "I like this recipe" at bounding box center [596, 386] width 25 height 25
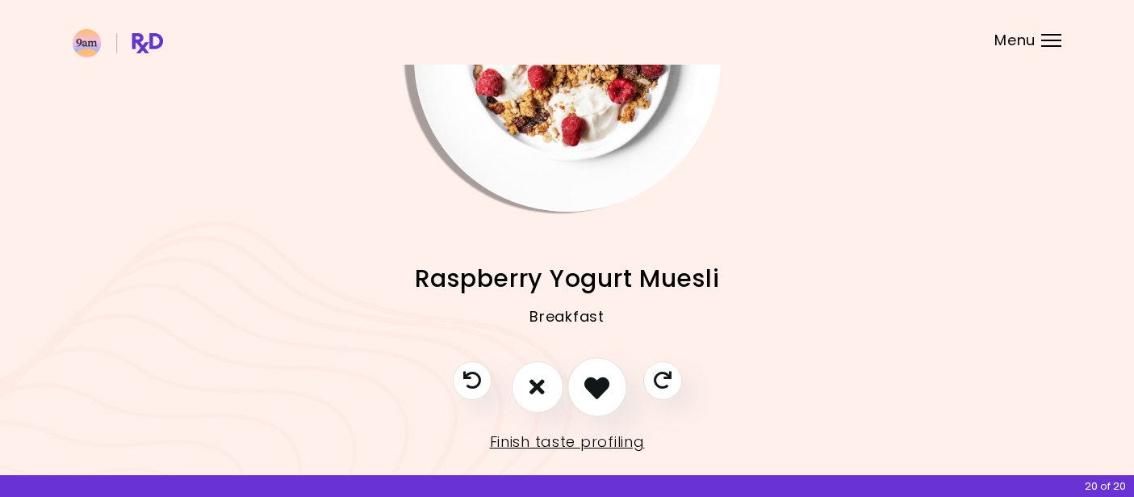
click at [598, 375] on icon "I like this recipe" at bounding box center [596, 386] width 25 height 25
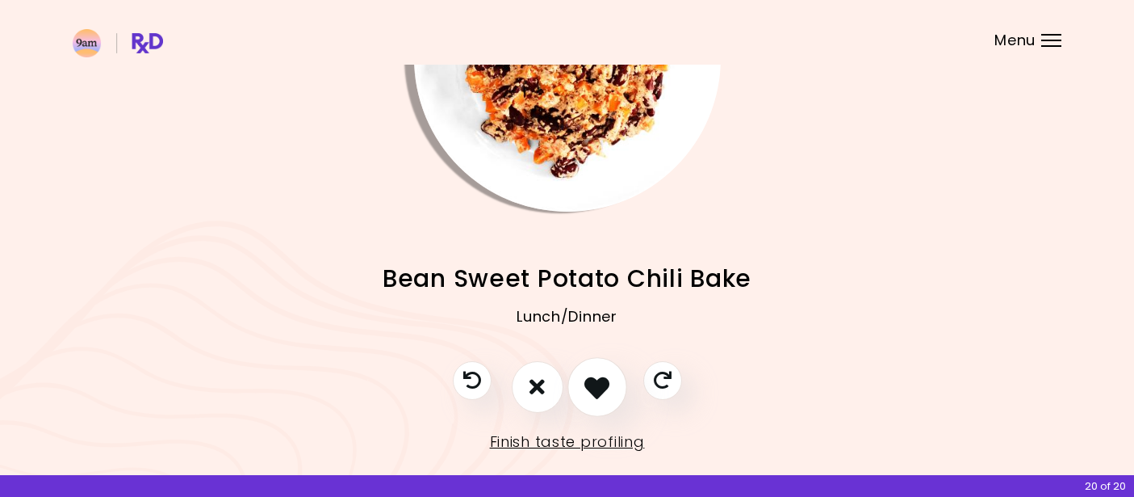
click at [598, 375] on icon "I like this recipe" at bounding box center [596, 386] width 25 height 25
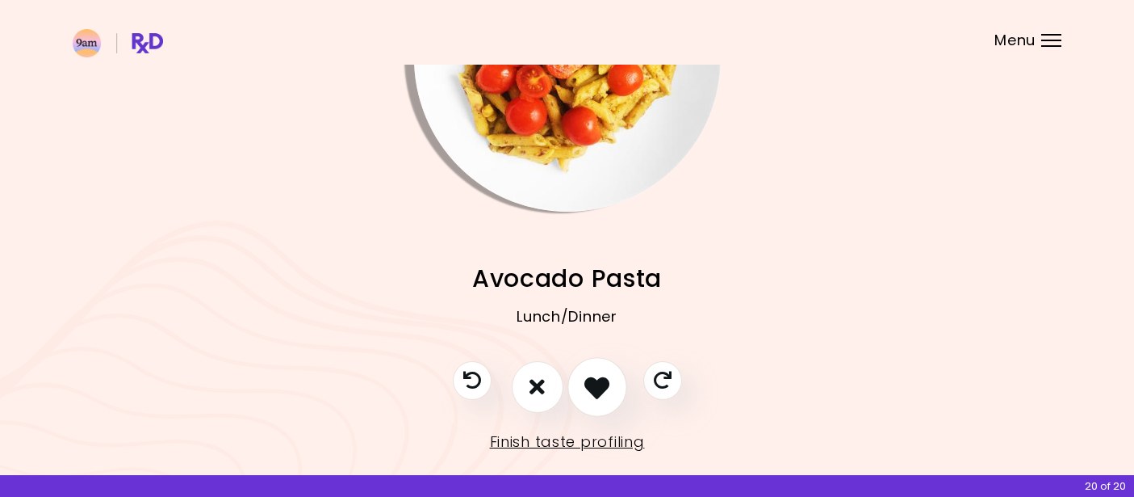
click at [598, 375] on icon "I like this recipe" at bounding box center [596, 386] width 25 height 25
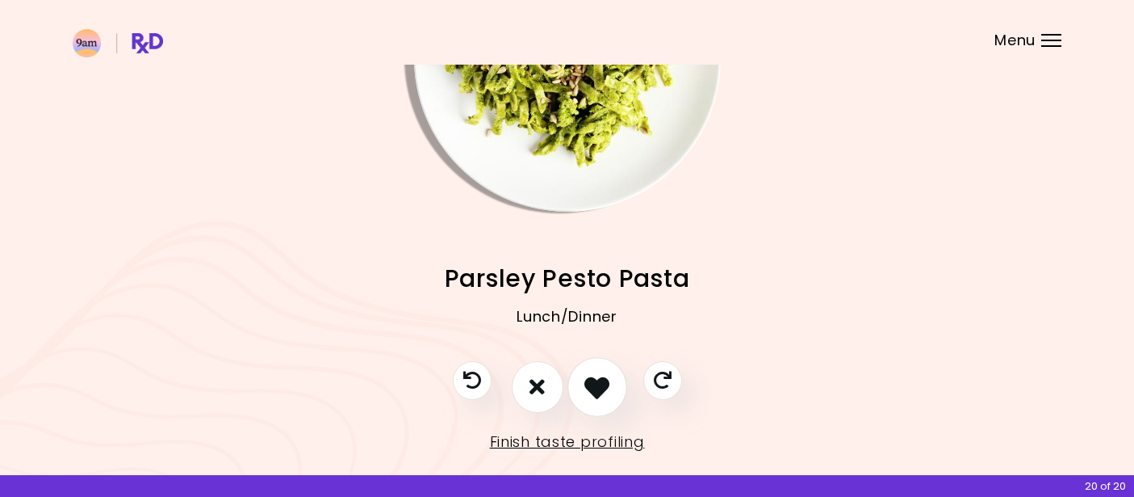
click at [598, 375] on icon "I like this recipe" at bounding box center [596, 386] width 25 height 25
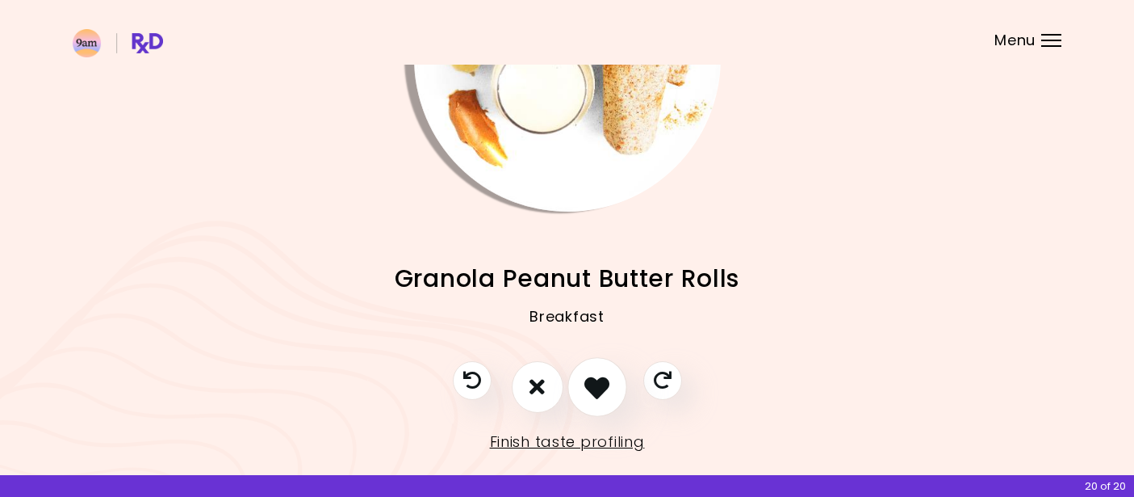
click at [598, 375] on icon "I like this recipe" at bounding box center [596, 386] width 25 height 25
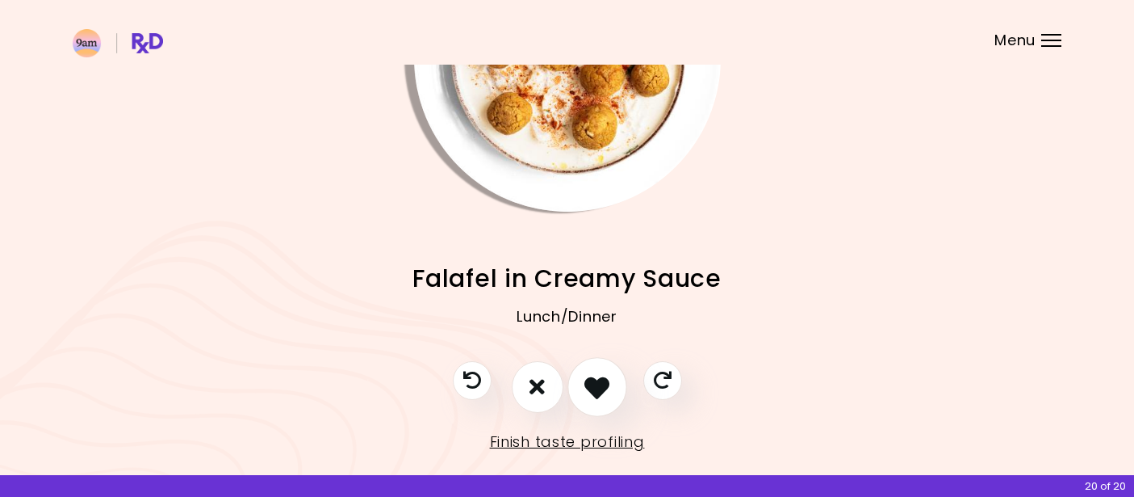
click at [598, 375] on icon "I like this recipe" at bounding box center [596, 386] width 25 height 25
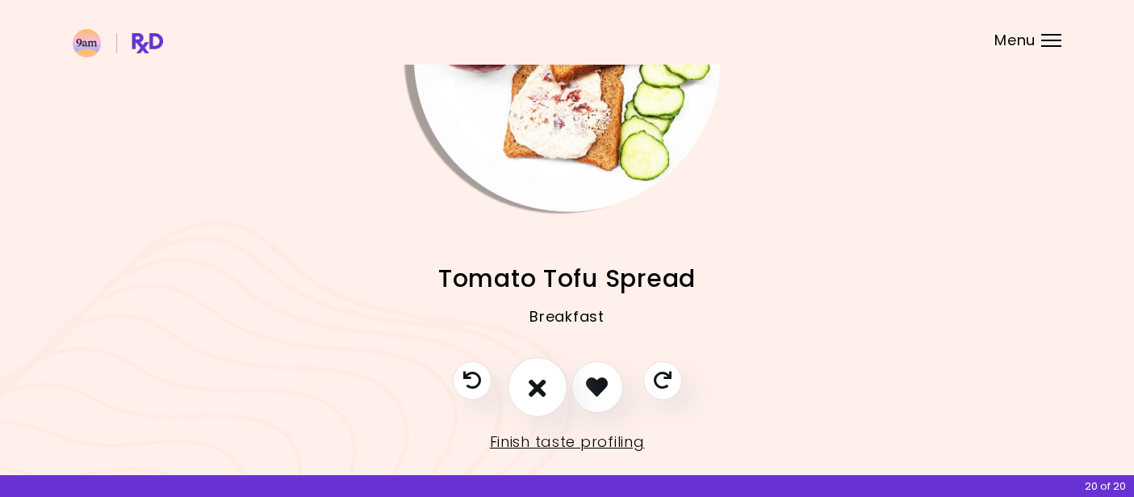
click at [529, 388] on icon "I don't like this recipe" at bounding box center [538, 386] width 18 height 25
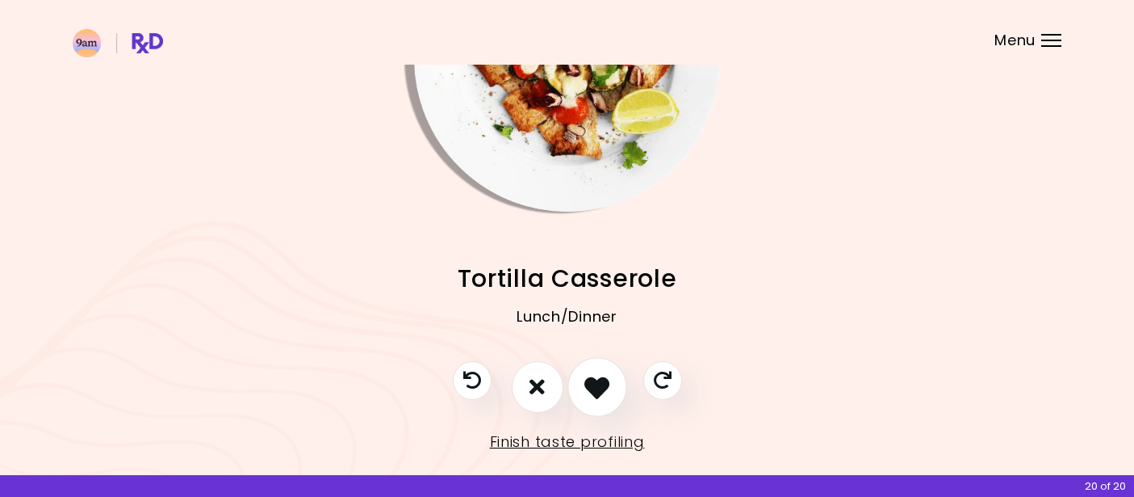
click at [601, 375] on icon "I like this recipe" at bounding box center [596, 386] width 25 height 25
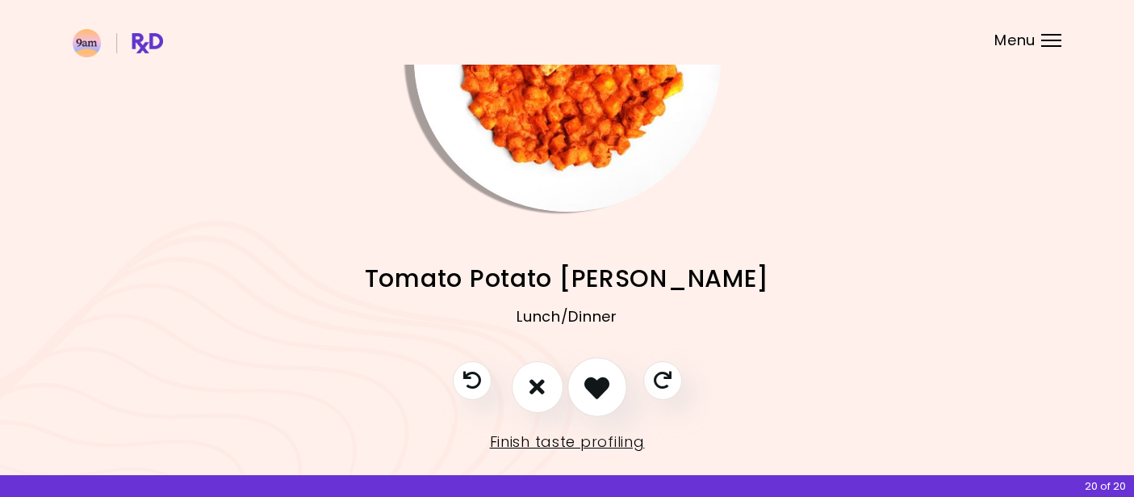
click at [601, 375] on icon "I like this recipe" at bounding box center [596, 386] width 25 height 25
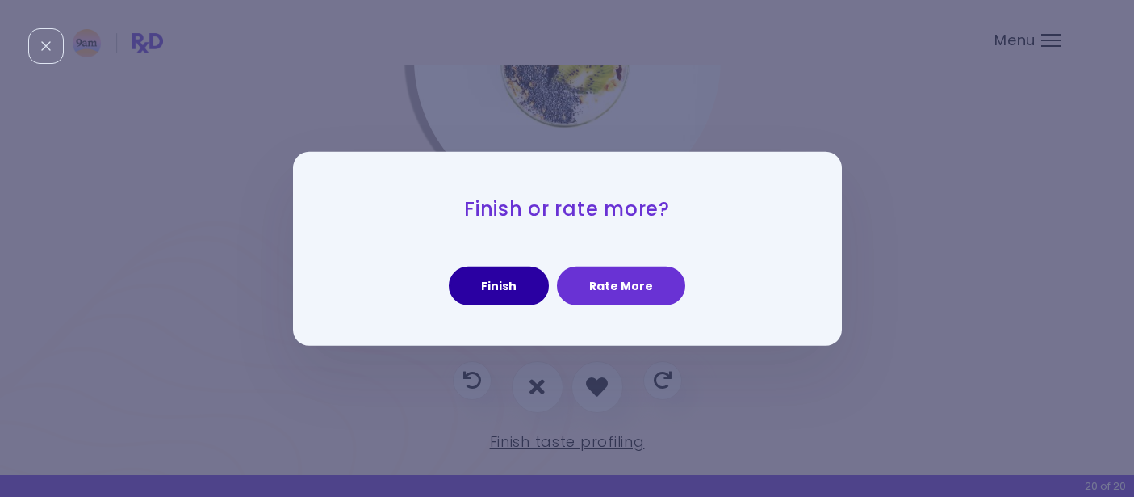
click at [512, 281] on button "Finish" at bounding box center [499, 285] width 100 height 39
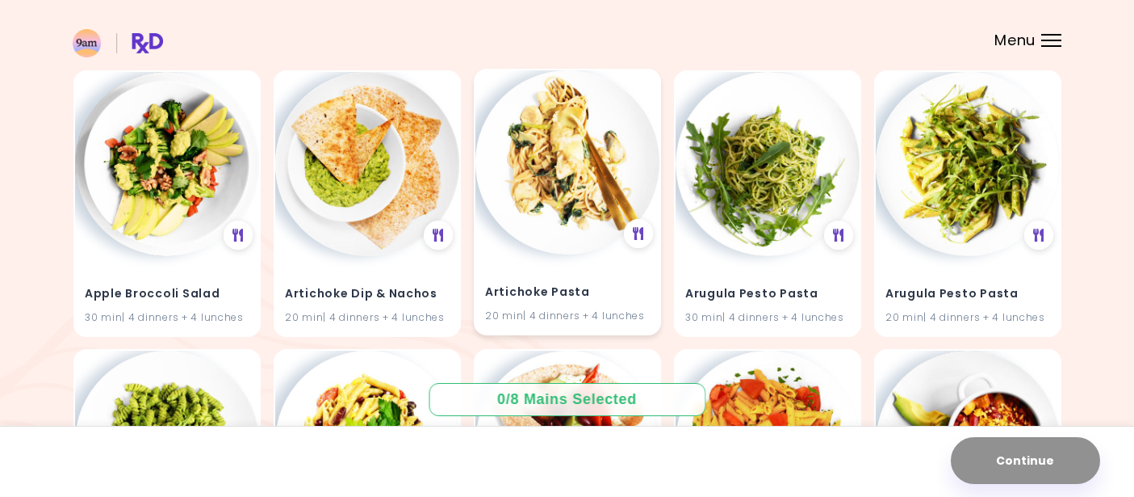
scroll to position [173, 0]
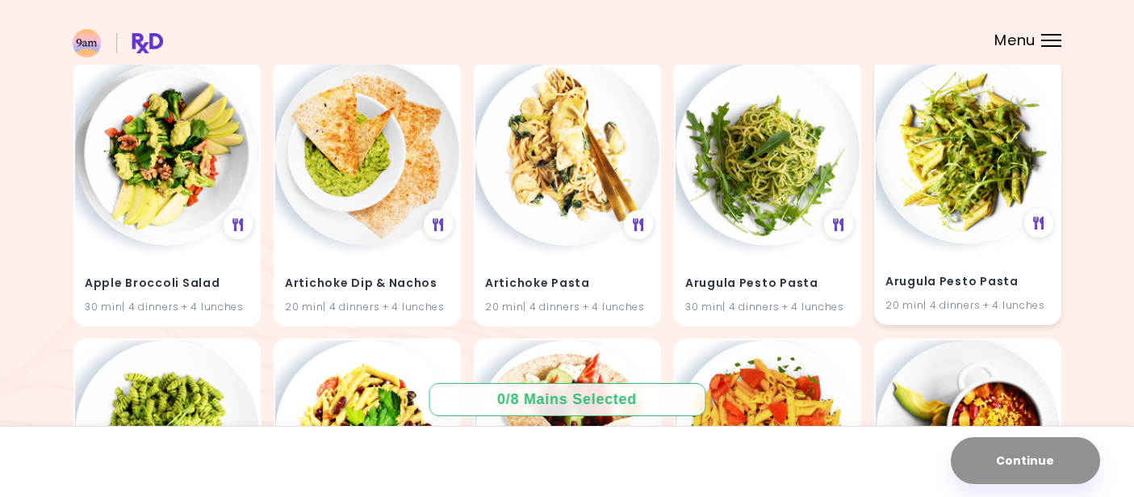
click at [1000, 121] on img at bounding box center [968, 152] width 184 height 184
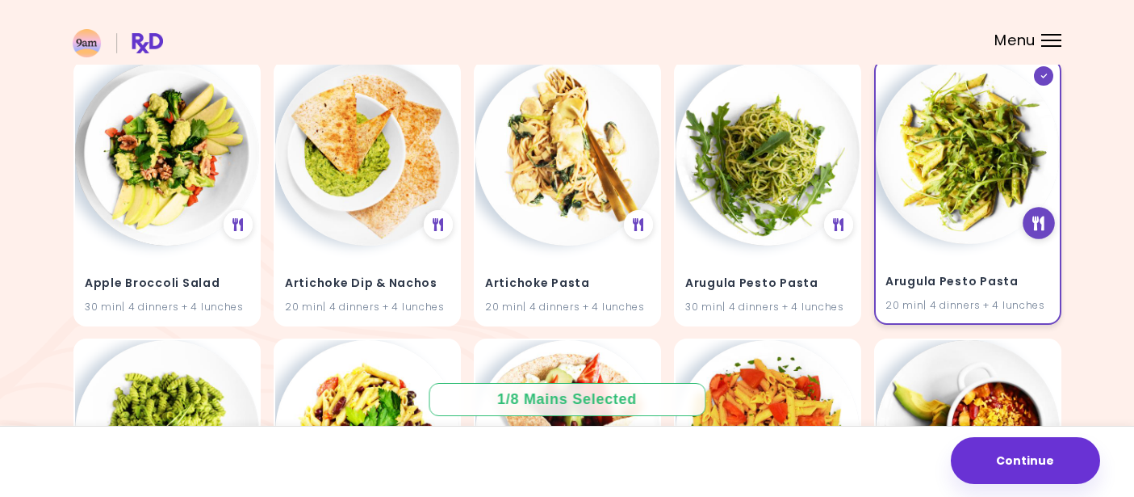
click at [1044, 222] on icon at bounding box center [1039, 223] width 12 height 15
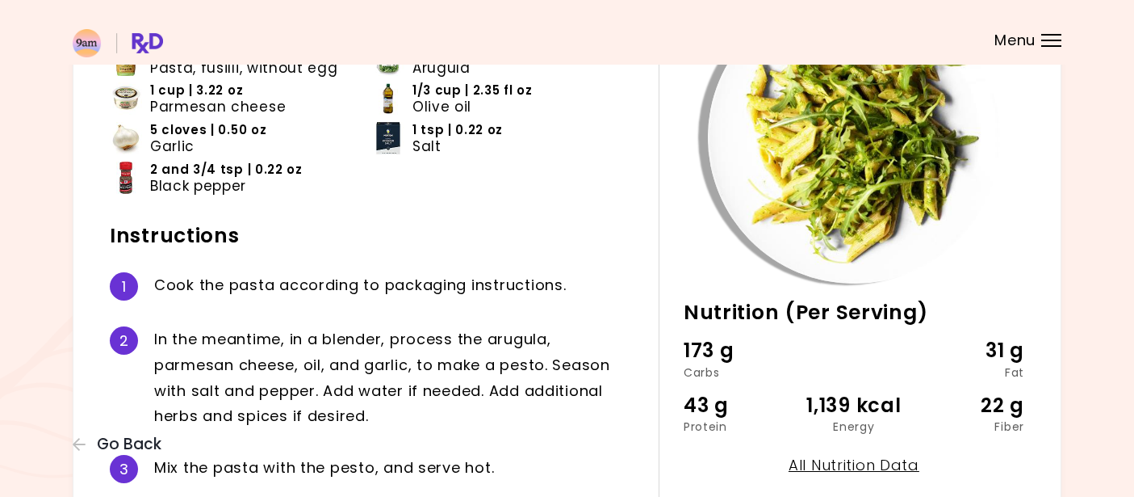
click at [982, 229] on div at bounding box center [854, 137] width 292 height 292
click at [933, 283] on img at bounding box center [854, 137] width 292 height 292
click at [914, 267] on img at bounding box center [854, 137] width 292 height 292
click at [993, 469] on div "20 min Nutrition (Per Serving) 173 g Carbs 31 g Fat 43 g Protein 1,139 kcal Ene…" at bounding box center [842, 314] width 366 height 646
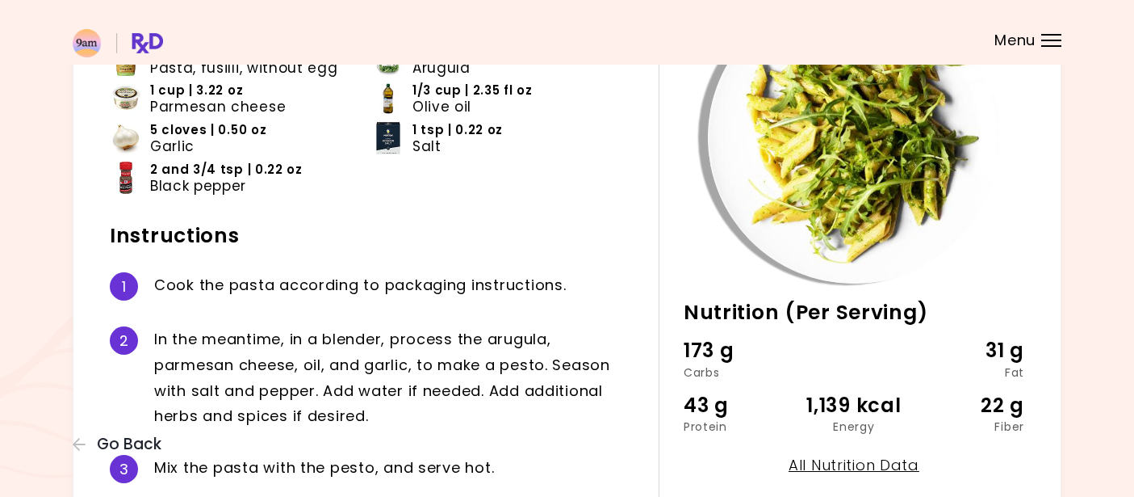
click at [993, 469] on div "20 min Nutrition (Per Serving) 173 g Carbs 31 g Fat 43 g Protein 1,139 kcal Ene…" at bounding box center [842, 314] width 366 height 646
click at [584, 383] on div "Ingredients 8 and 3/4 cup | 1.86 lb Pasta, fusilli, without egg 4 and 1/4 cup |…" at bounding box center [384, 314] width 549 height 646
click at [554, 59] on span "4 and 1/4 cup | 6.20 oz" at bounding box center [490, 51] width 155 height 16
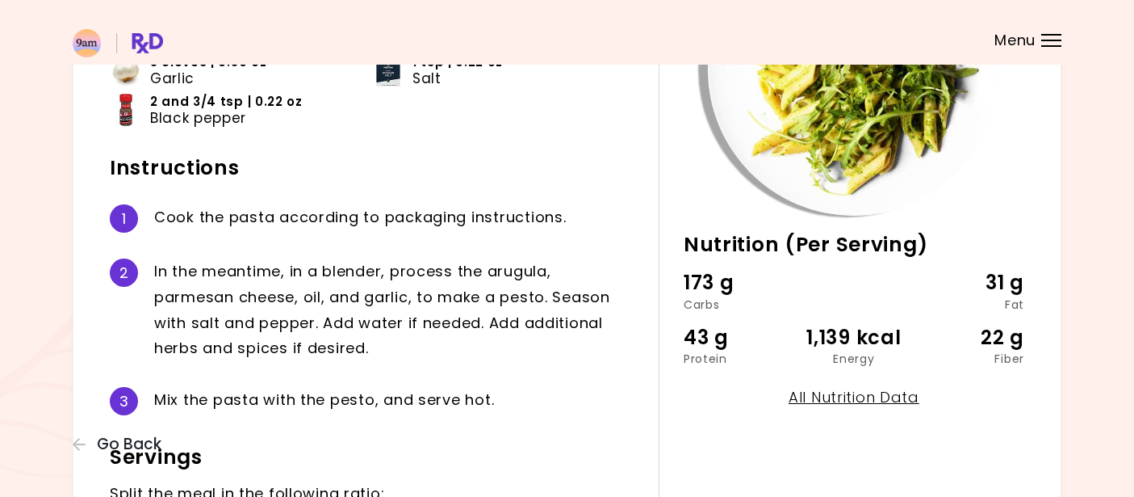
scroll to position [427, 0]
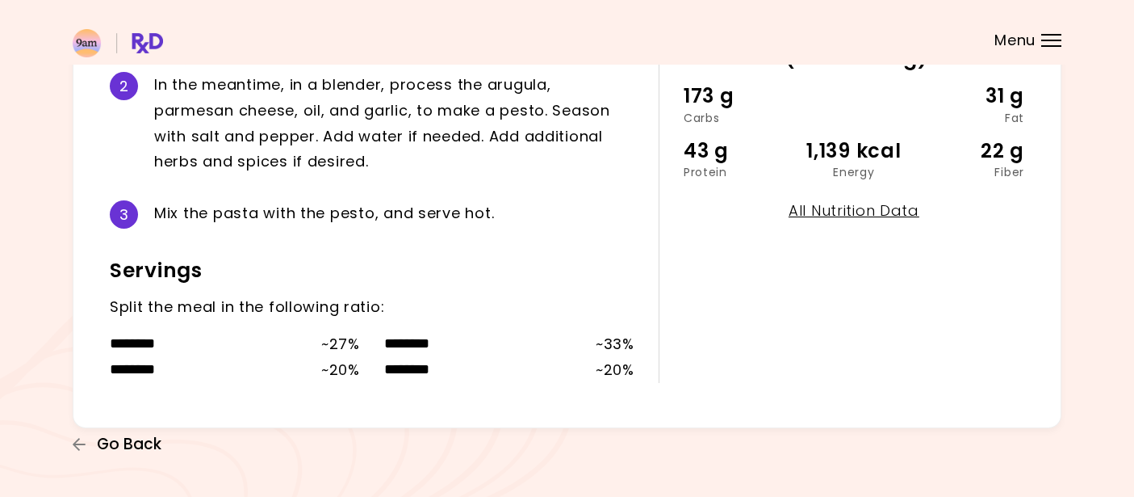
click at [141, 440] on span "Go Back" at bounding box center [129, 444] width 65 height 18
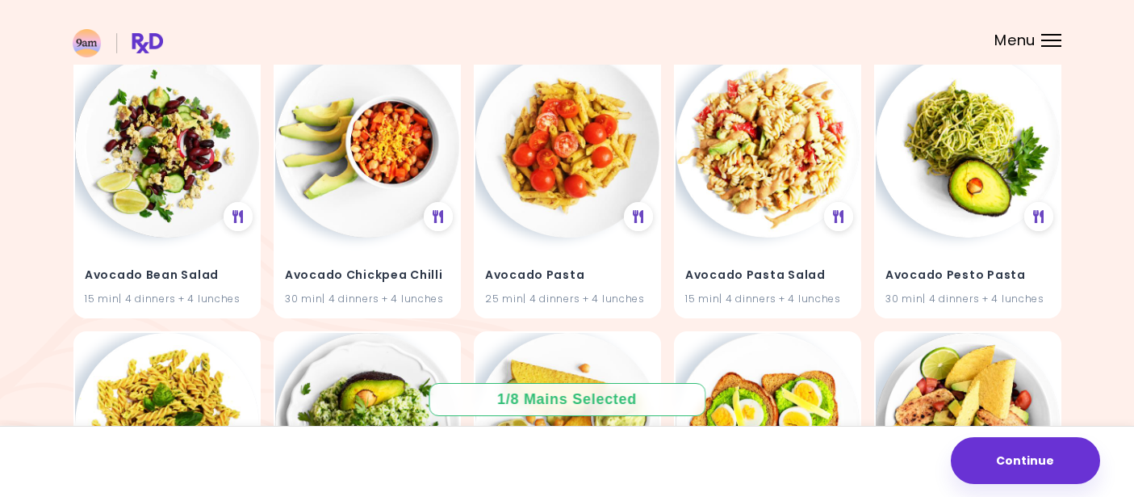
scroll to position [740, 0]
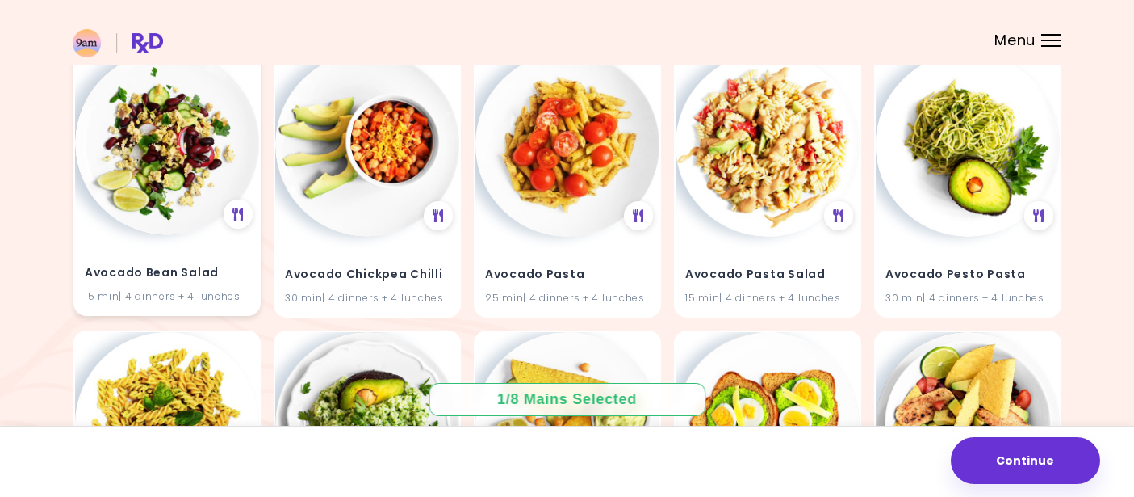
click at [164, 160] on img at bounding box center [167, 143] width 184 height 184
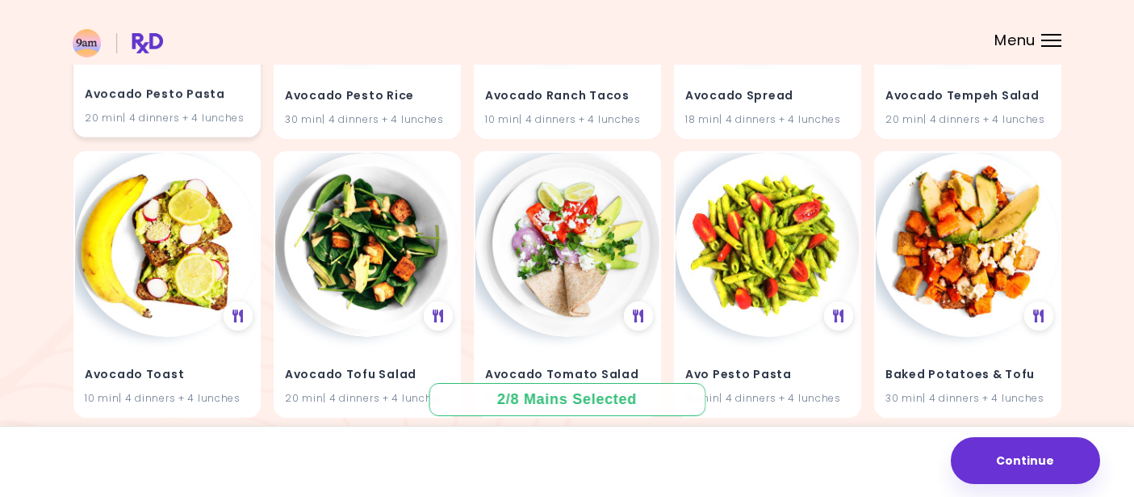
scroll to position [1224, 0]
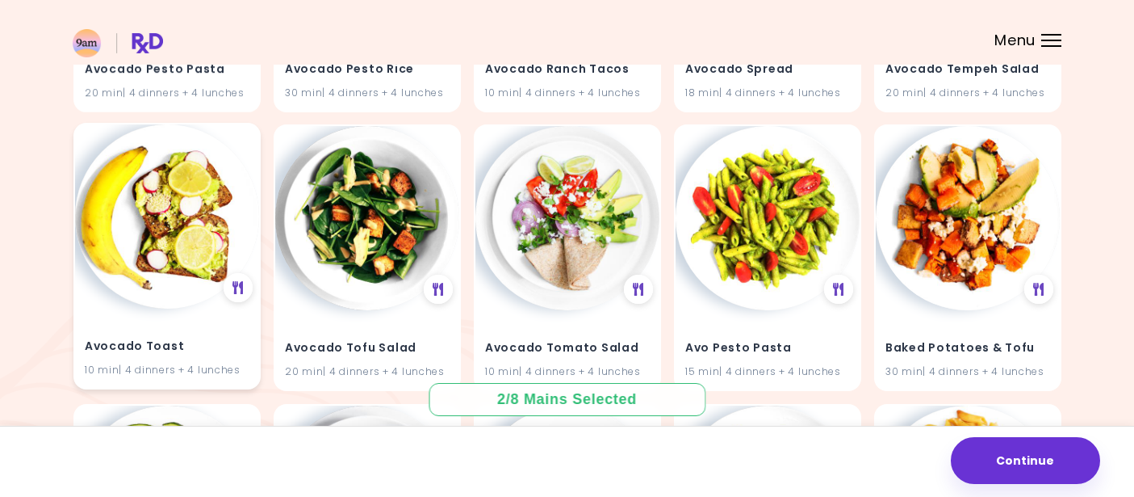
click at [147, 238] on img at bounding box center [167, 216] width 184 height 184
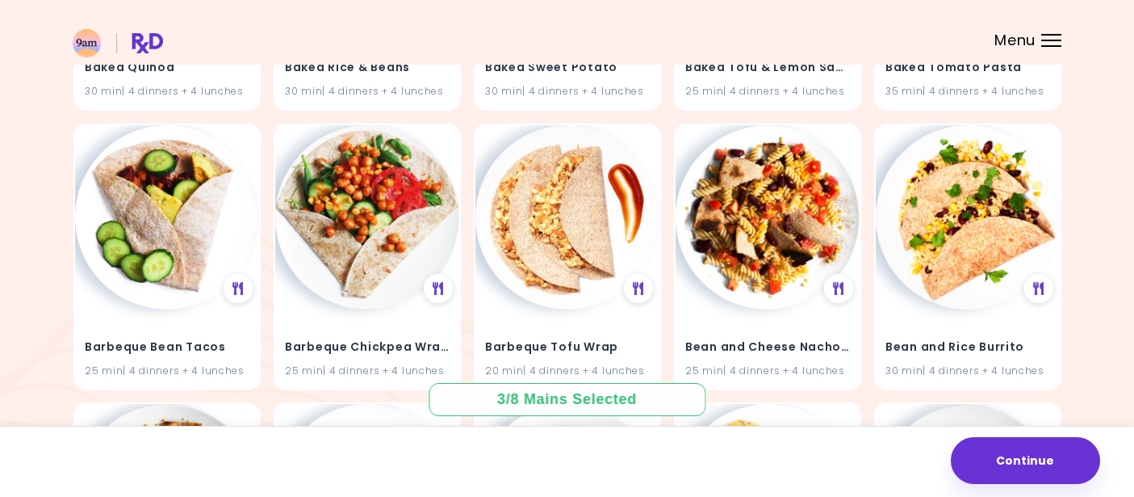
scroll to position [1784, 0]
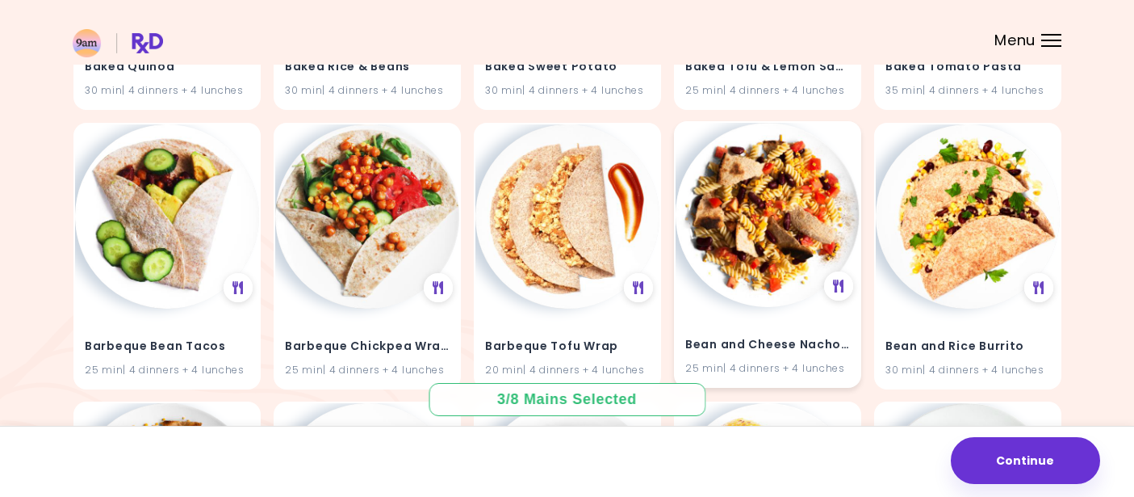
click at [761, 232] on img at bounding box center [768, 215] width 184 height 184
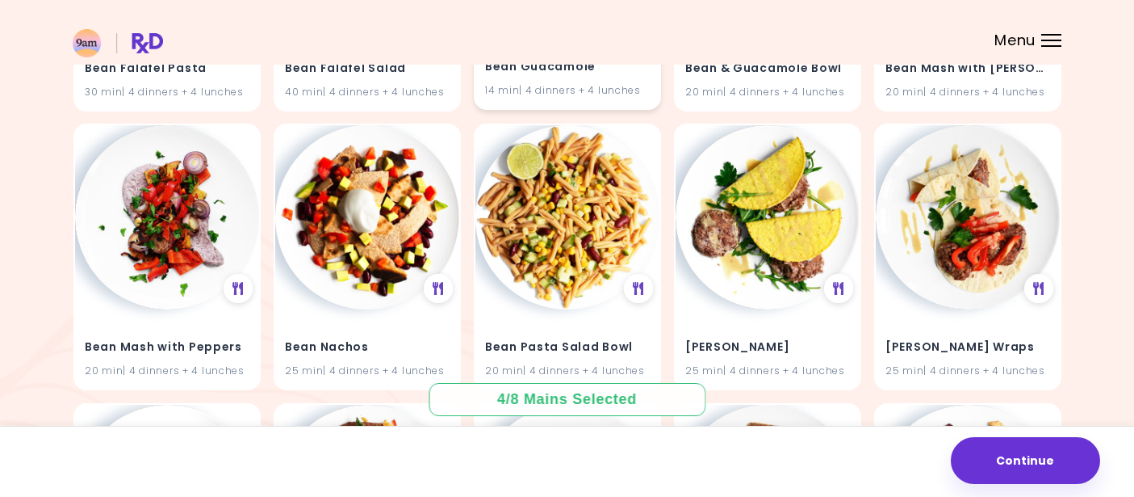
scroll to position [2901, 0]
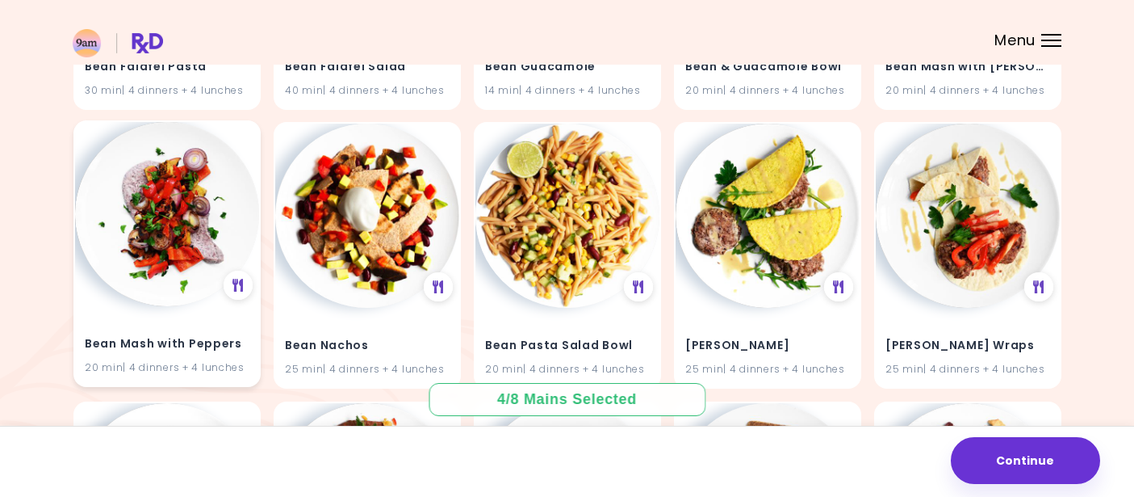
click at [155, 223] on img at bounding box center [167, 214] width 184 height 184
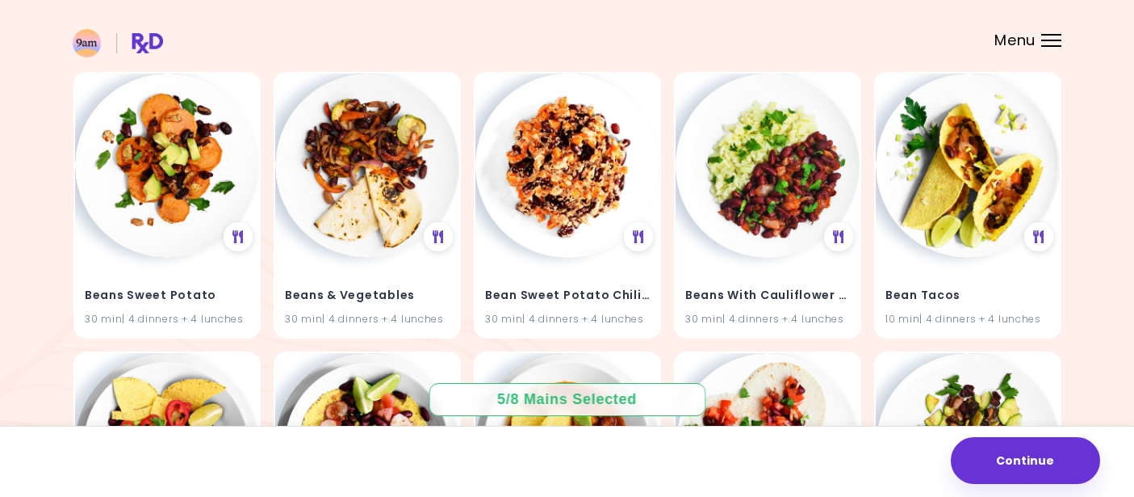
scroll to position [3516, 0]
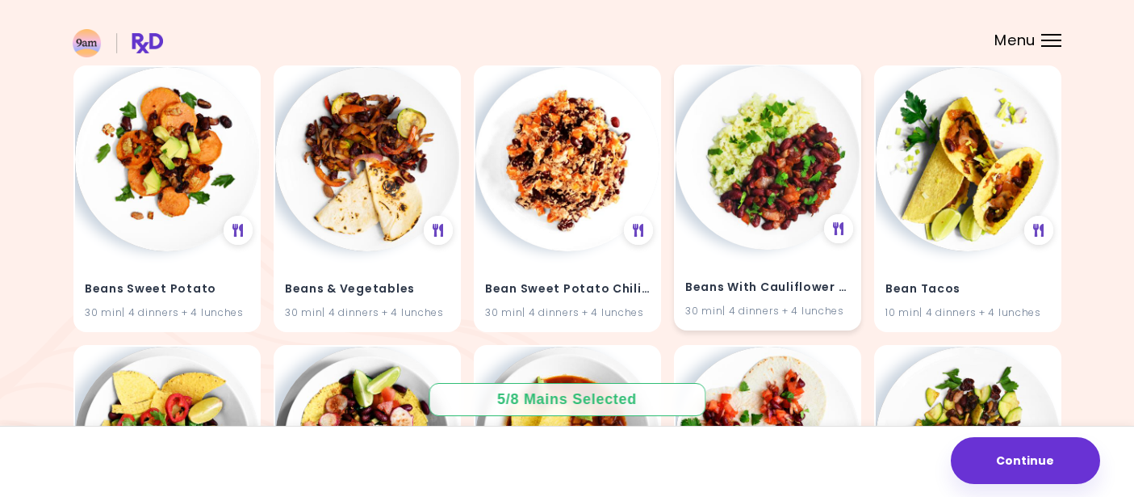
click at [775, 184] on img at bounding box center [768, 157] width 184 height 184
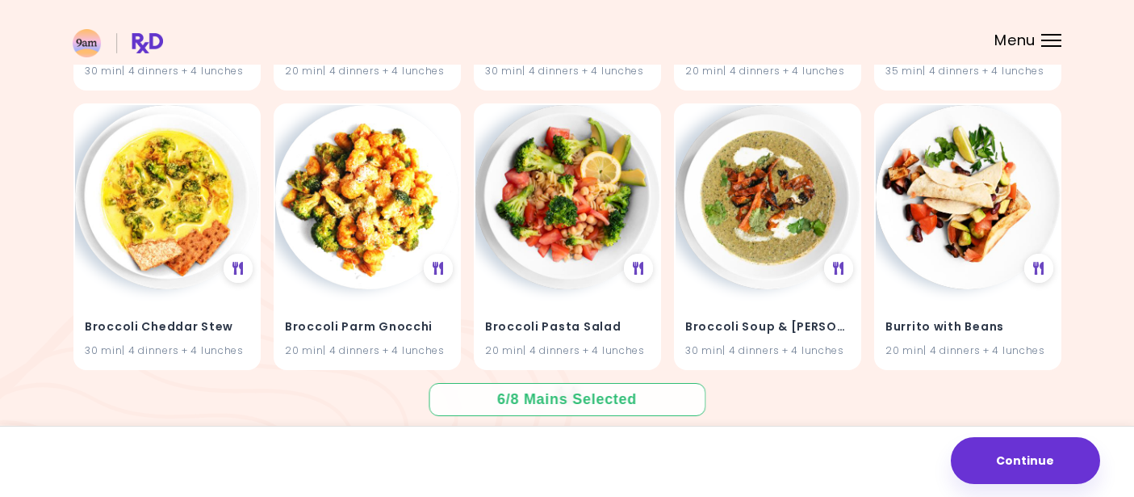
scroll to position [4317, 0]
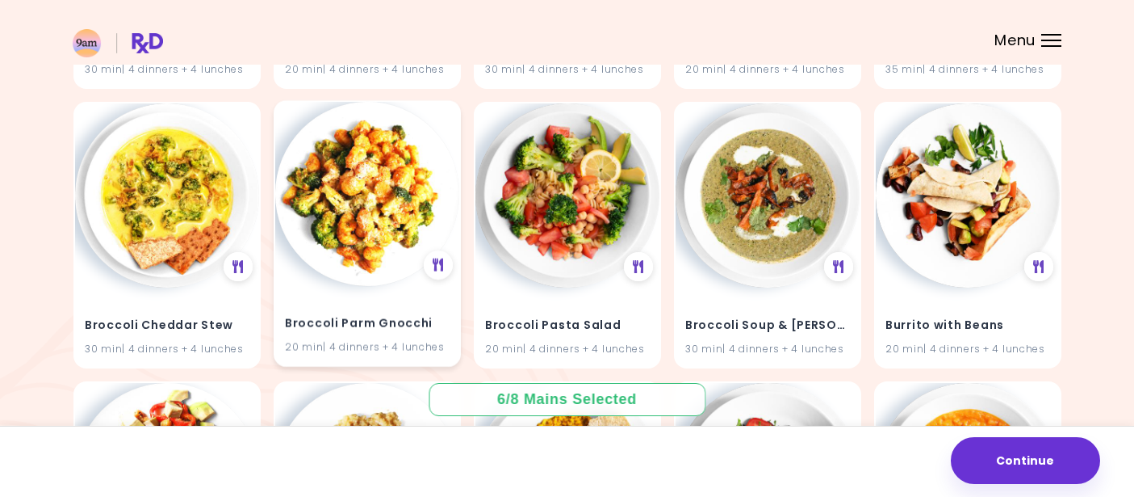
click at [350, 216] on img at bounding box center [367, 194] width 184 height 184
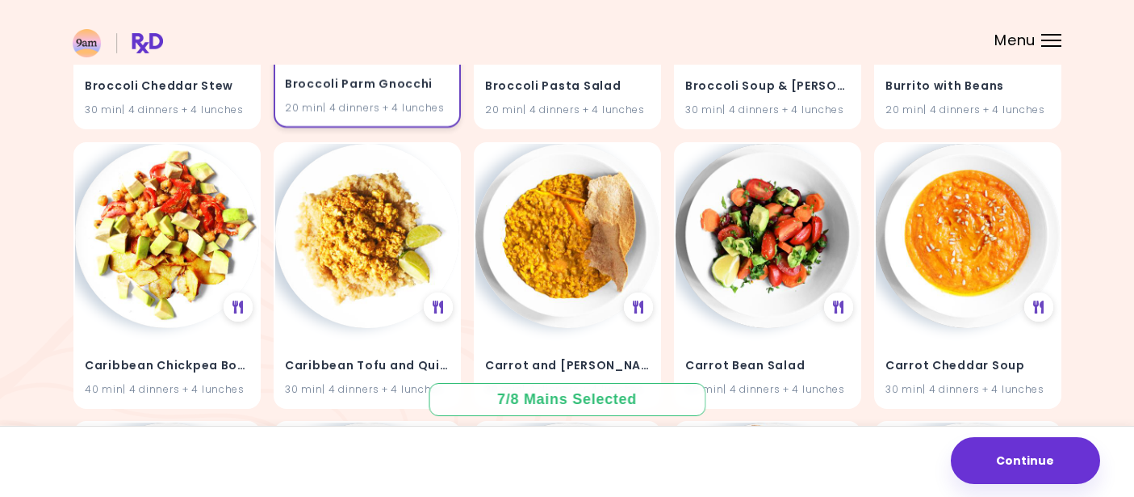
scroll to position [4582, 0]
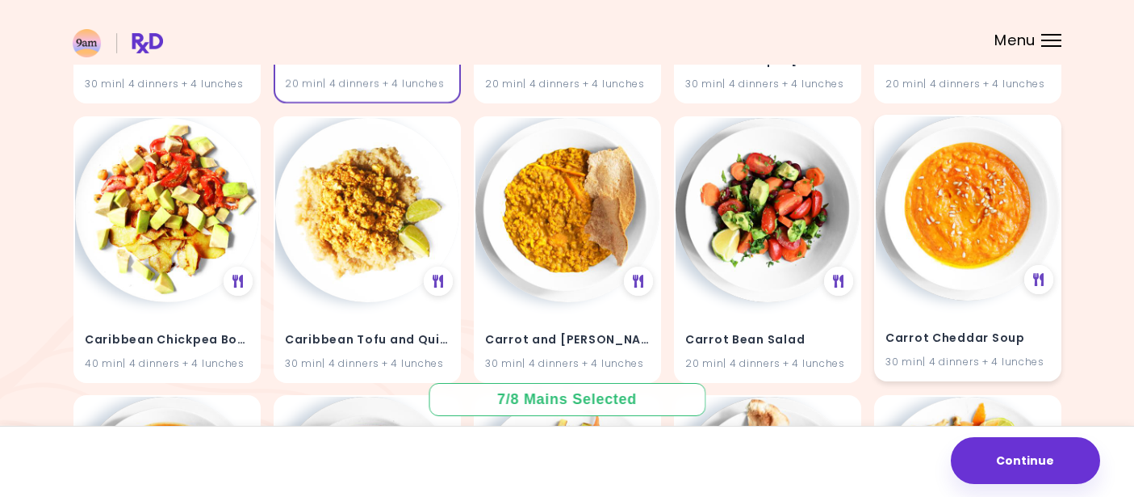
click at [962, 209] on img at bounding box center [968, 208] width 184 height 184
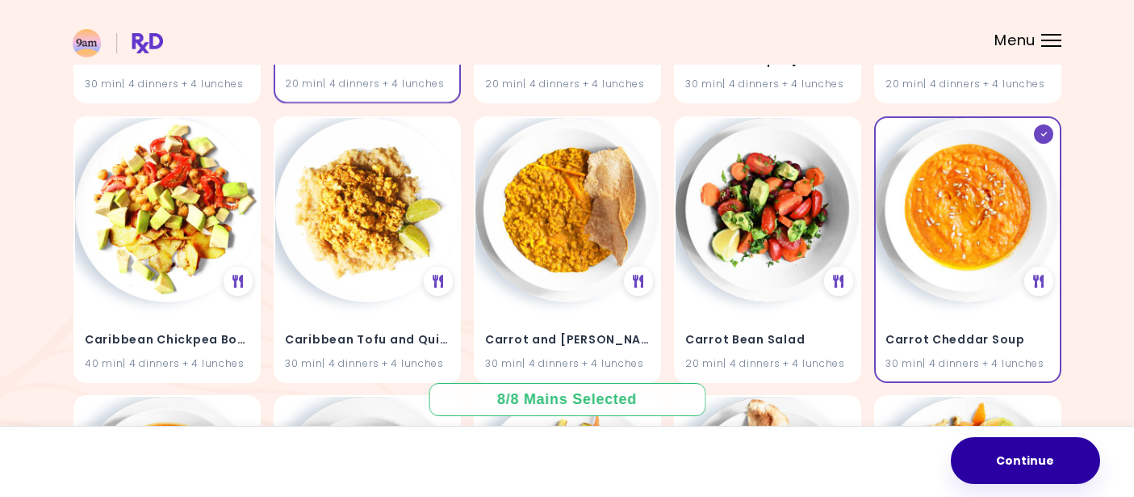
click at [1006, 456] on button "Continue" at bounding box center [1025, 460] width 149 height 47
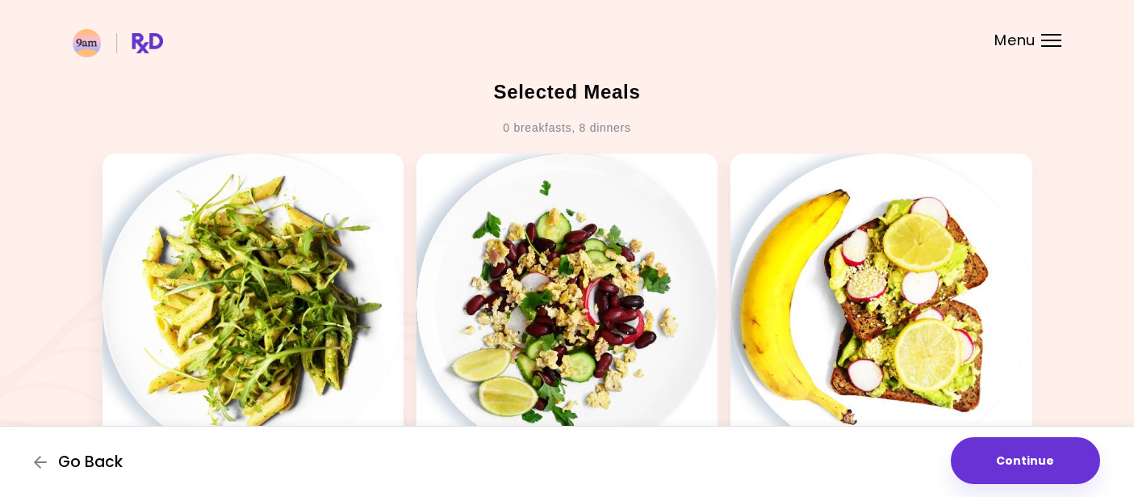
click at [94, 465] on span "Go Back" at bounding box center [90, 462] width 65 height 18
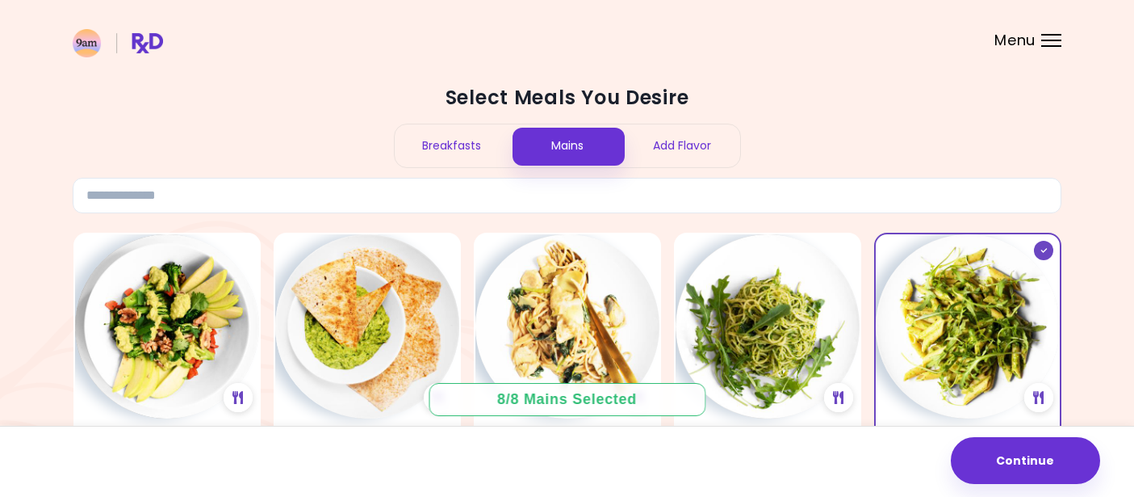
click at [464, 149] on div "Breakfasts" at bounding box center [452, 145] width 115 height 43
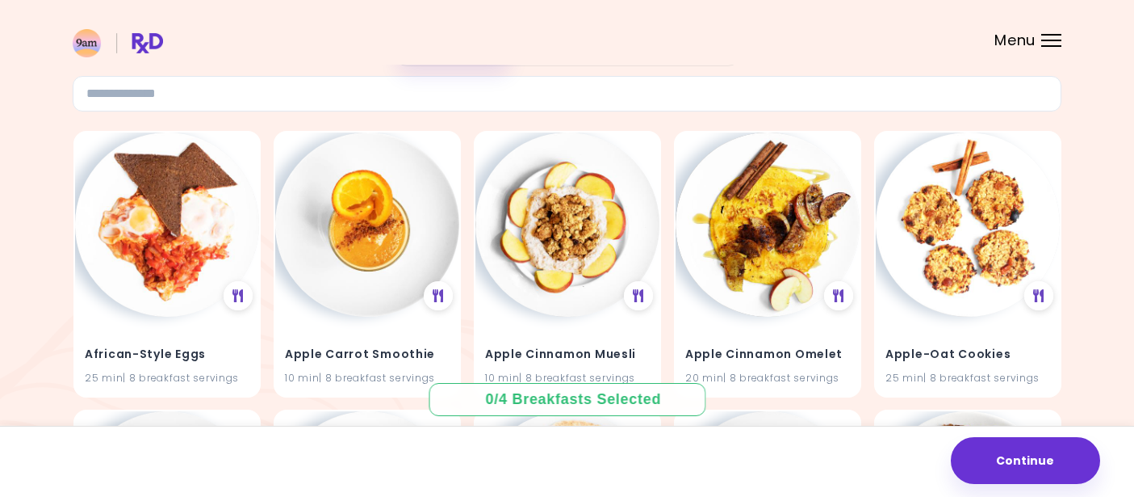
scroll to position [120, 0]
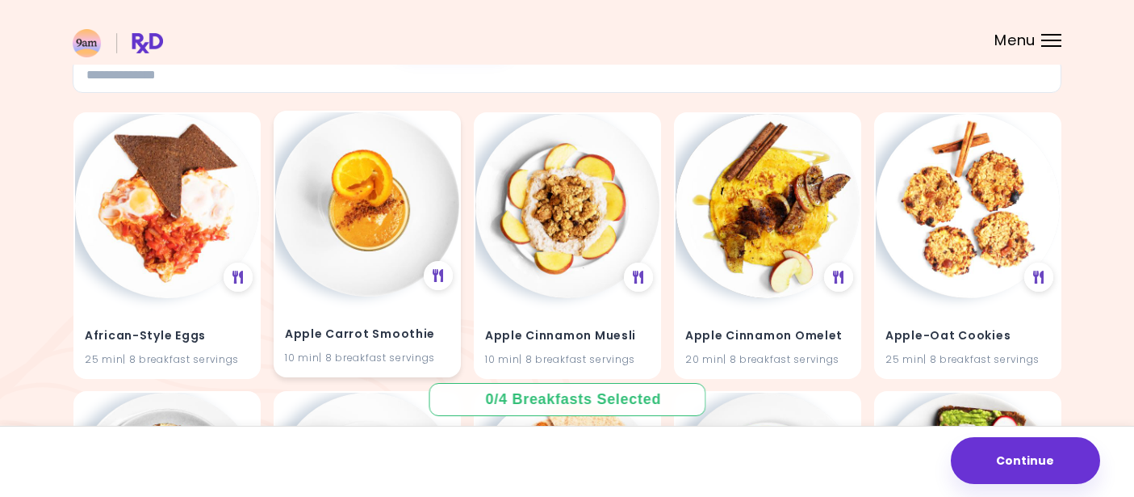
click at [362, 245] on img at bounding box center [367, 204] width 184 height 184
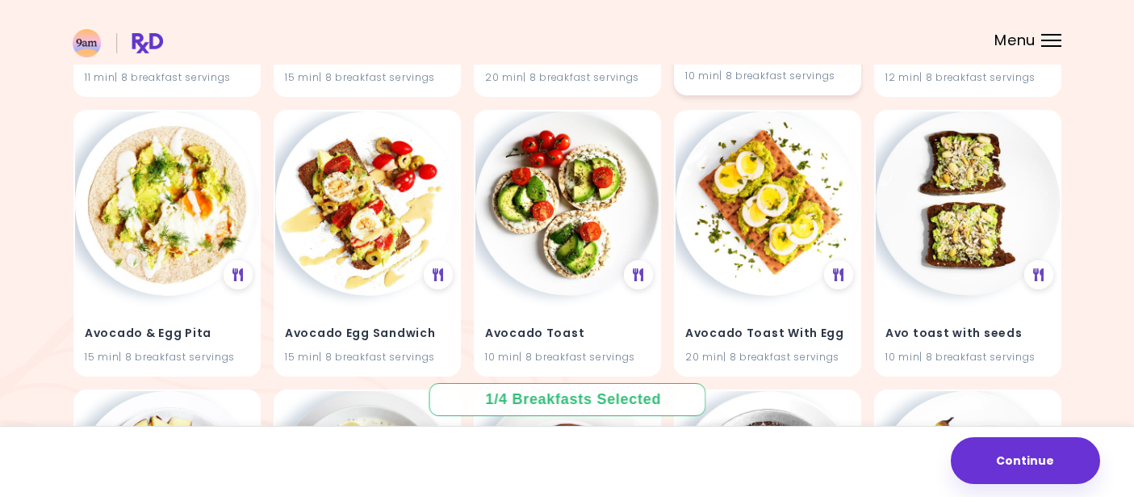
scroll to position [689, 0]
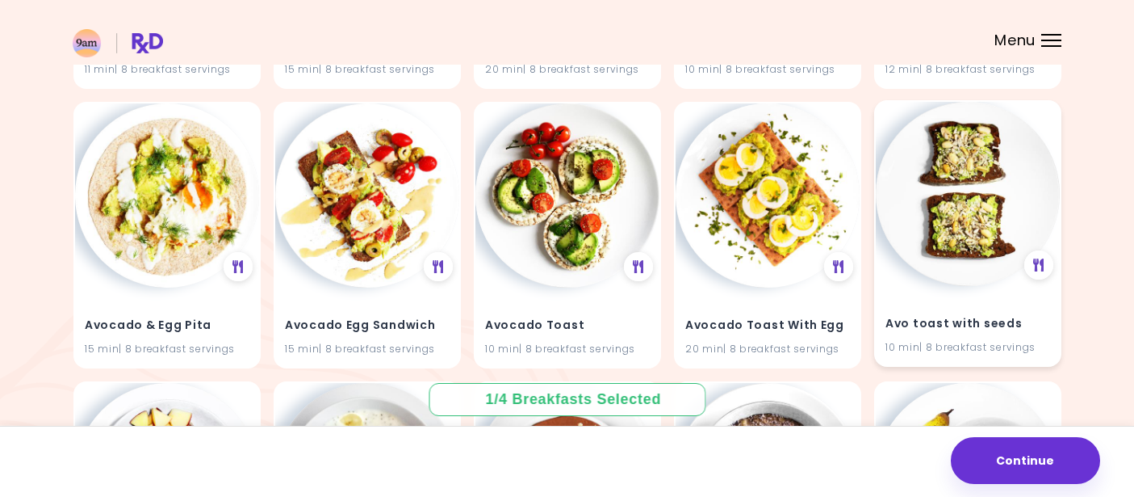
click at [961, 221] on img at bounding box center [968, 194] width 184 height 184
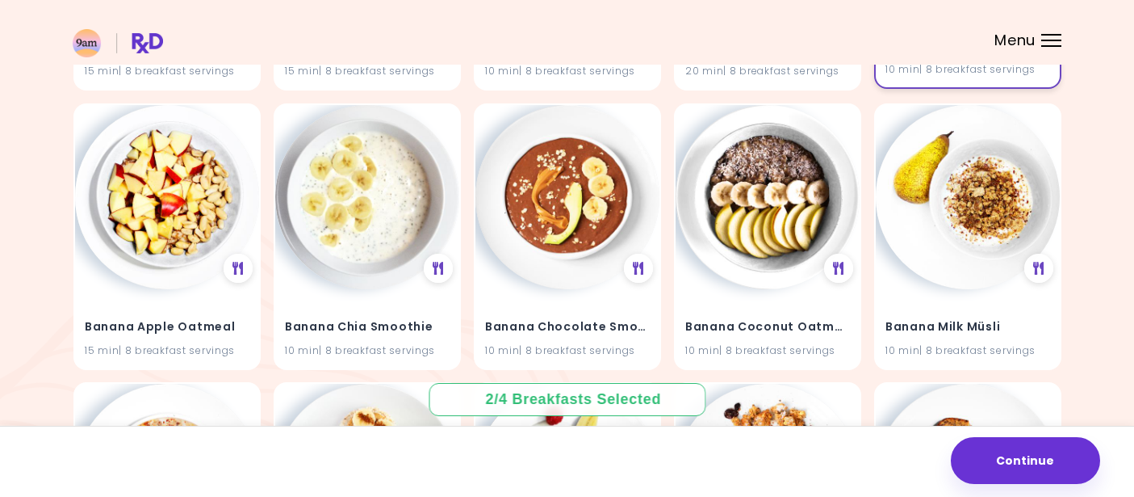
scroll to position [978, 0]
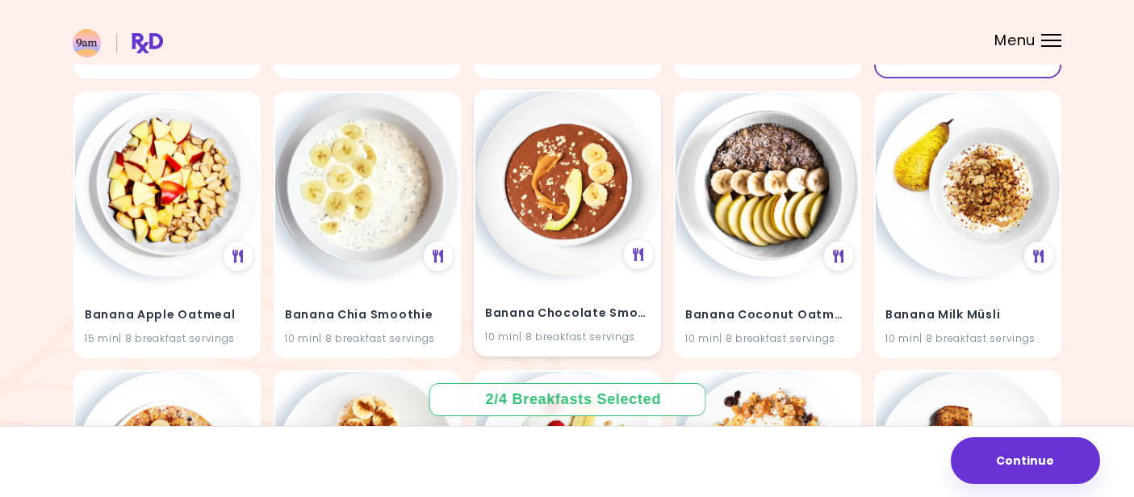
click at [534, 208] on img at bounding box center [568, 183] width 184 height 184
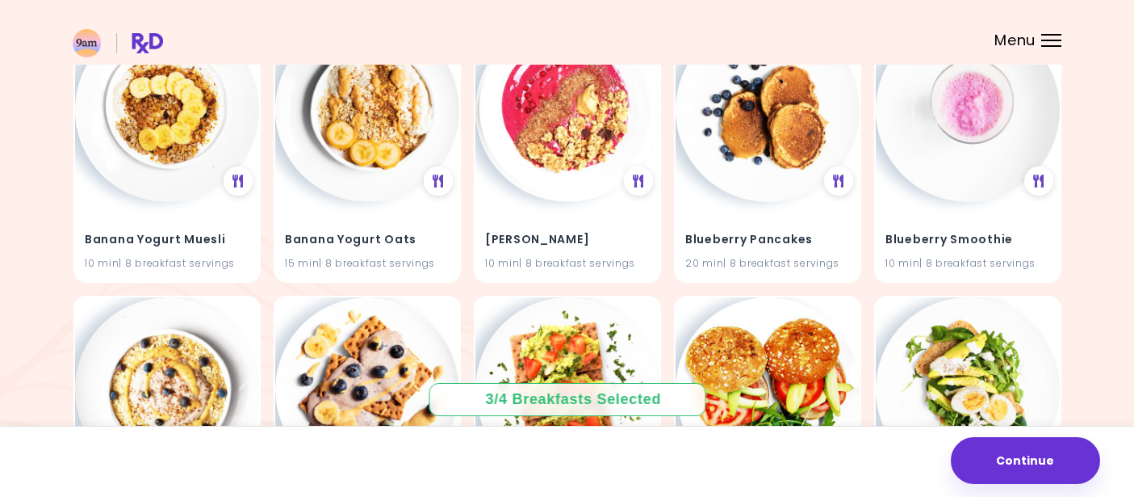
scroll to position [1584, 0]
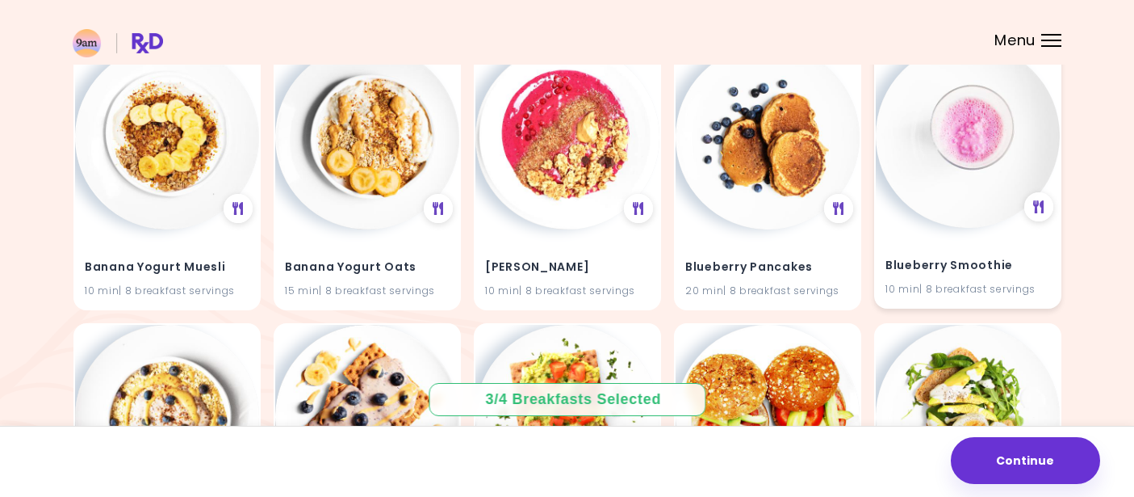
click at [957, 149] on img at bounding box center [968, 136] width 184 height 184
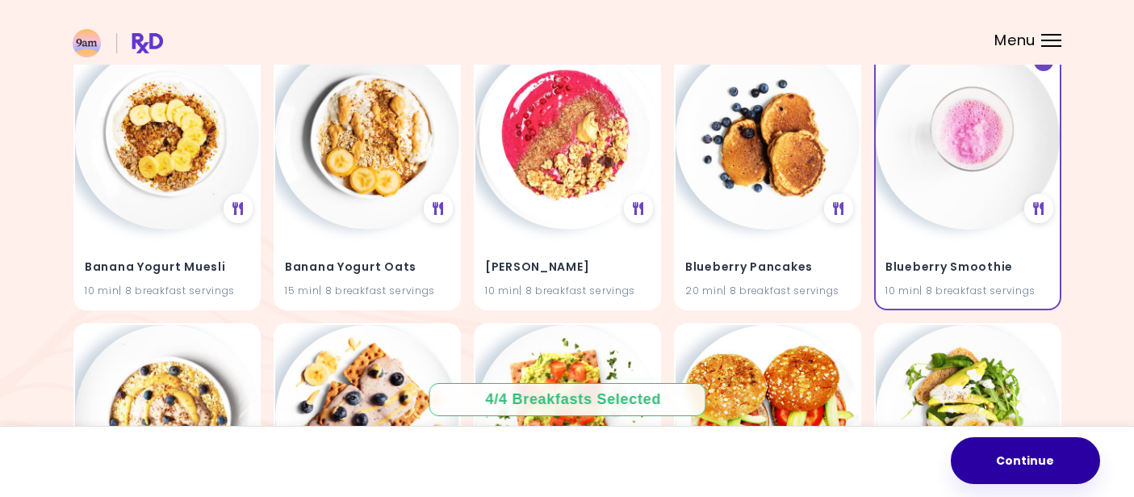
click at [994, 458] on button "Continue" at bounding box center [1025, 460] width 149 height 47
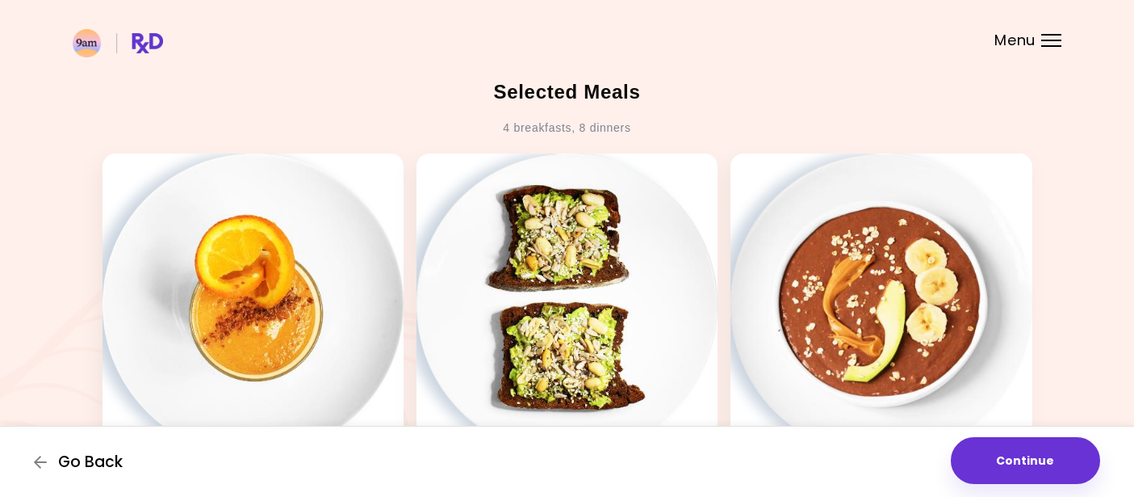
click at [102, 455] on span "Go Back" at bounding box center [90, 462] width 65 height 18
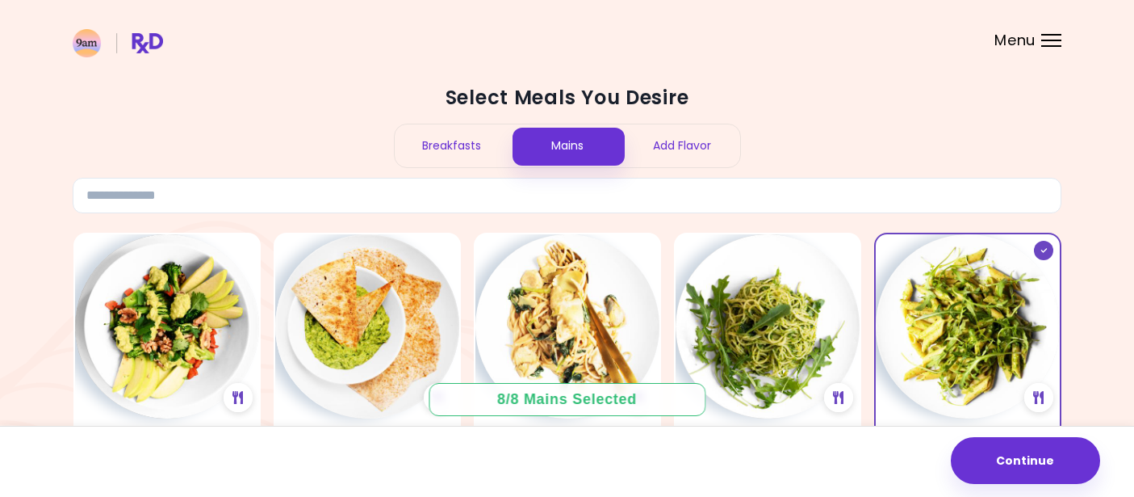
click at [694, 142] on div "Add Flavor" at bounding box center [682, 145] width 115 height 43
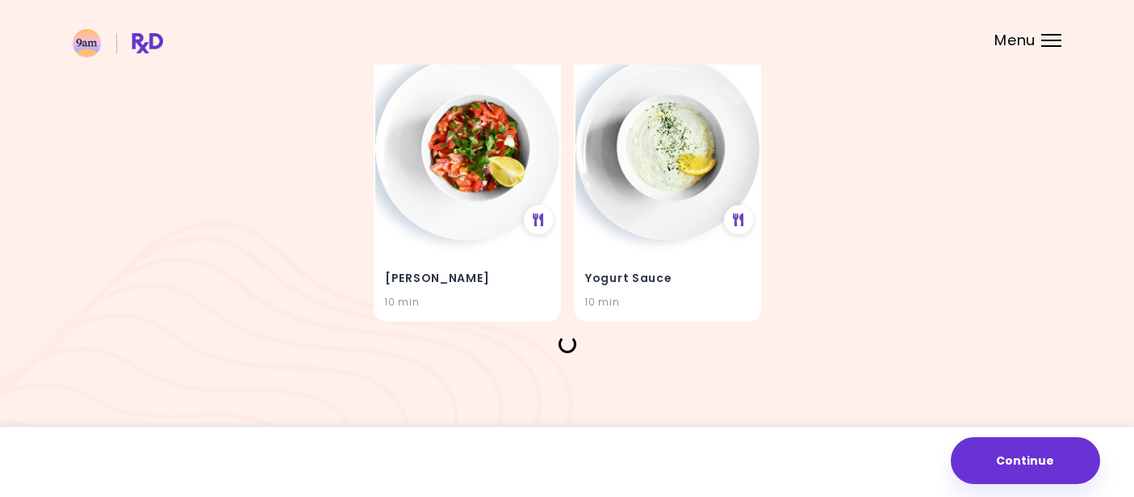
scroll to position [429, 0]
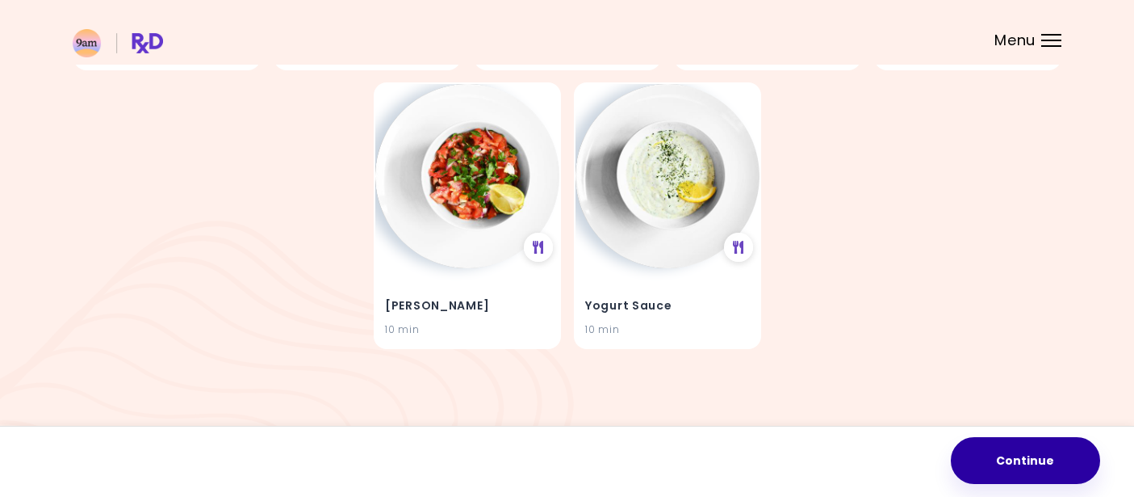
click at [1003, 465] on button "Continue" at bounding box center [1025, 460] width 149 height 47
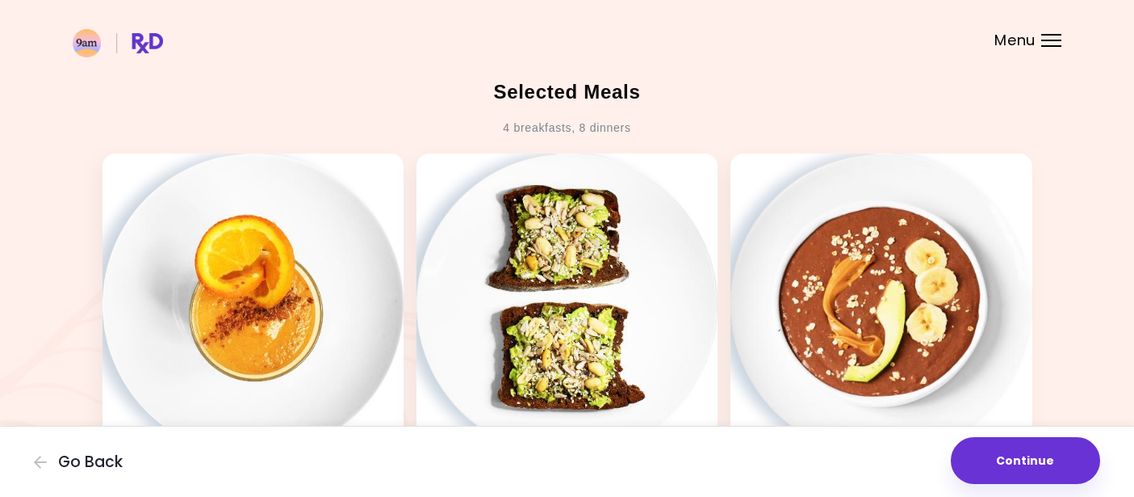
click at [1003, 465] on button "Continue" at bounding box center [1025, 460] width 149 height 47
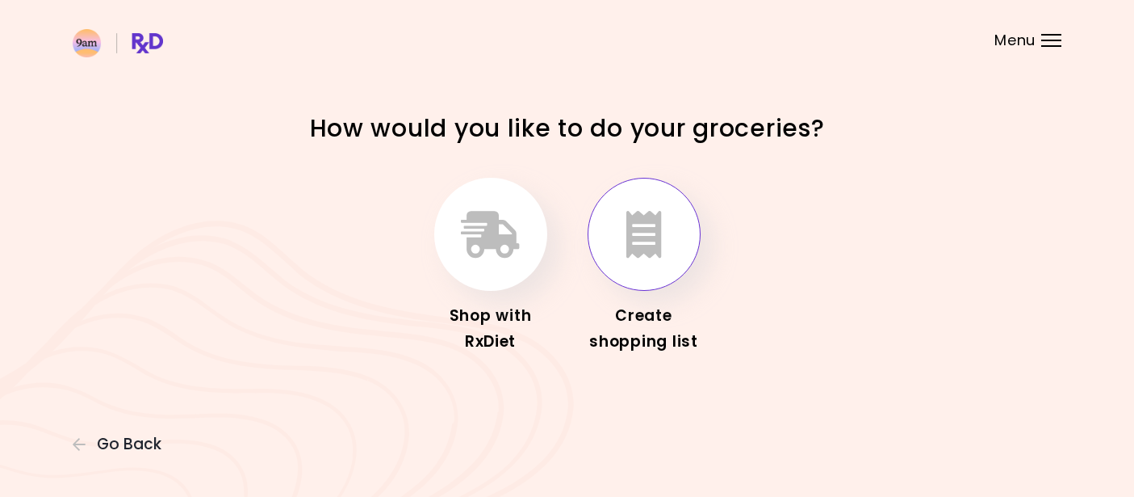
click at [643, 245] on icon "button" at bounding box center [644, 234] width 36 height 47
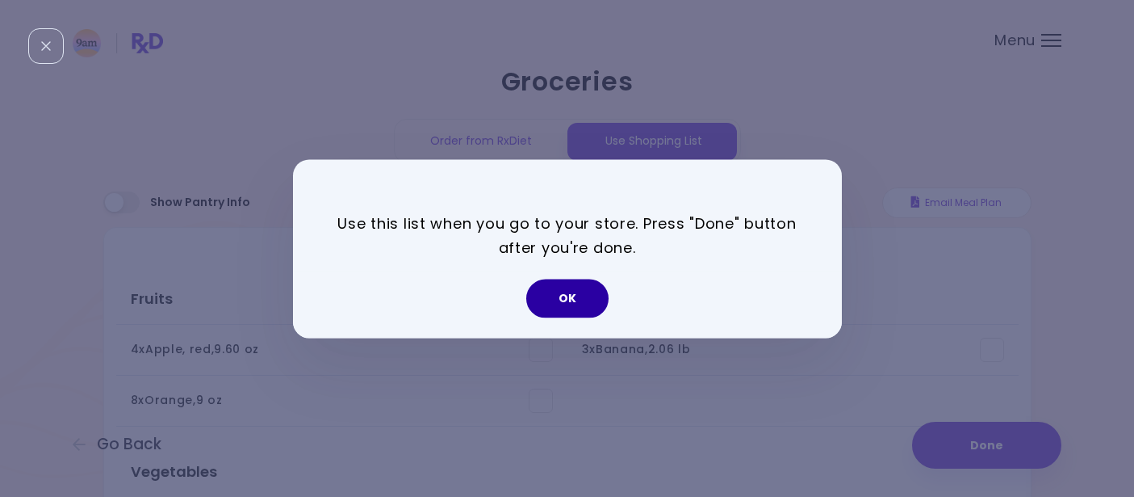
click at [568, 300] on button "OK" at bounding box center [567, 298] width 82 height 39
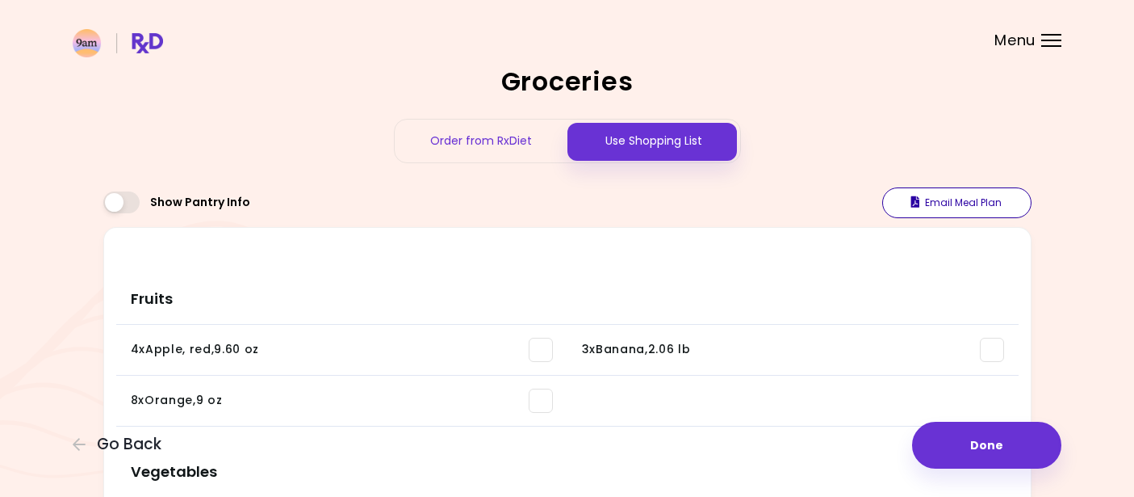
click at [943, 208] on button "Email Meal Plan" at bounding box center [956, 202] width 149 height 31
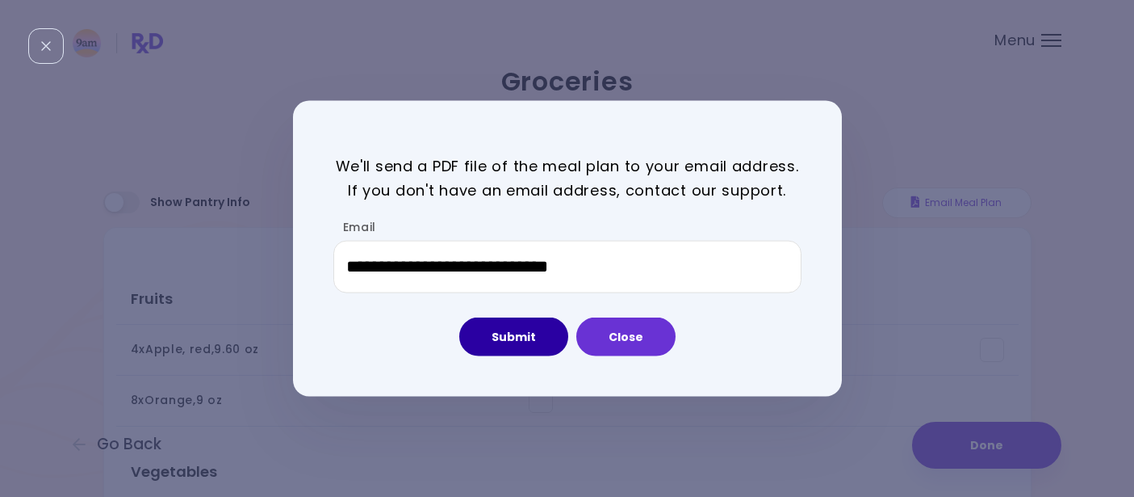
click at [509, 340] on button "Submit" at bounding box center [513, 336] width 109 height 39
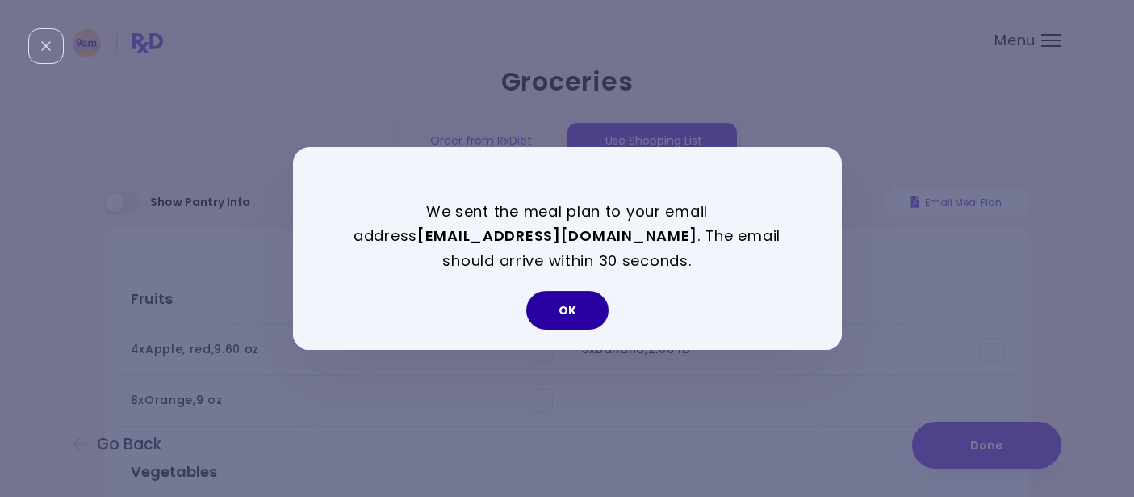
click at [572, 308] on button "OK" at bounding box center [567, 310] width 82 height 39
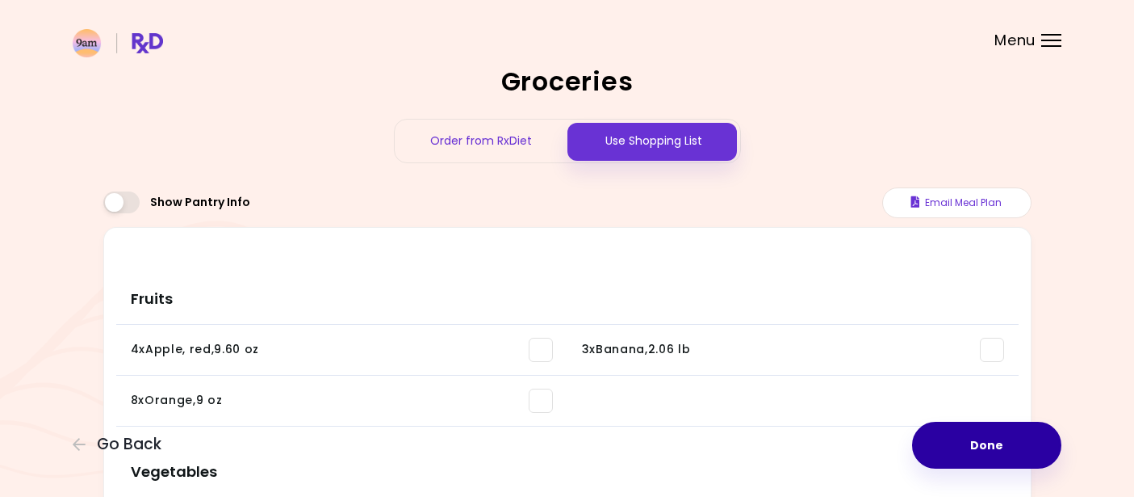
click at [957, 449] on button "Done" at bounding box center [986, 444] width 149 height 47
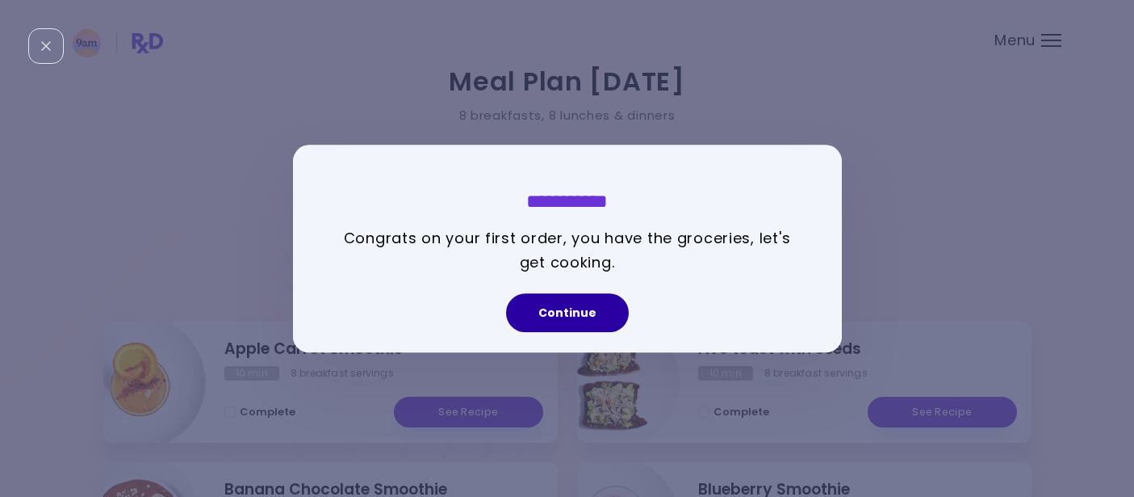
click at [546, 316] on button "Continue" at bounding box center [567, 312] width 123 height 39
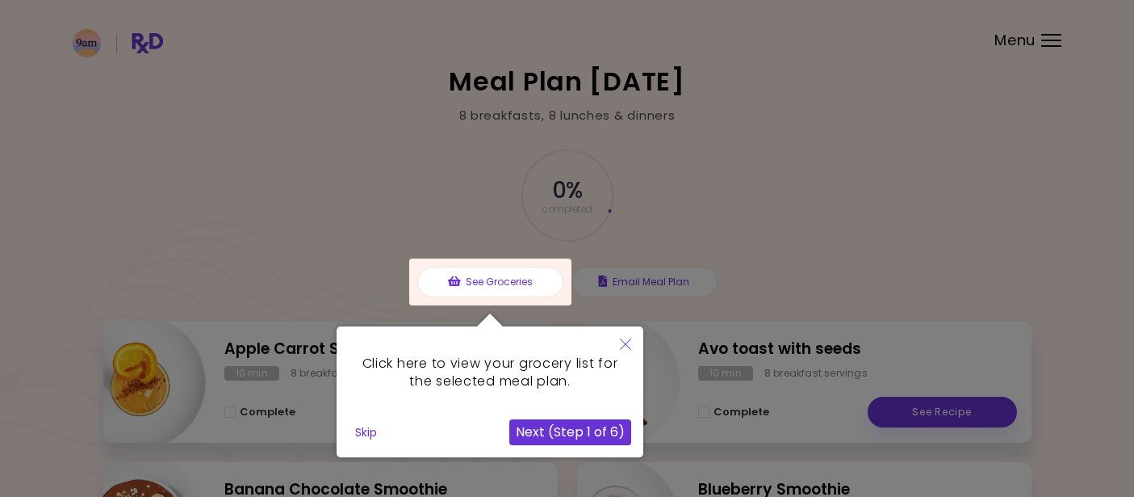
click at [588, 438] on button "Next (Step 1 of 6)" at bounding box center [570, 432] width 122 height 26
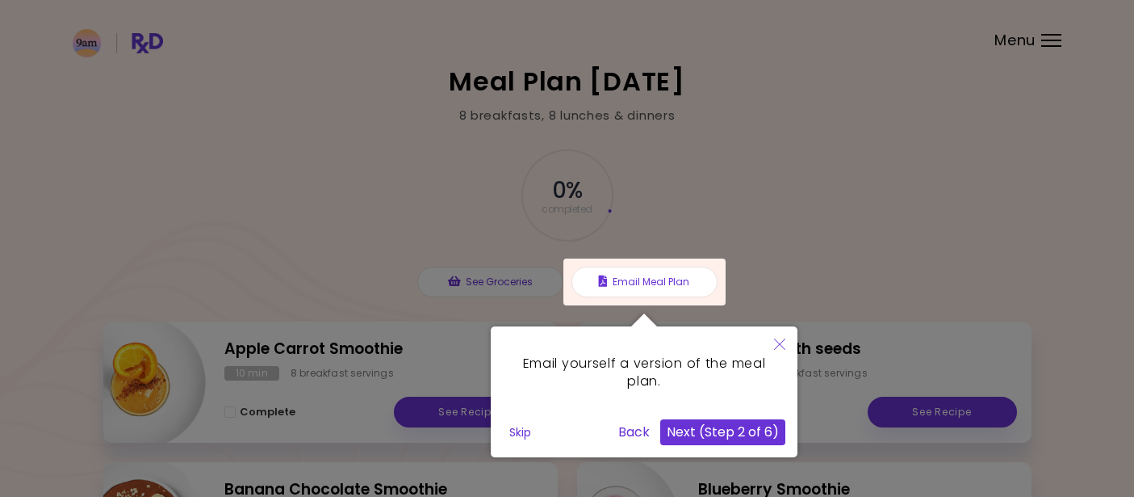
click at [701, 426] on button "Next (Step 2 of 6)" at bounding box center [722, 432] width 125 height 26
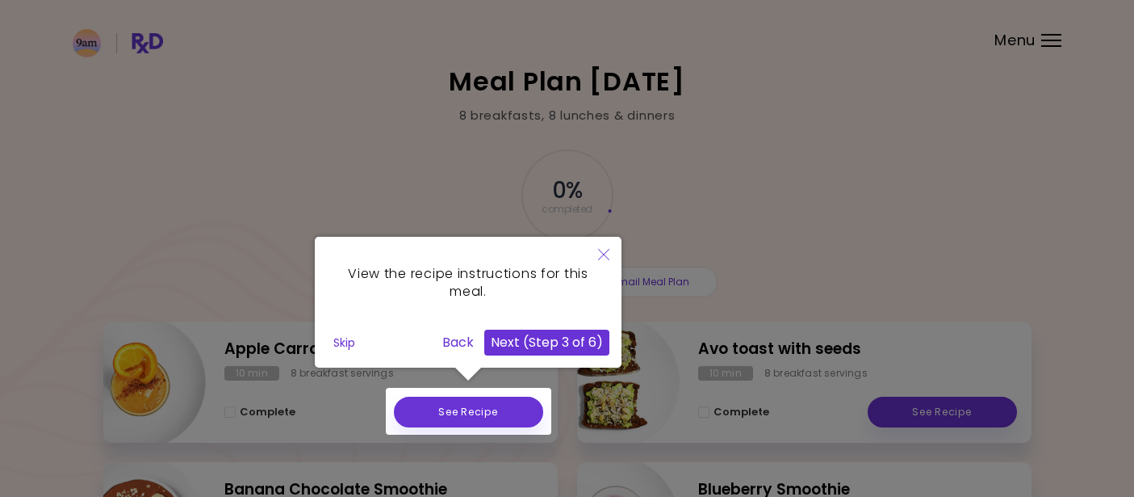
click at [561, 341] on button "Next (Step 3 of 6)" at bounding box center [546, 342] width 125 height 26
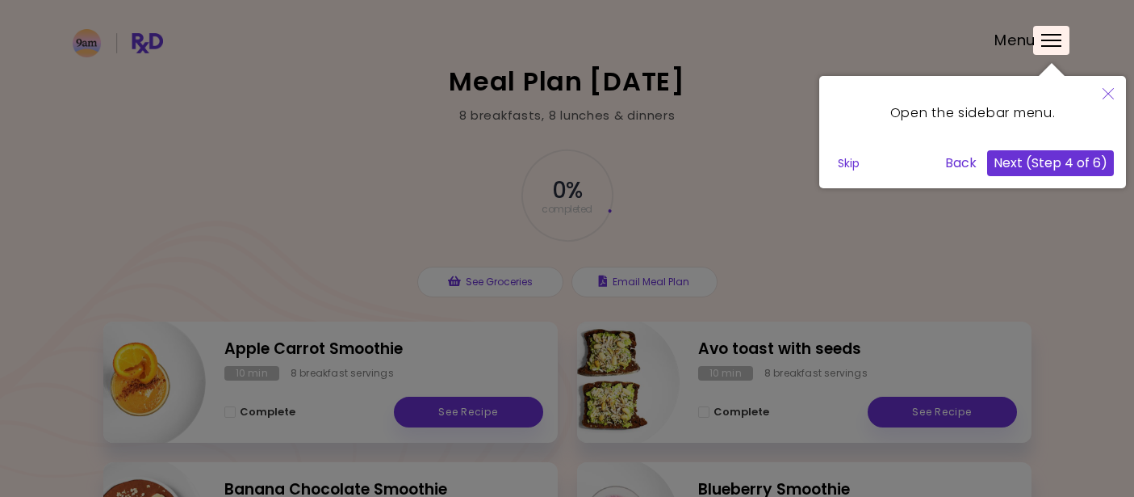
click at [1035, 157] on button "Next (Step 4 of 6)" at bounding box center [1050, 163] width 127 height 26
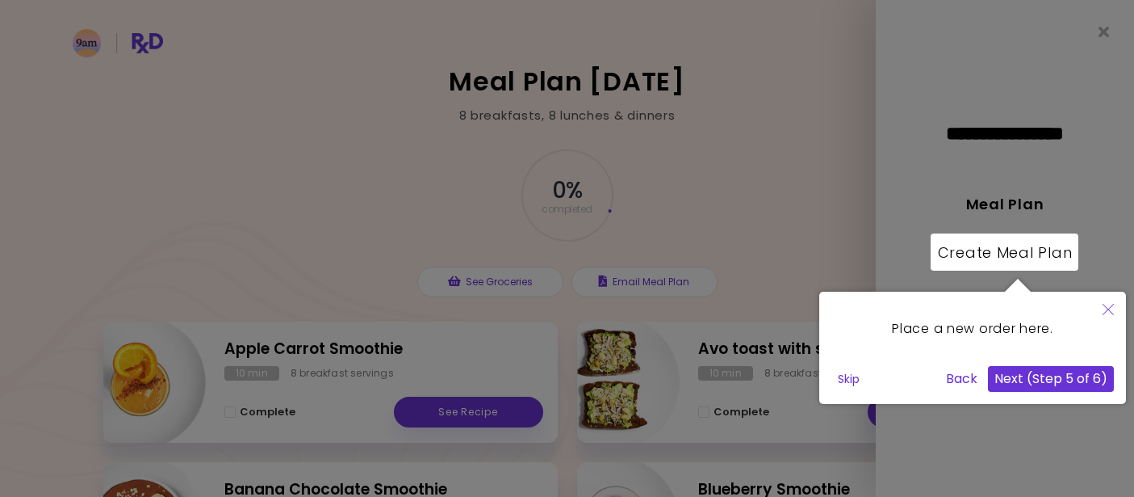
click at [1040, 383] on button "Next (Step 5 of 6)" at bounding box center [1051, 379] width 126 height 26
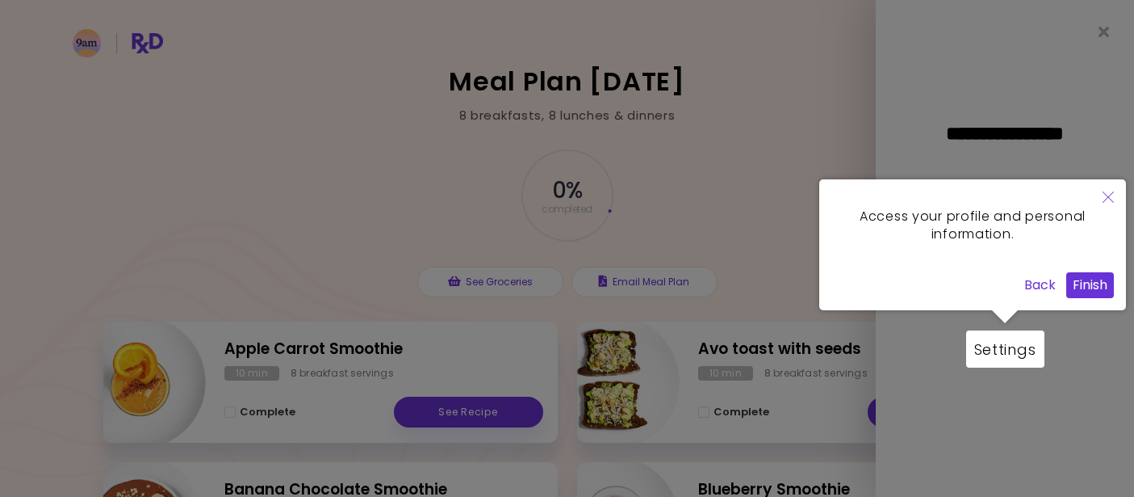
click at [1083, 281] on button "Finish" at bounding box center [1090, 285] width 48 height 26
